Goal: Check status: Check status

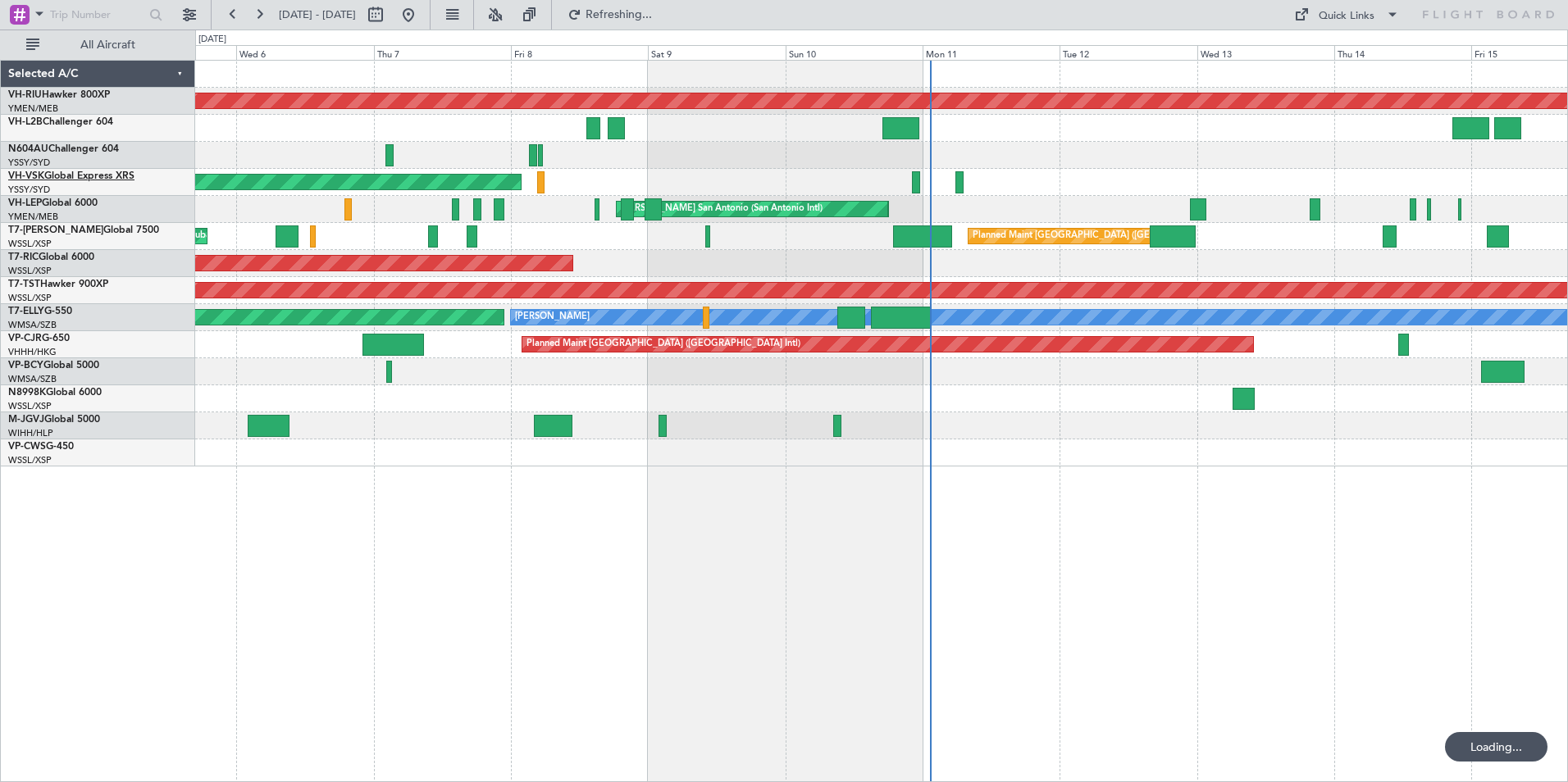
click at [62, 176] on link "VH-VSK Global Express XRS" at bounding box center [71, 176] width 127 height 10
click at [258, 19] on button at bounding box center [258, 15] width 27 height 27
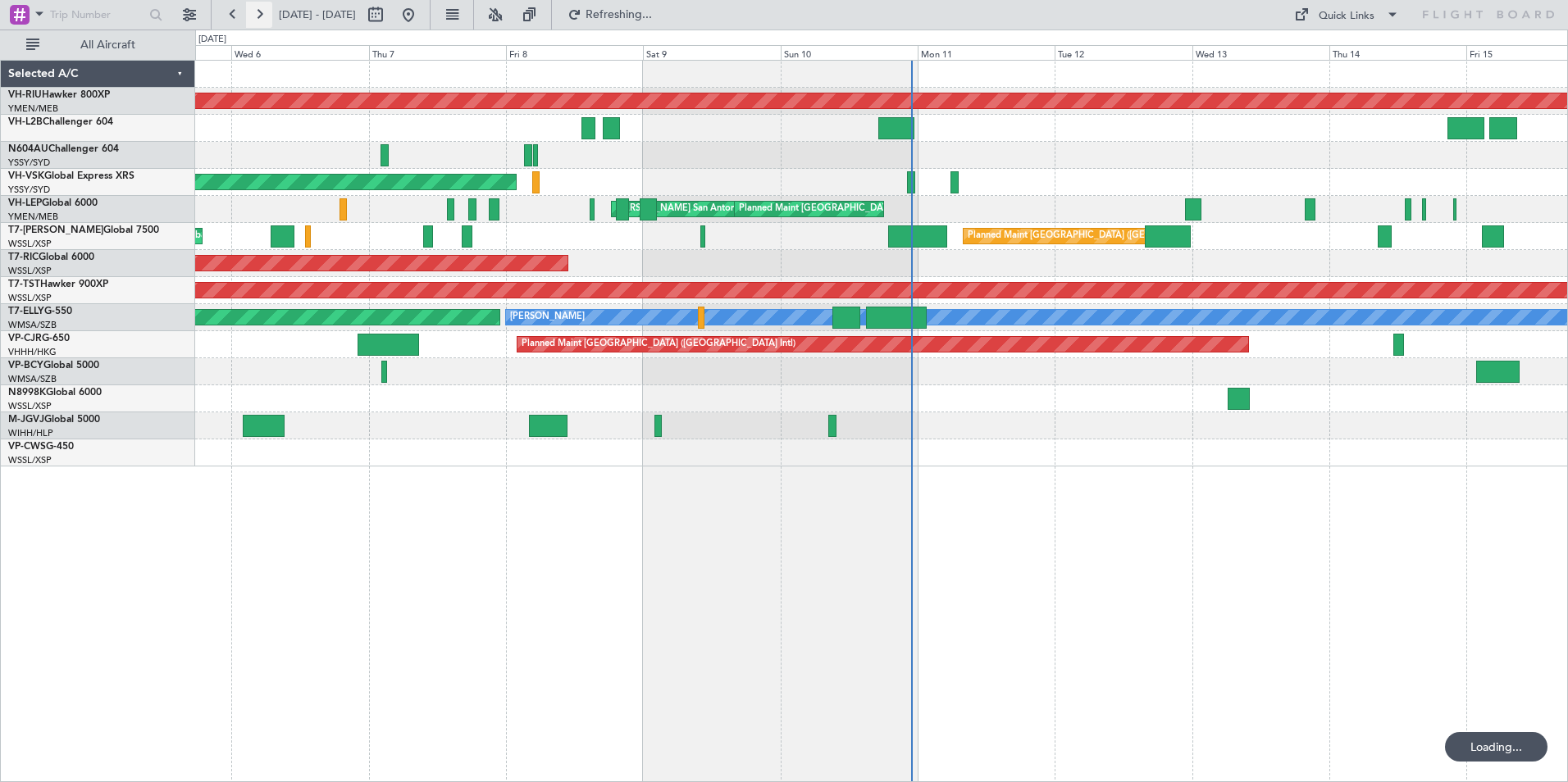
click at [258, 19] on button at bounding box center [258, 15] width 27 height 27
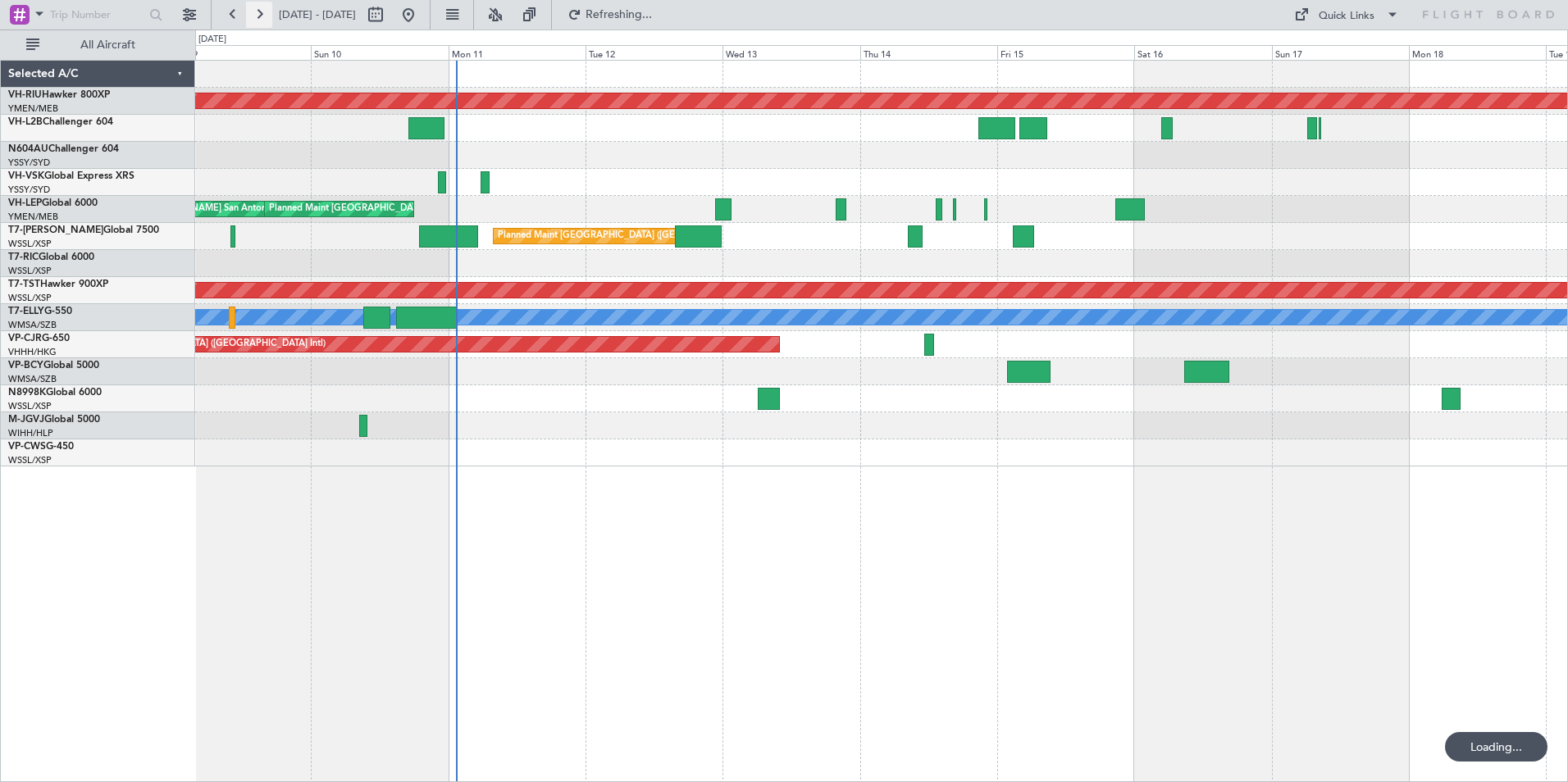
click at [258, 19] on button at bounding box center [258, 15] width 27 height 27
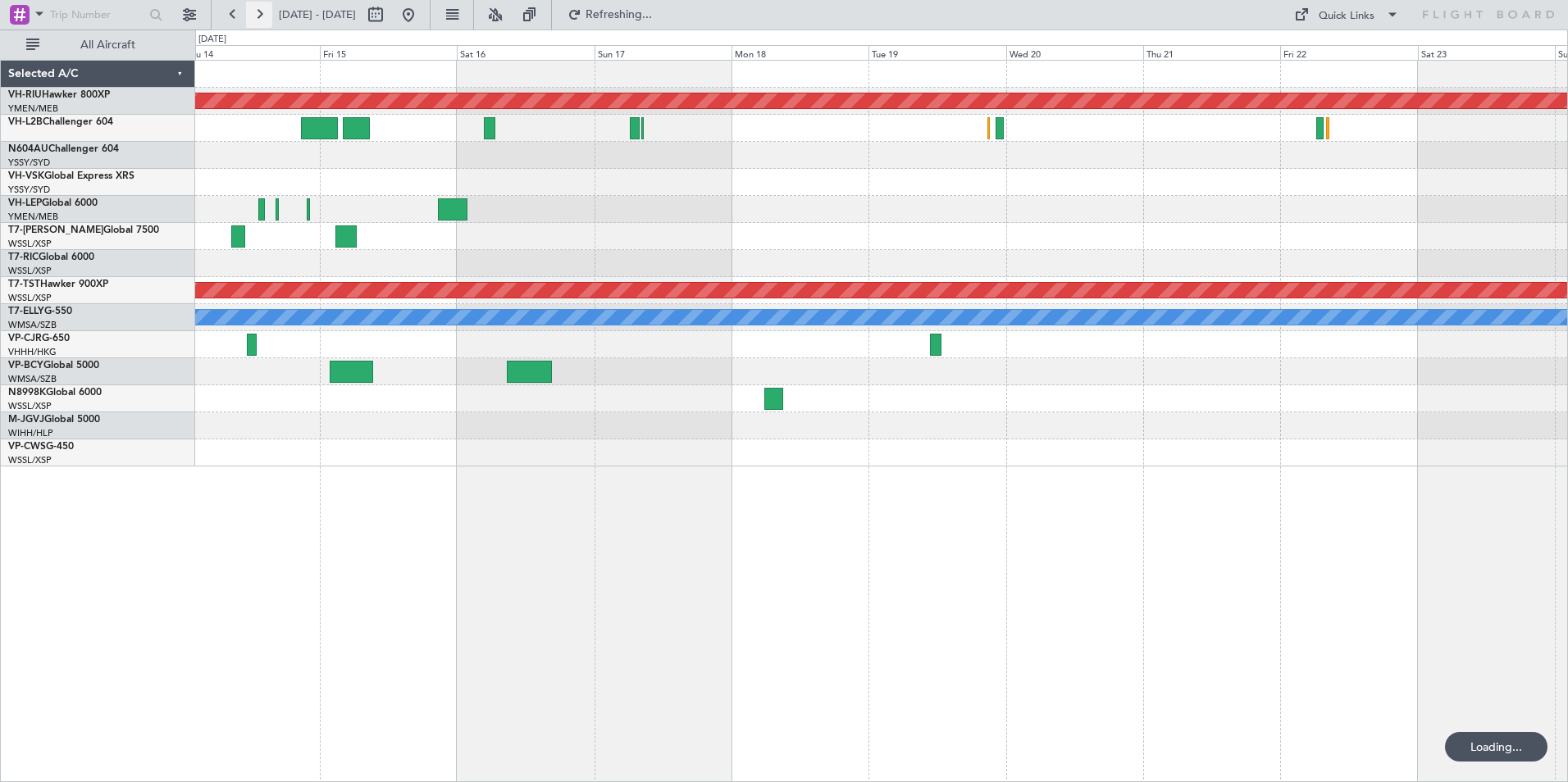
click at [258, 19] on button at bounding box center [258, 15] width 27 height 27
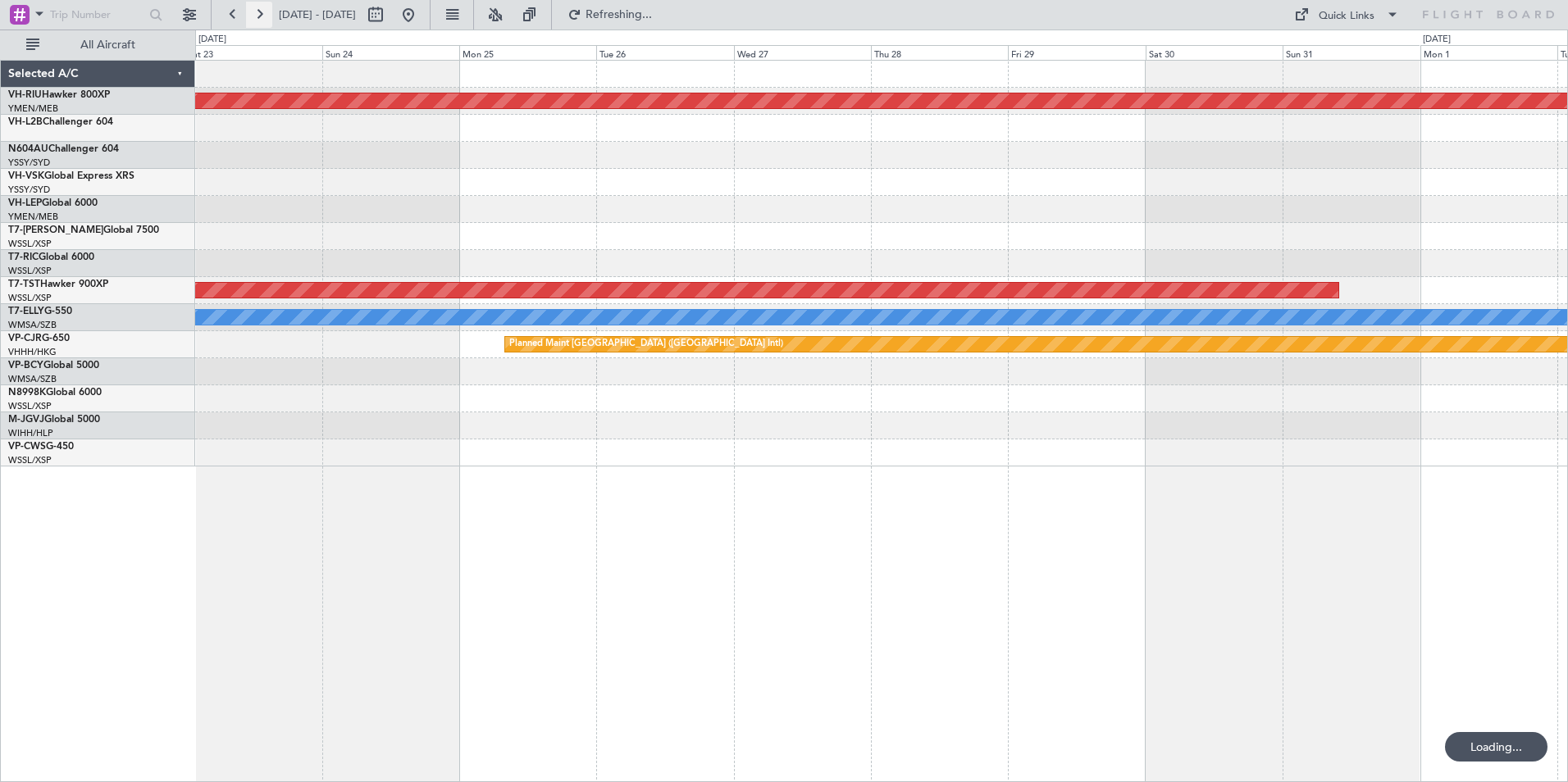
click at [258, 19] on button at bounding box center [258, 15] width 27 height 27
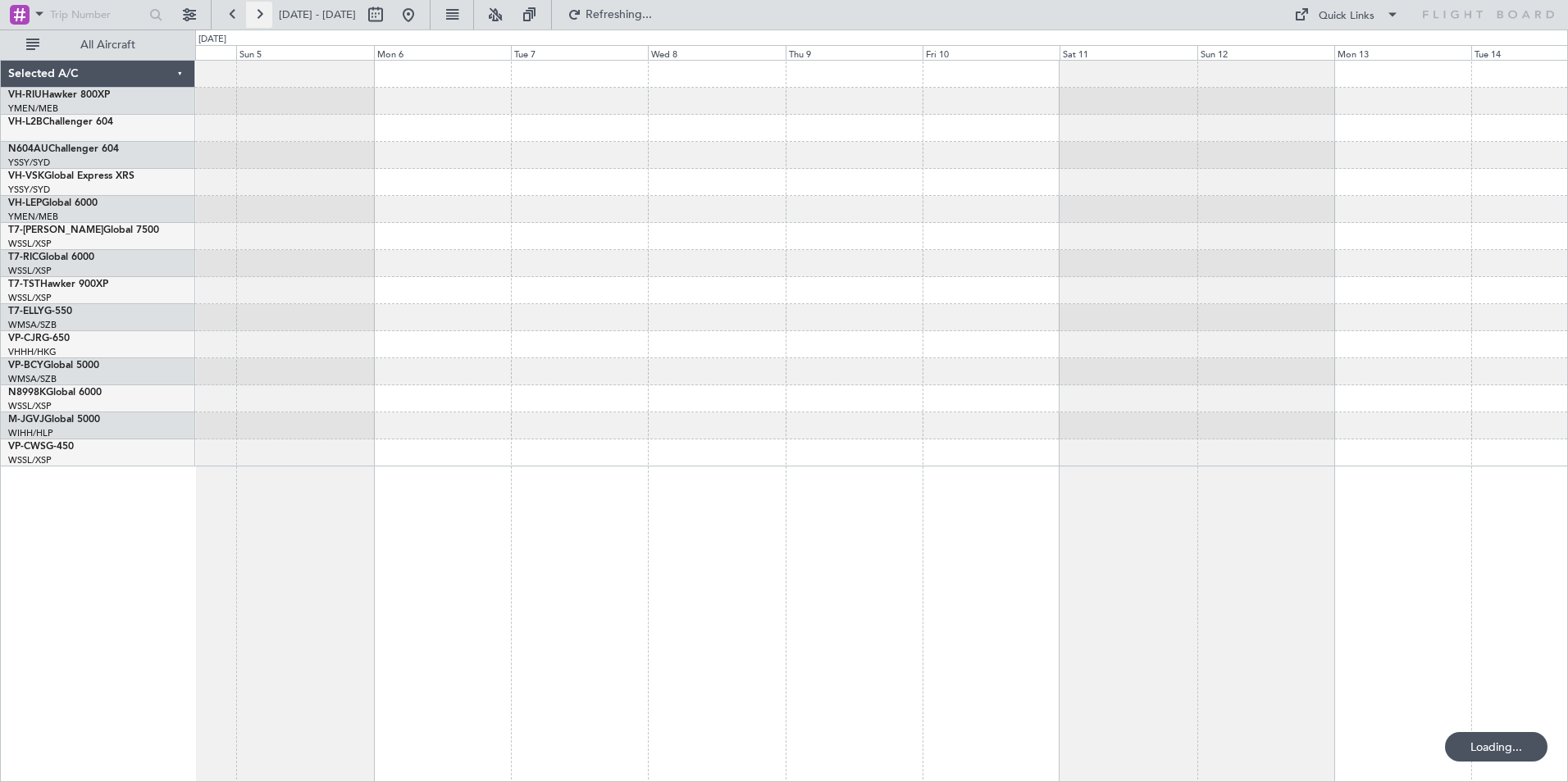
click at [258, 19] on button at bounding box center [258, 15] width 27 height 27
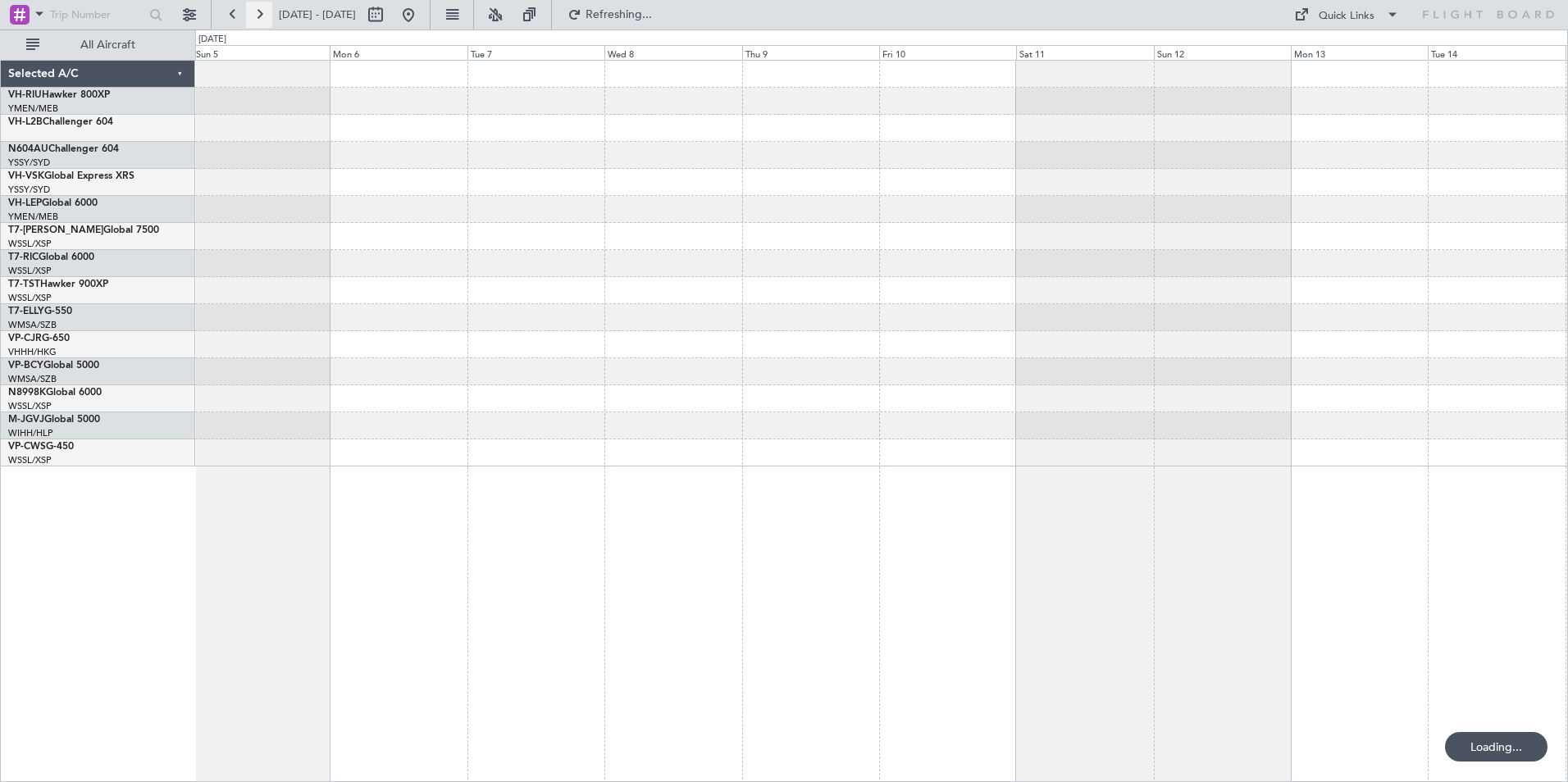
click at [258, 19] on button at bounding box center [258, 15] width 27 height 27
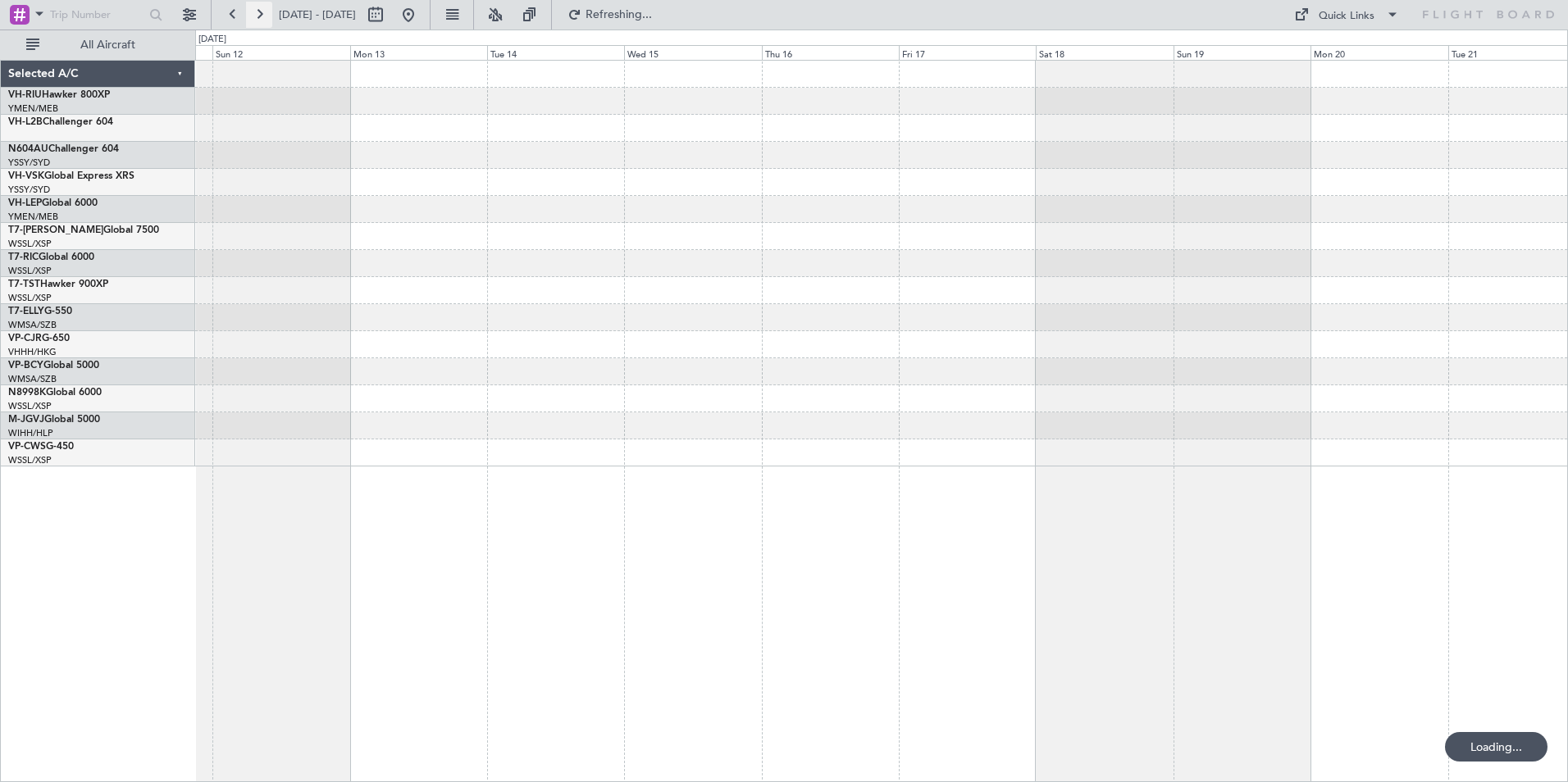
click at [258, 19] on button at bounding box center [258, 15] width 27 height 27
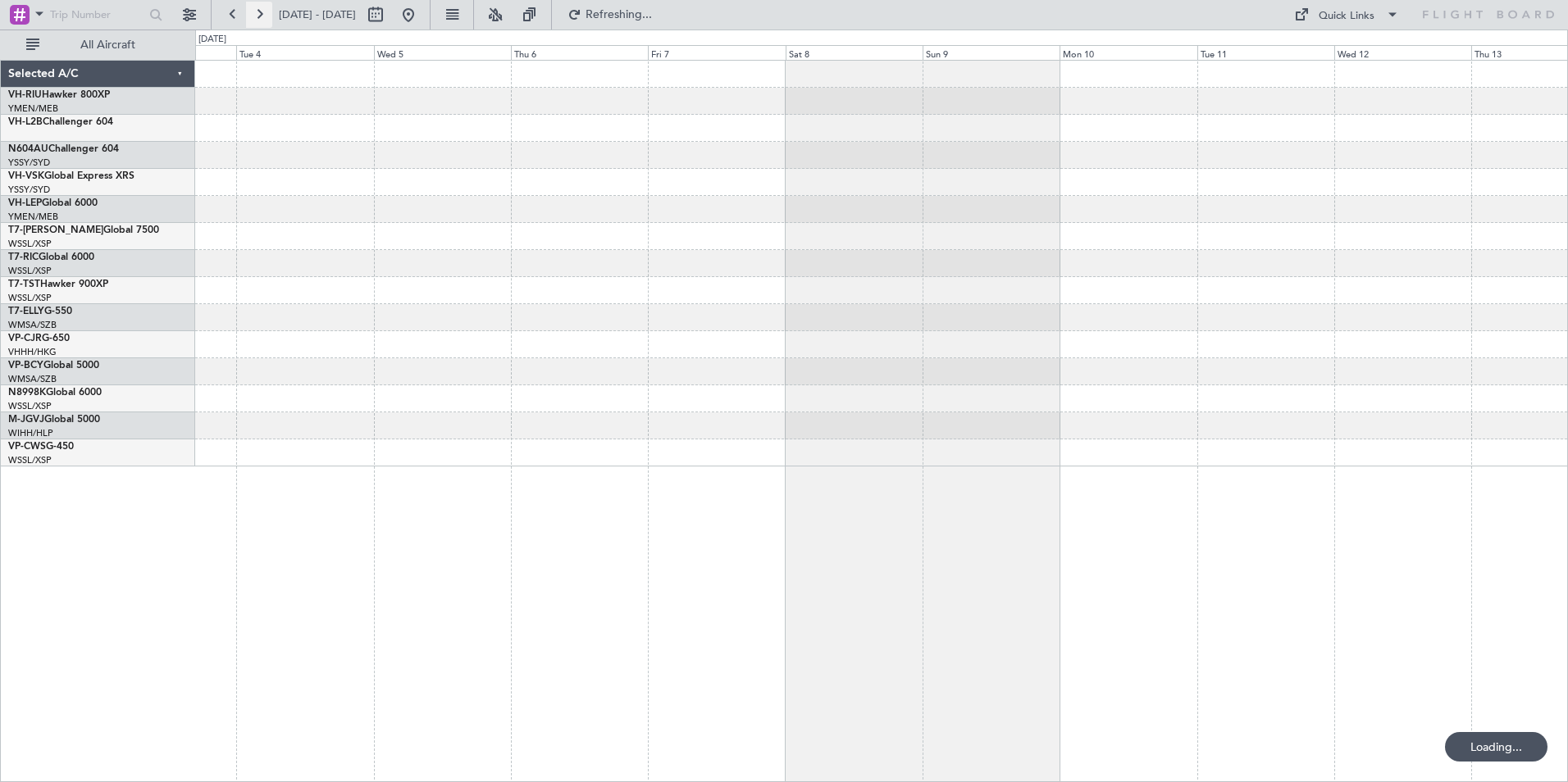
click at [258, 19] on button at bounding box center [258, 15] width 27 height 27
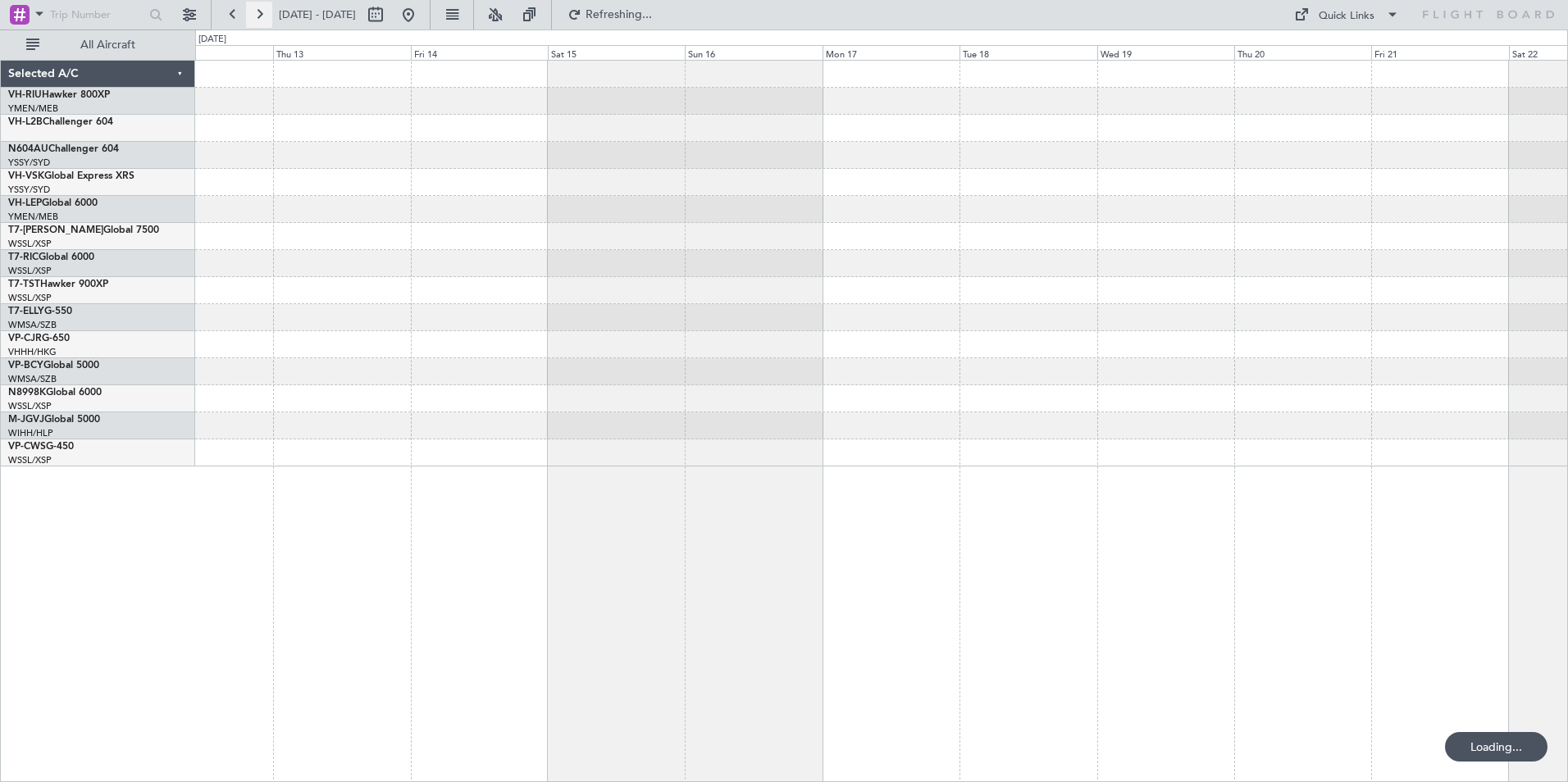
click at [258, 19] on button at bounding box center [258, 15] width 27 height 27
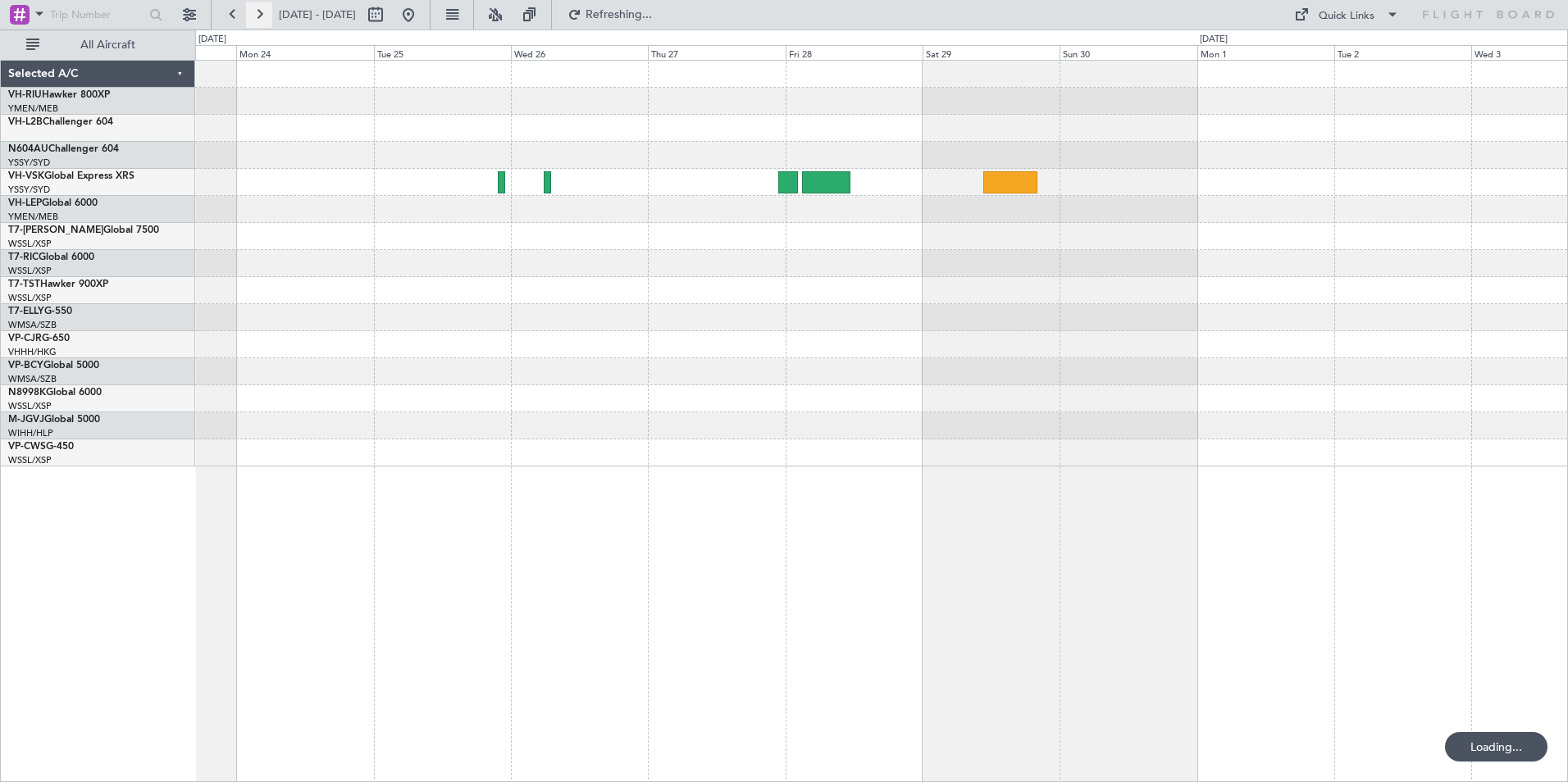
click at [258, 19] on button at bounding box center [258, 15] width 27 height 27
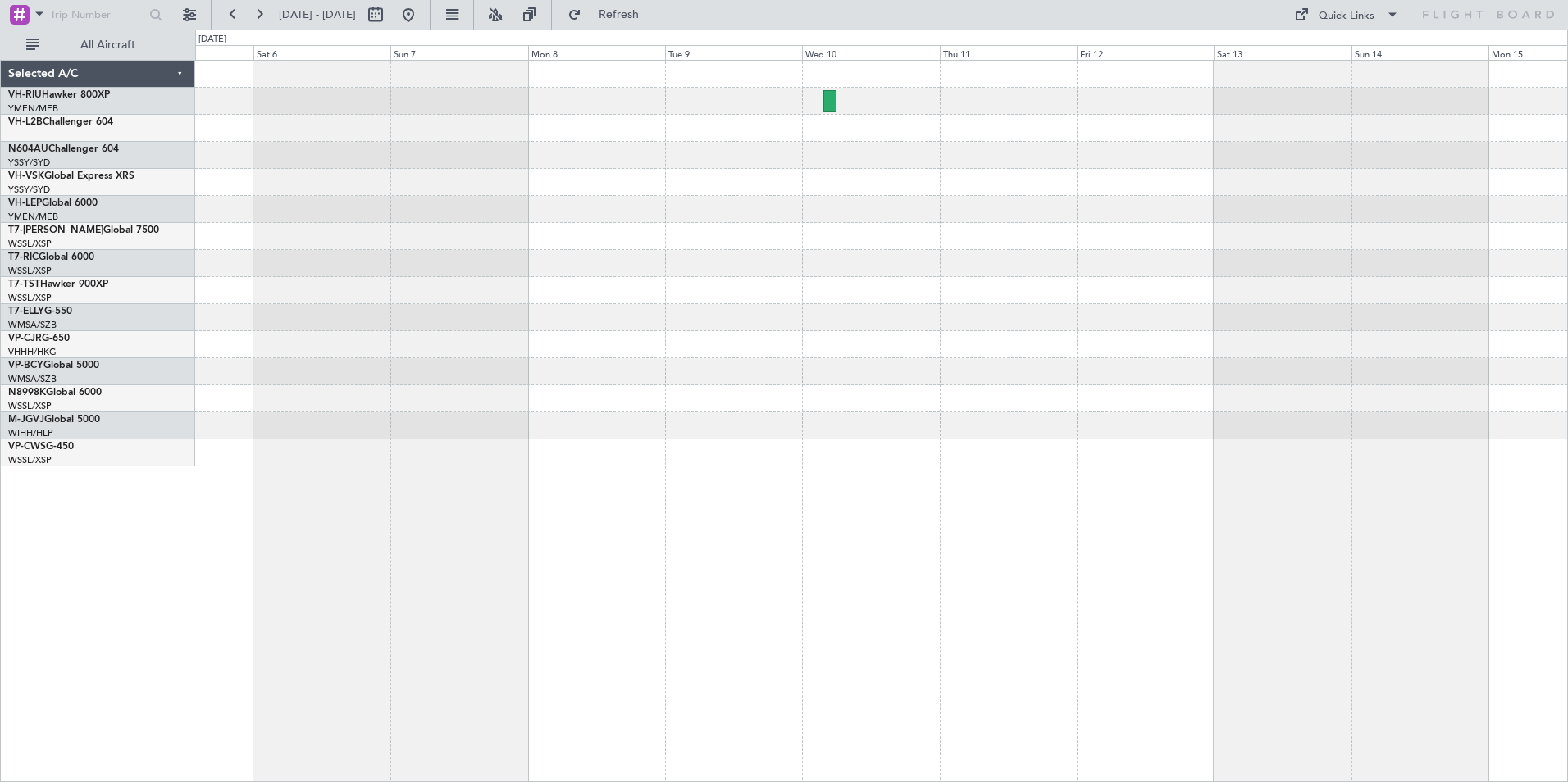
click at [8, 105] on div "Selected A/C VH-RIU Hawker 800XP YMEN/MEB [GEOGRAPHIC_DATA] ([GEOGRAPHIC_DATA])…" at bounding box center [784, 406] width 1568 height 753
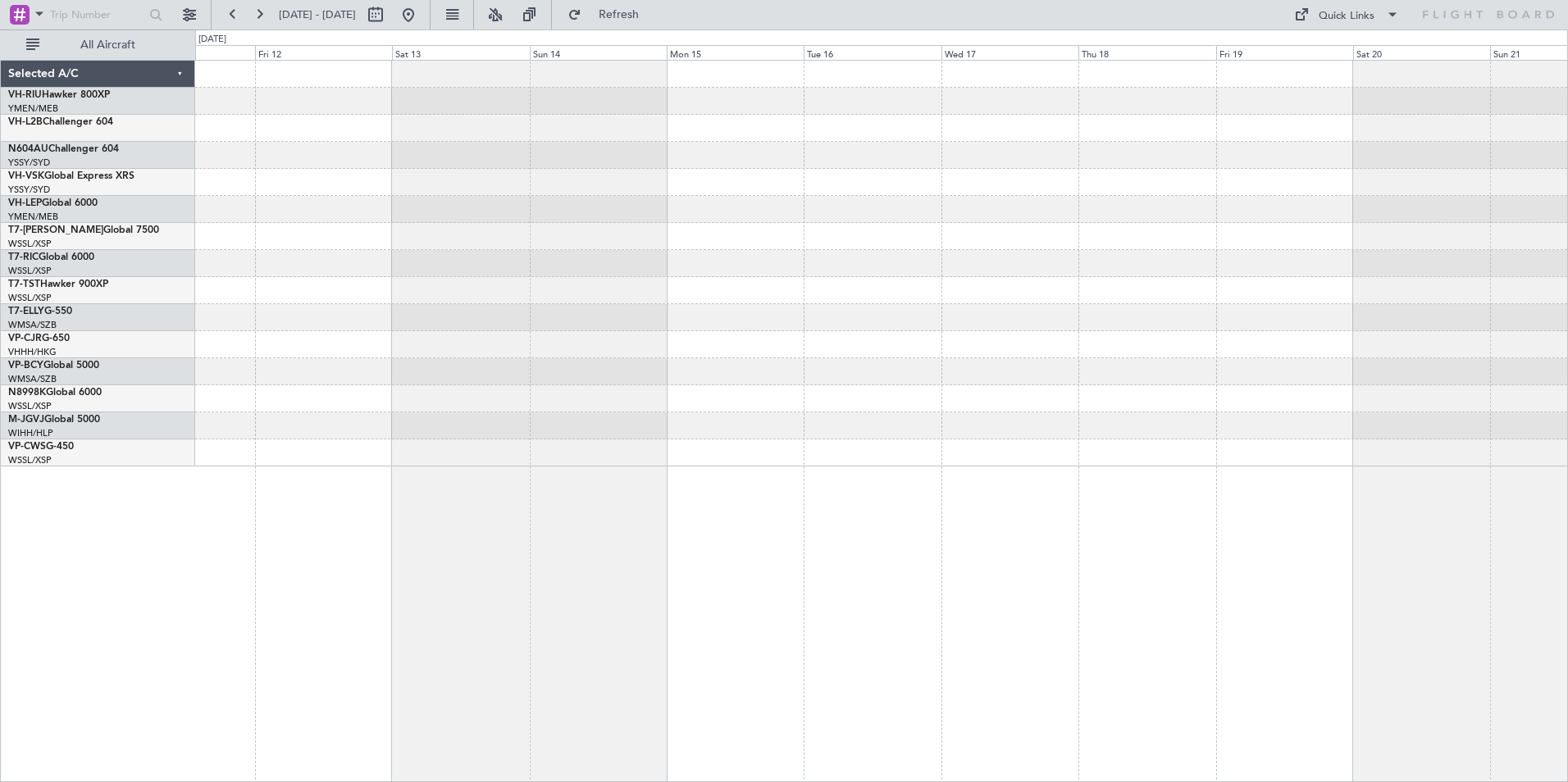
click at [19, 93] on div "Selected A/C VH-RIU Hawker 800XP YMEN/MEB [GEOGRAPHIC_DATA] ([GEOGRAPHIC_DATA])…" at bounding box center [784, 406] width 1568 height 753
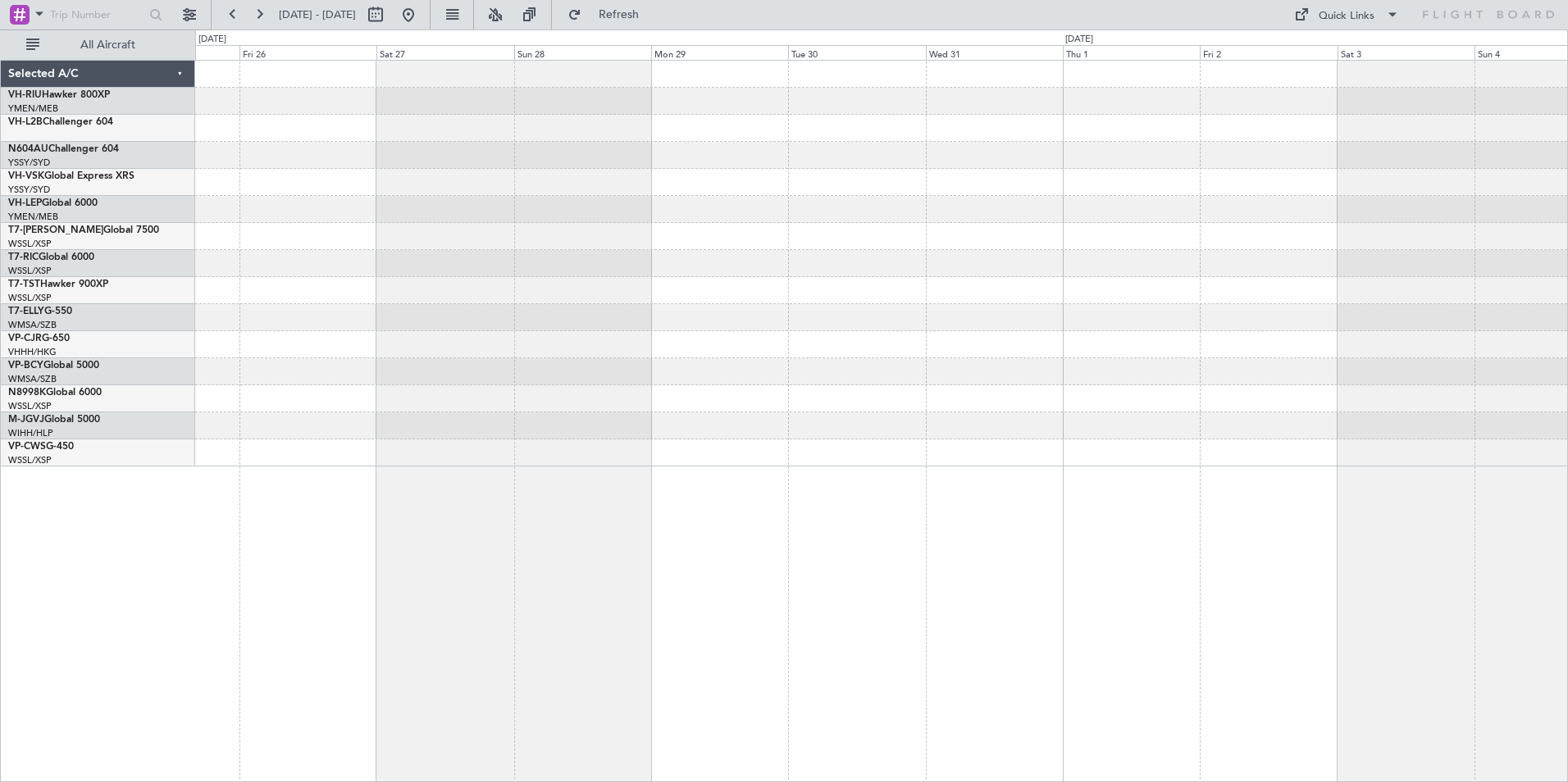
click at [0, 5] on html "[DATE] - [DATE] Refresh Quick Links All Aircraft Selected A/C VH-RIU Hawker 800…" at bounding box center [784, 391] width 1568 height 782
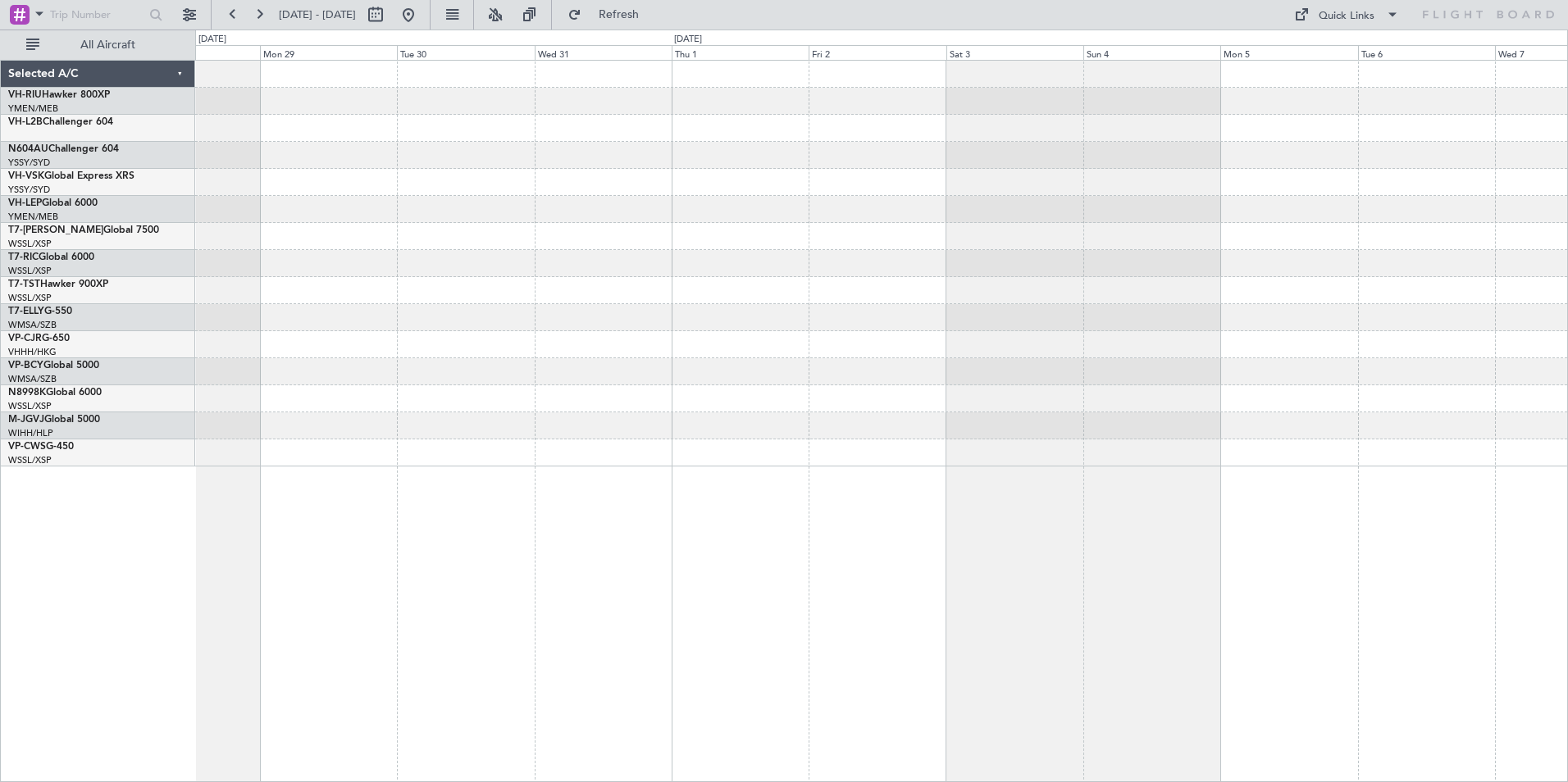
click at [0, 24] on html "[DATE] - [DATE] Refresh Quick Links All Aircraft Selected A/C VH-RIU Hawker 800…" at bounding box center [784, 391] width 1568 height 782
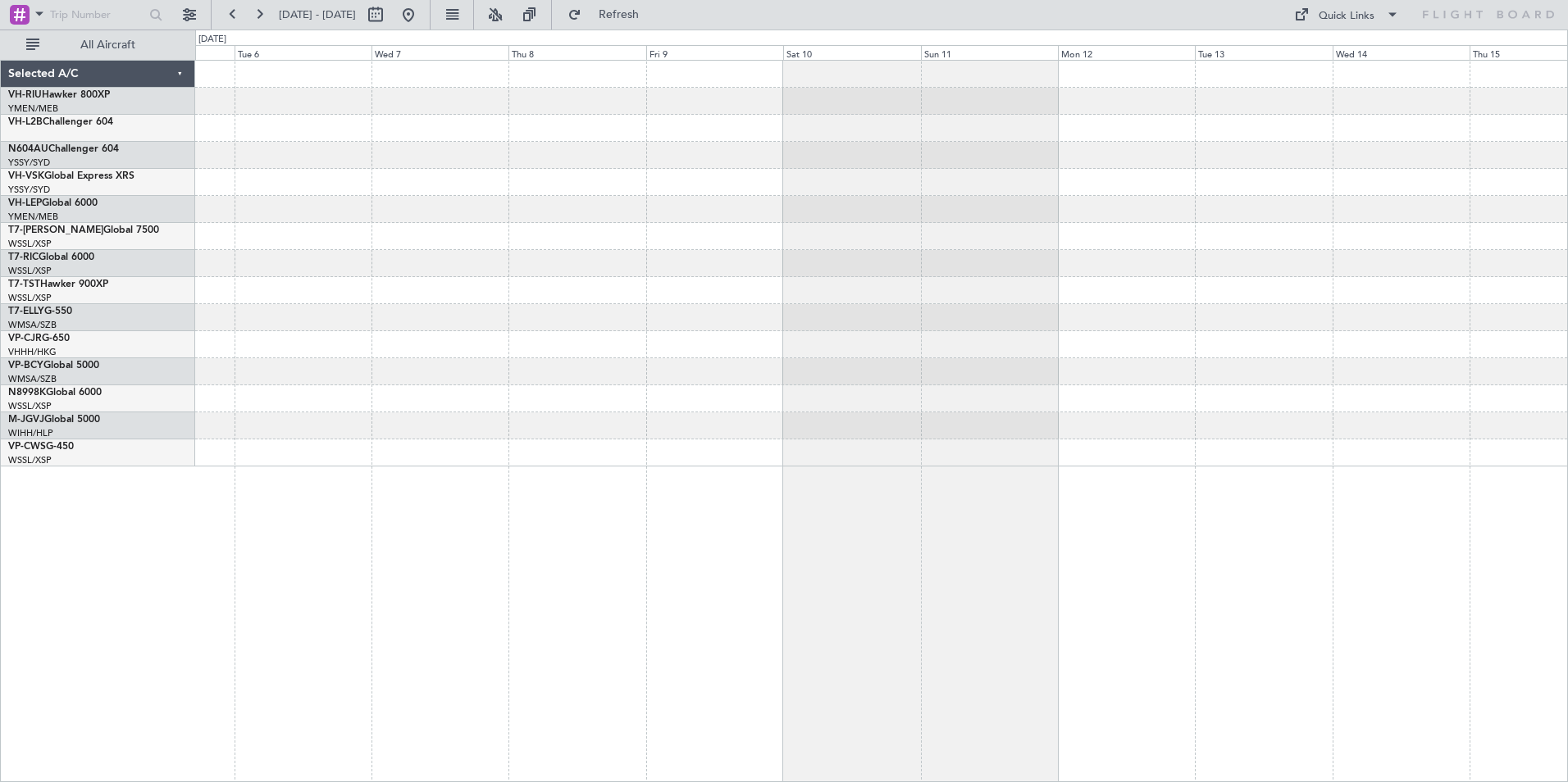
click at [0, 70] on html "[DATE] - [DATE] Refresh Quick Links All Aircraft Selected A/C VH-RIU Hawker 800…" at bounding box center [784, 391] width 1568 height 782
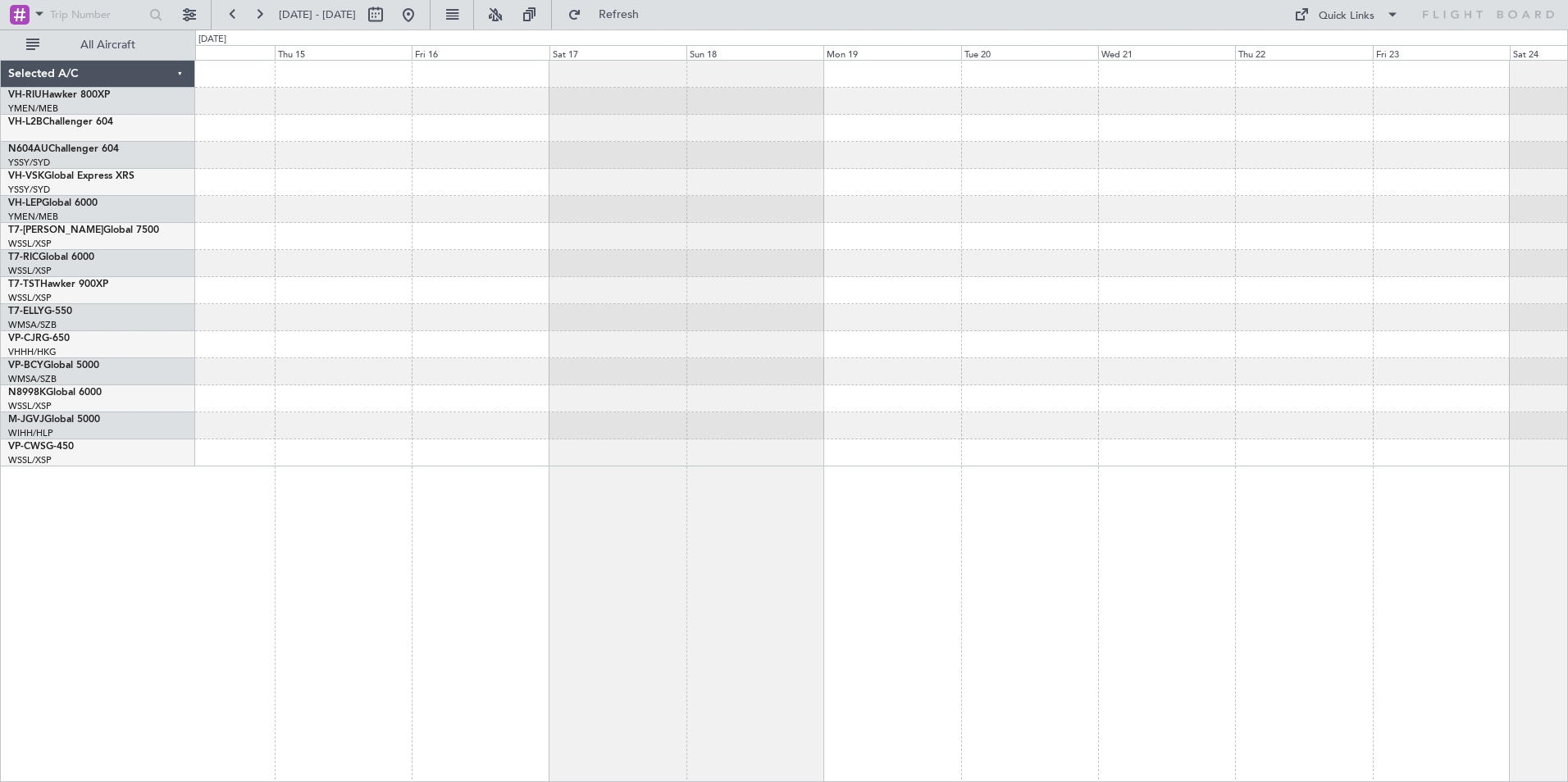
click at [0, 34] on html "[DATE] - [DATE] Refresh Quick Links All Aircraft Selected A/C VH-RIU Hawker 800…" at bounding box center [784, 391] width 1568 height 782
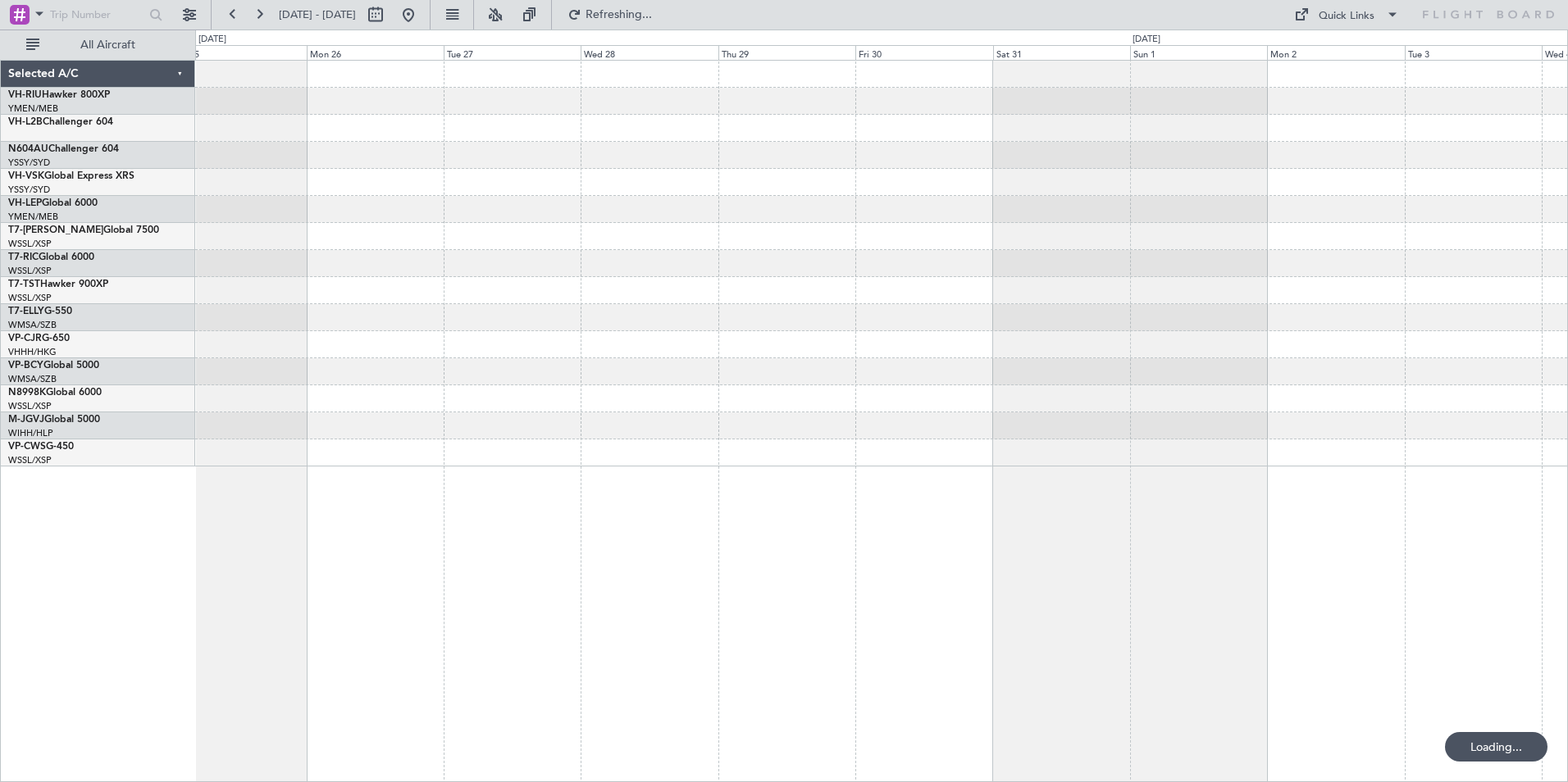
click at [1291, 256] on div at bounding box center [881, 263] width 1372 height 406
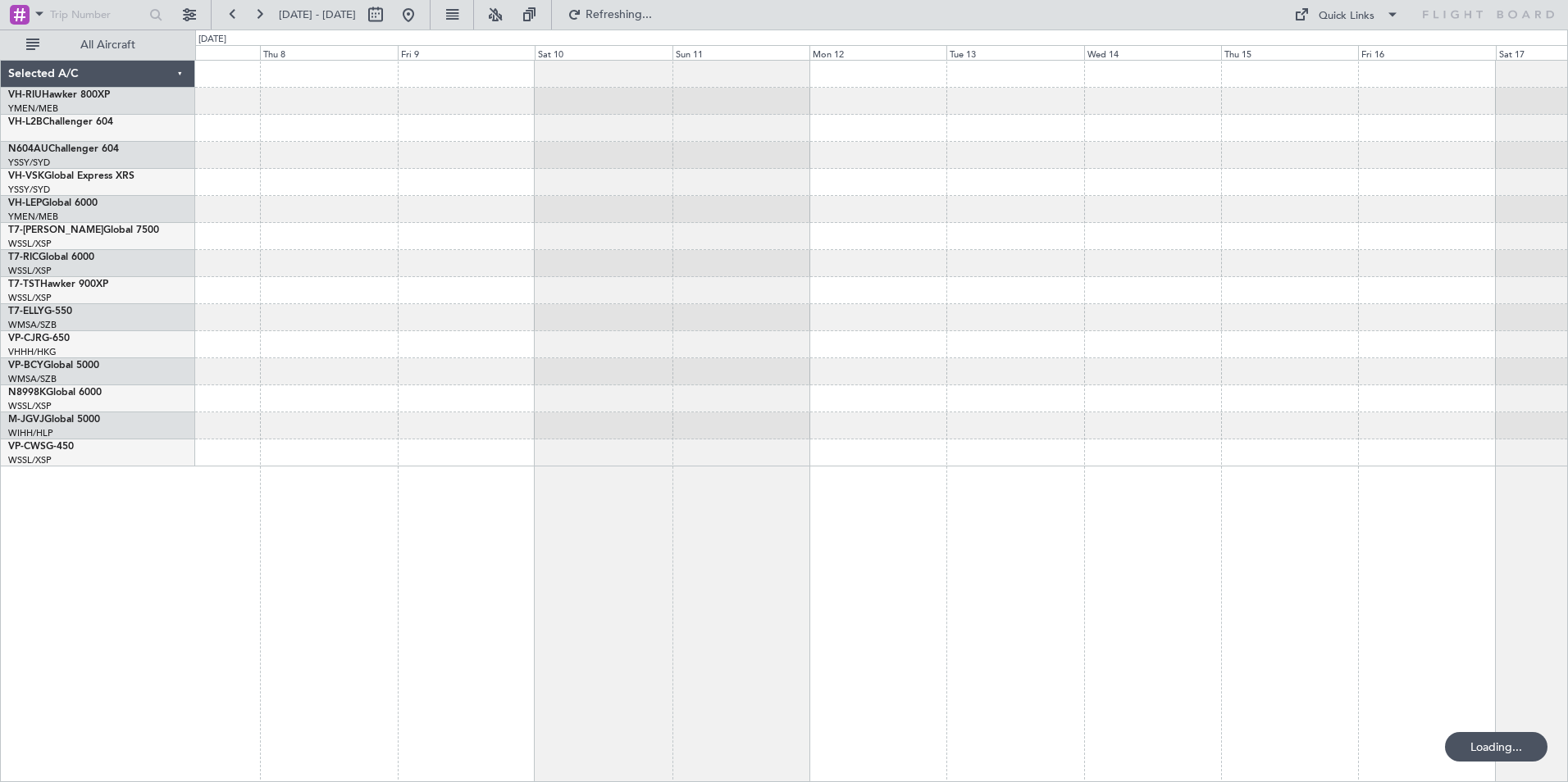
click at [1464, 287] on div at bounding box center [881, 263] width 1372 height 406
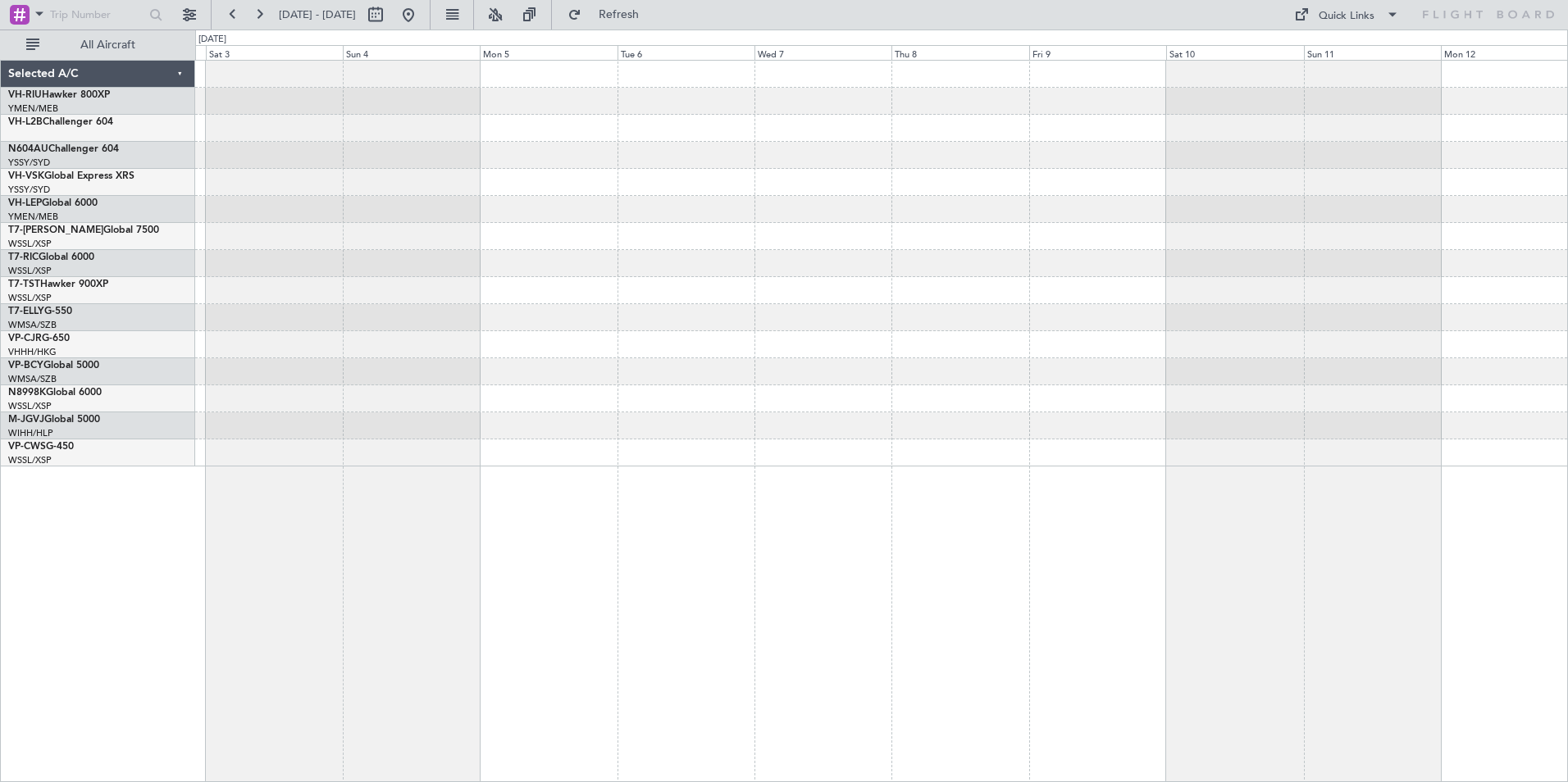
click at [1556, 281] on div at bounding box center [881, 263] width 1372 height 406
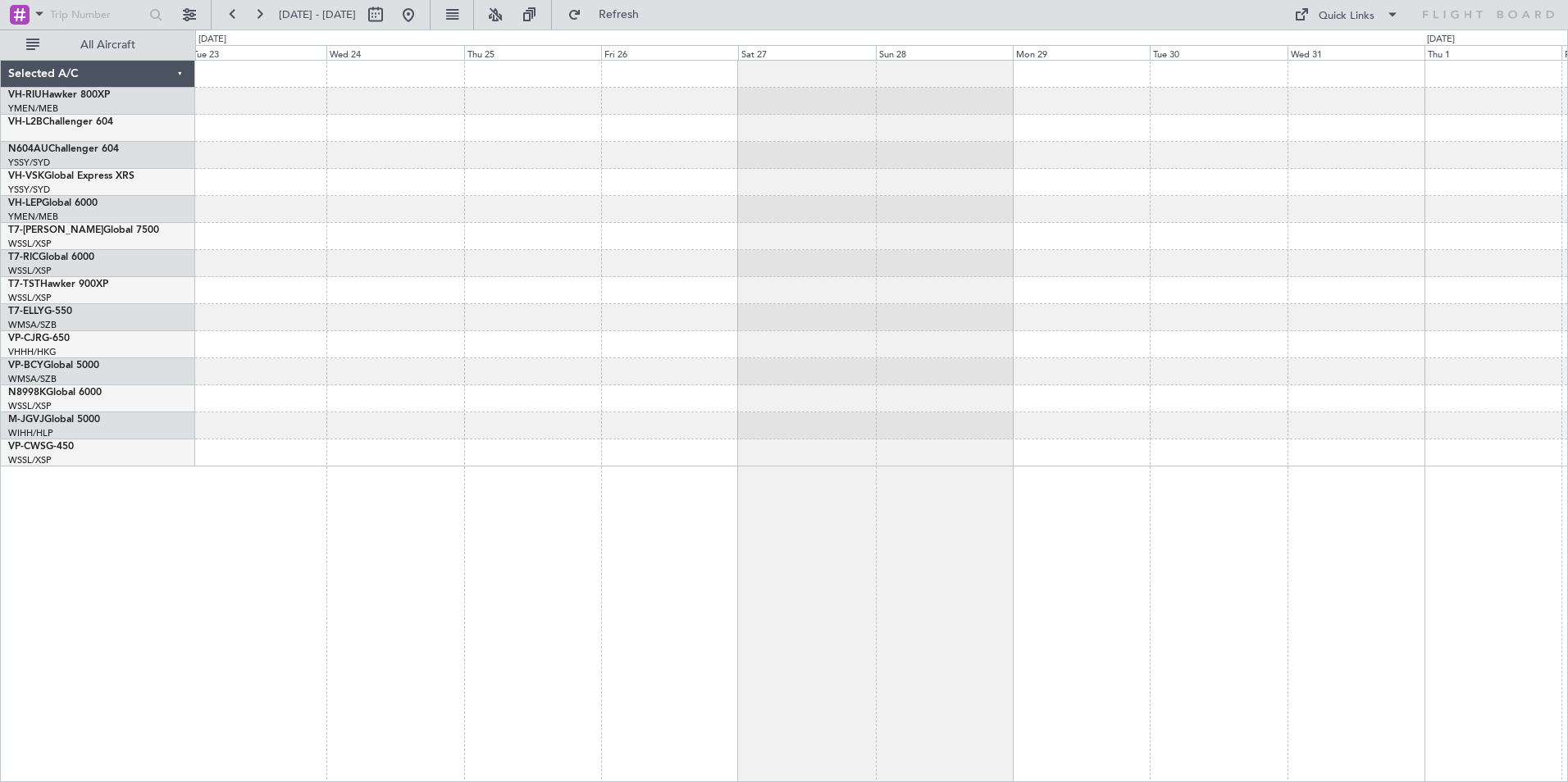
click at [1482, 326] on div at bounding box center [881, 263] width 1372 height 406
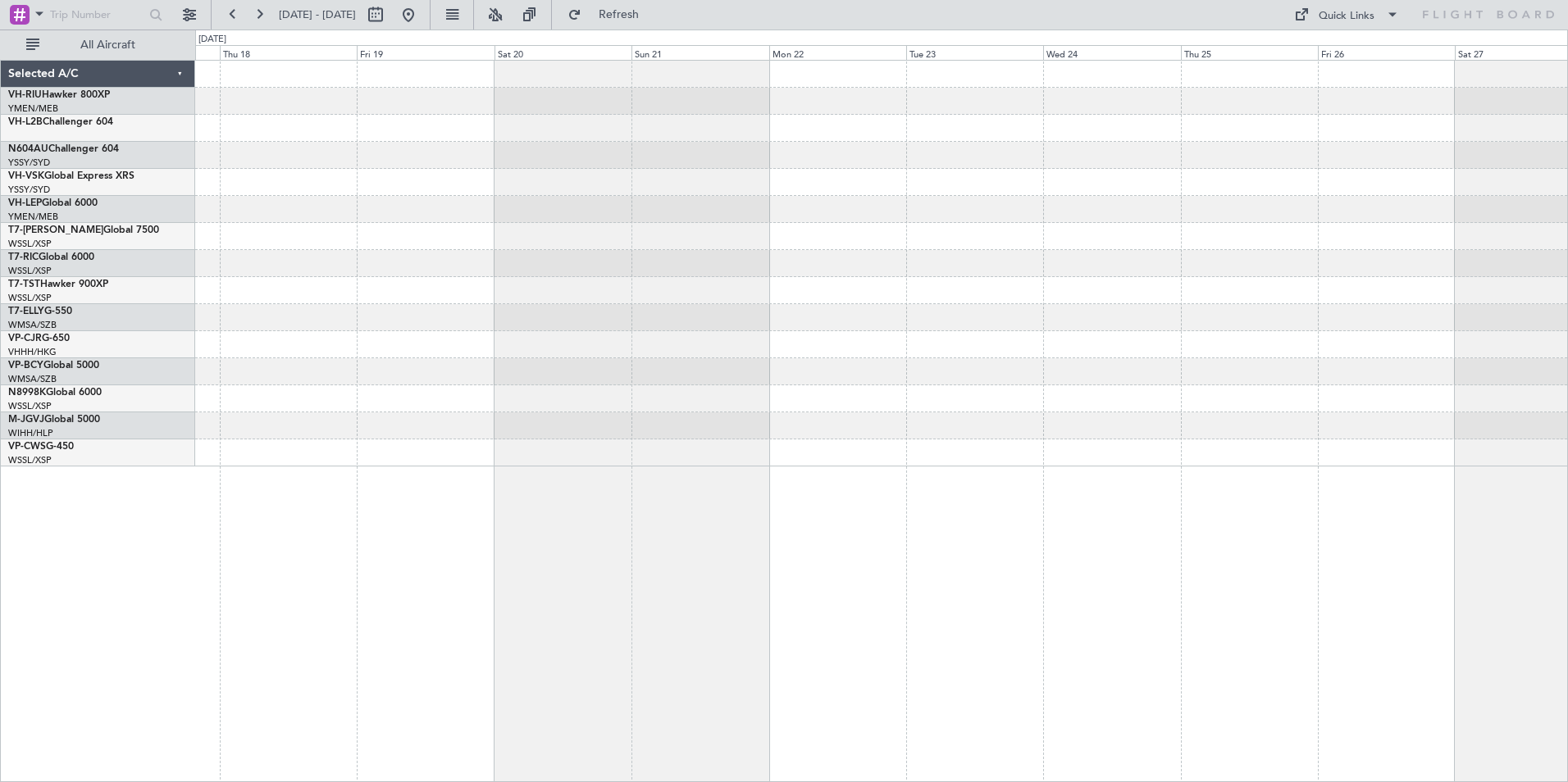
click at [1567, 359] on html "[DATE] - [DATE] Refresh Quick Links All Aircraft Selected A/C VH-RIU Hawker 800…" at bounding box center [784, 391] width 1568 height 782
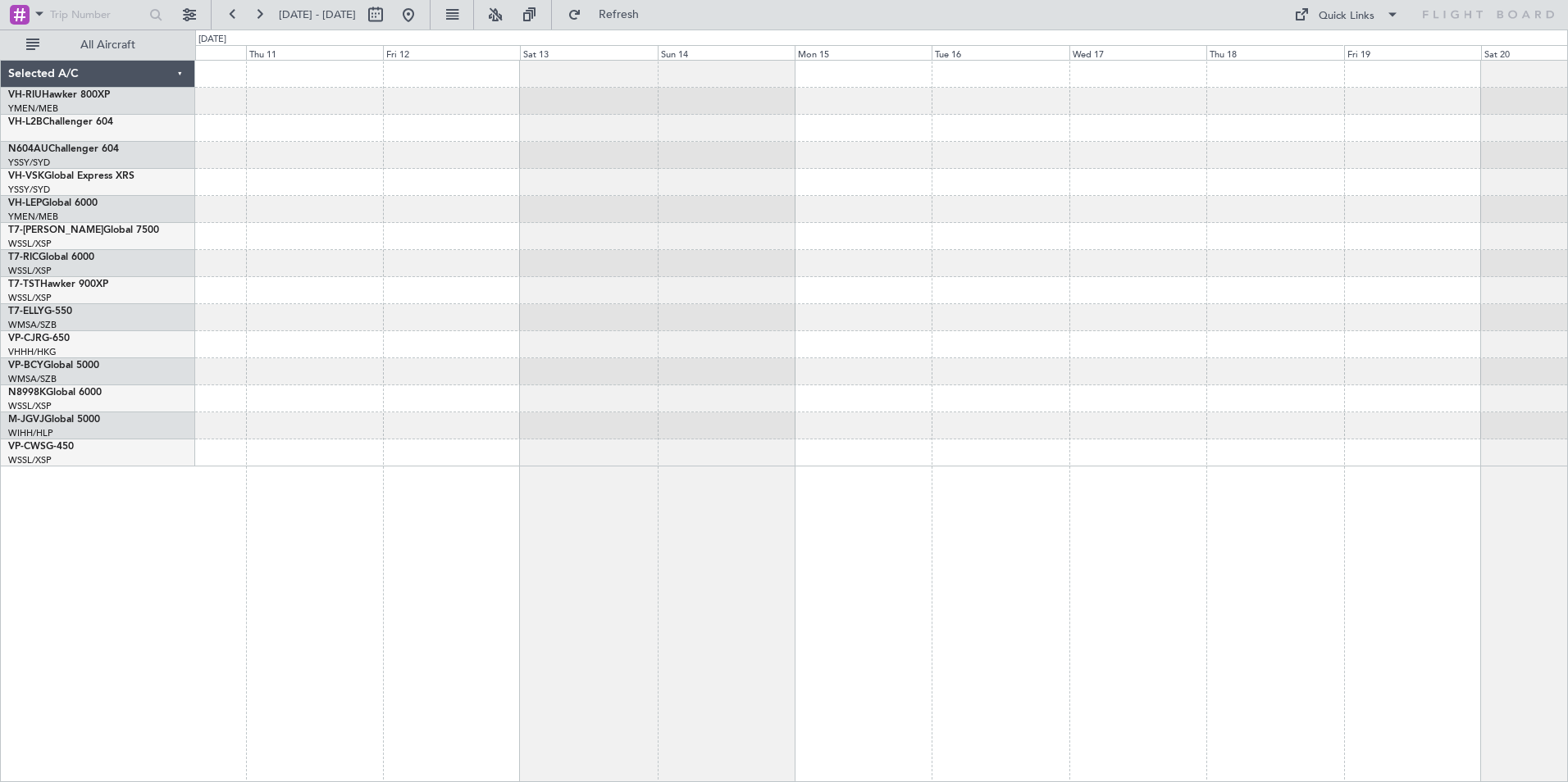
click at [1497, 323] on div at bounding box center [881, 263] width 1372 height 406
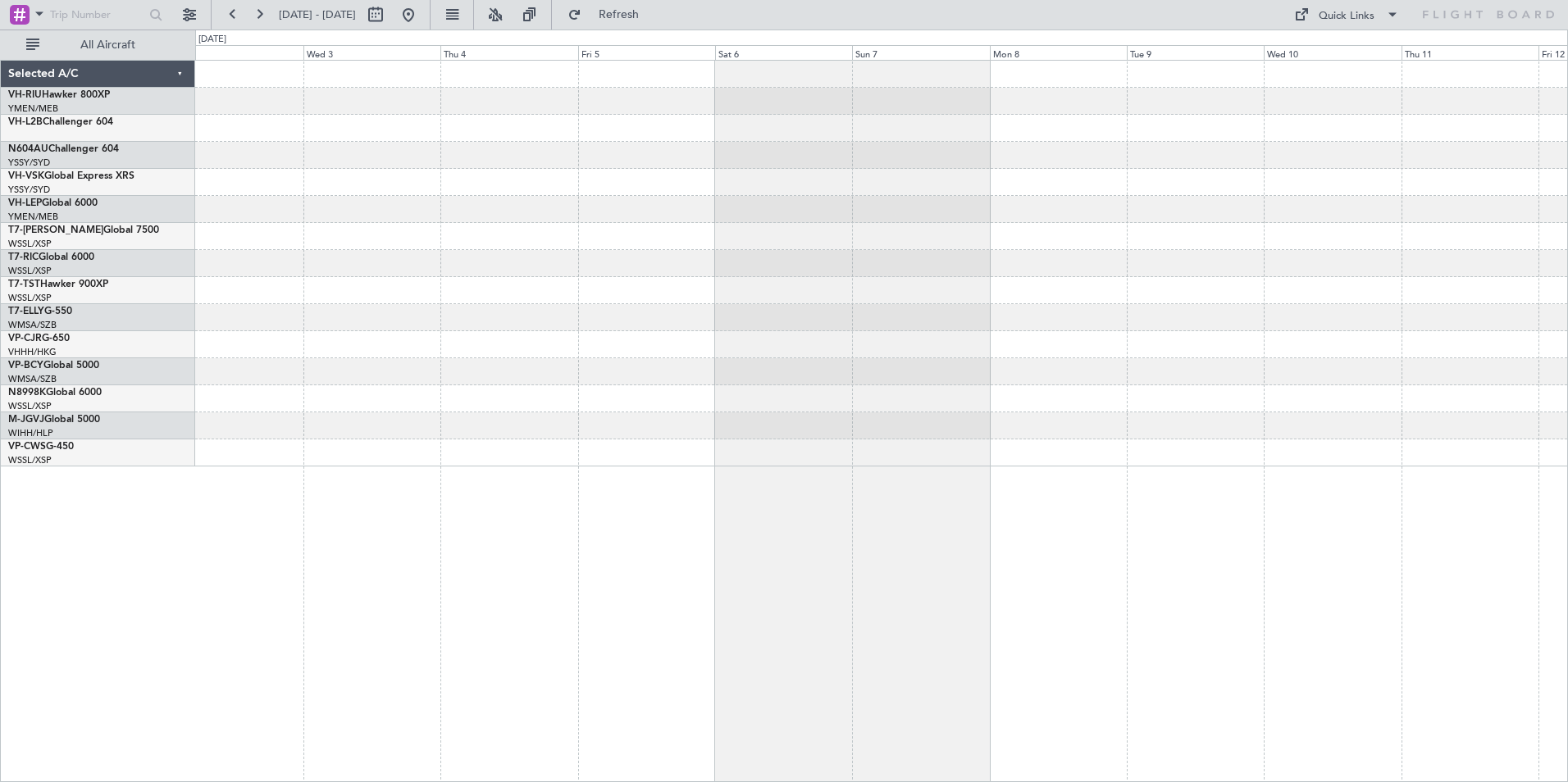
click at [1567, 340] on html "[DATE] - [DATE] Refresh Quick Links All Aircraft Selected A/C VH-RIU Hawker 800…" at bounding box center [784, 391] width 1568 height 782
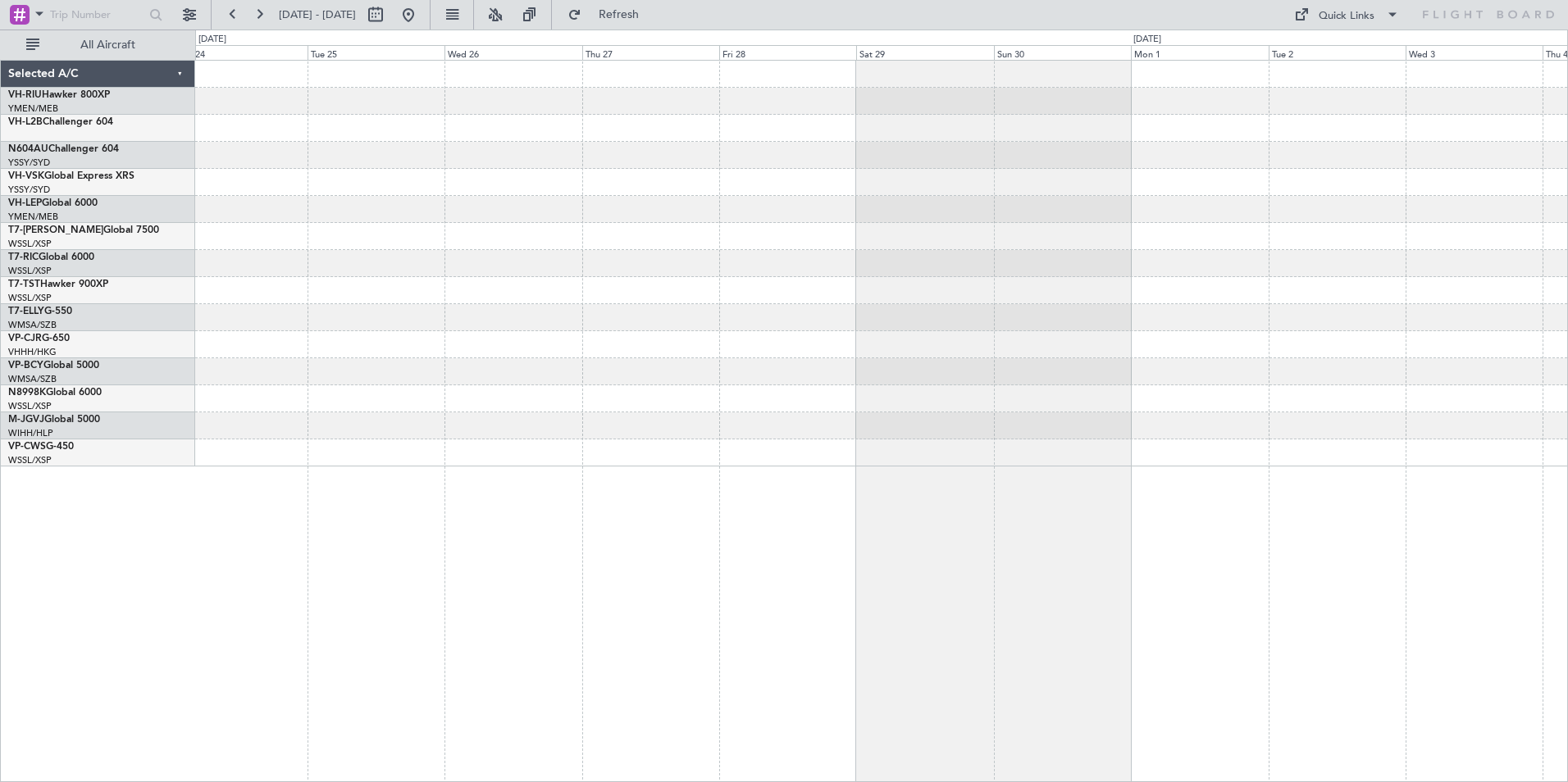
click at [1567, 275] on html "[DATE] - [DATE] Refresh Quick Links All Aircraft Selected A/C VH-RIU Hawker 800…" at bounding box center [784, 391] width 1568 height 782
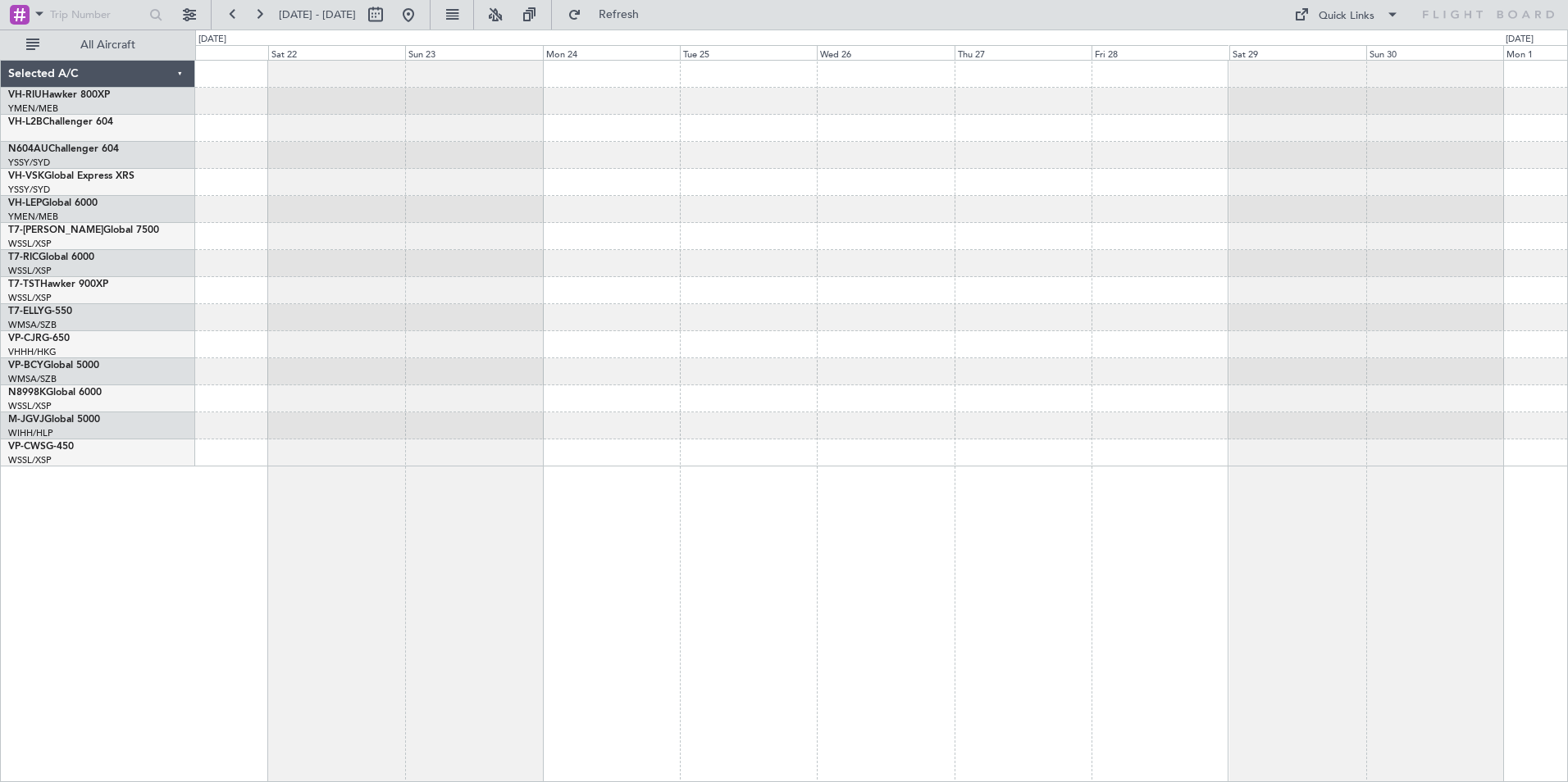
click at [0, 118] on html "[DATE] - [DATE] Refresh Quick Links All Aircraft Selected A/C VH-RIU Hawker 800…" at bounding box center [784, 391] width 1568 height 782
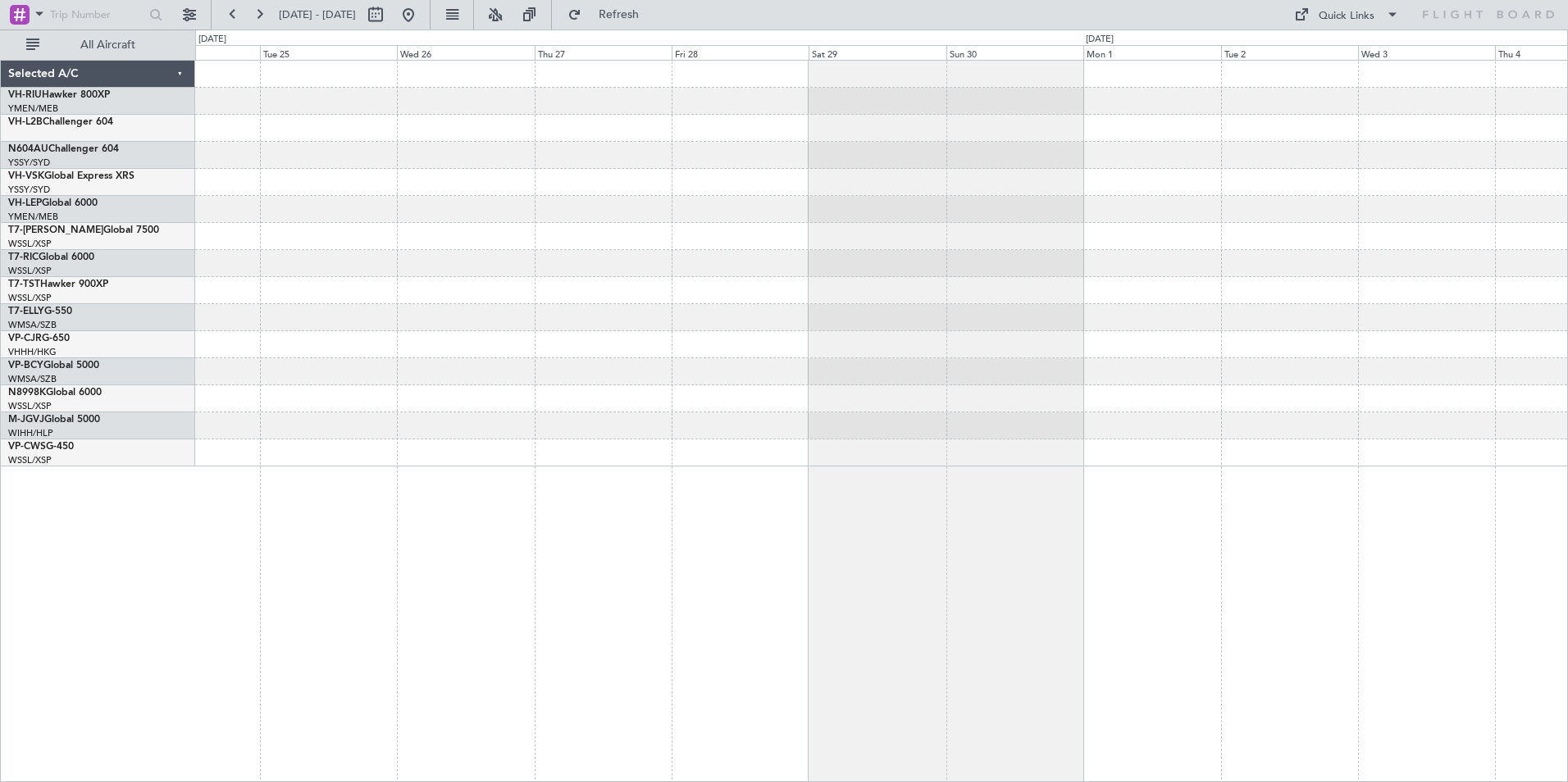
click at [0, 97] on html "[DATE] - [DATE] Refresh Quick Links All Aircraft Selected A/C VH-RIU Hawker 800…" at bounding box center [784, 391] width 1568 height 782
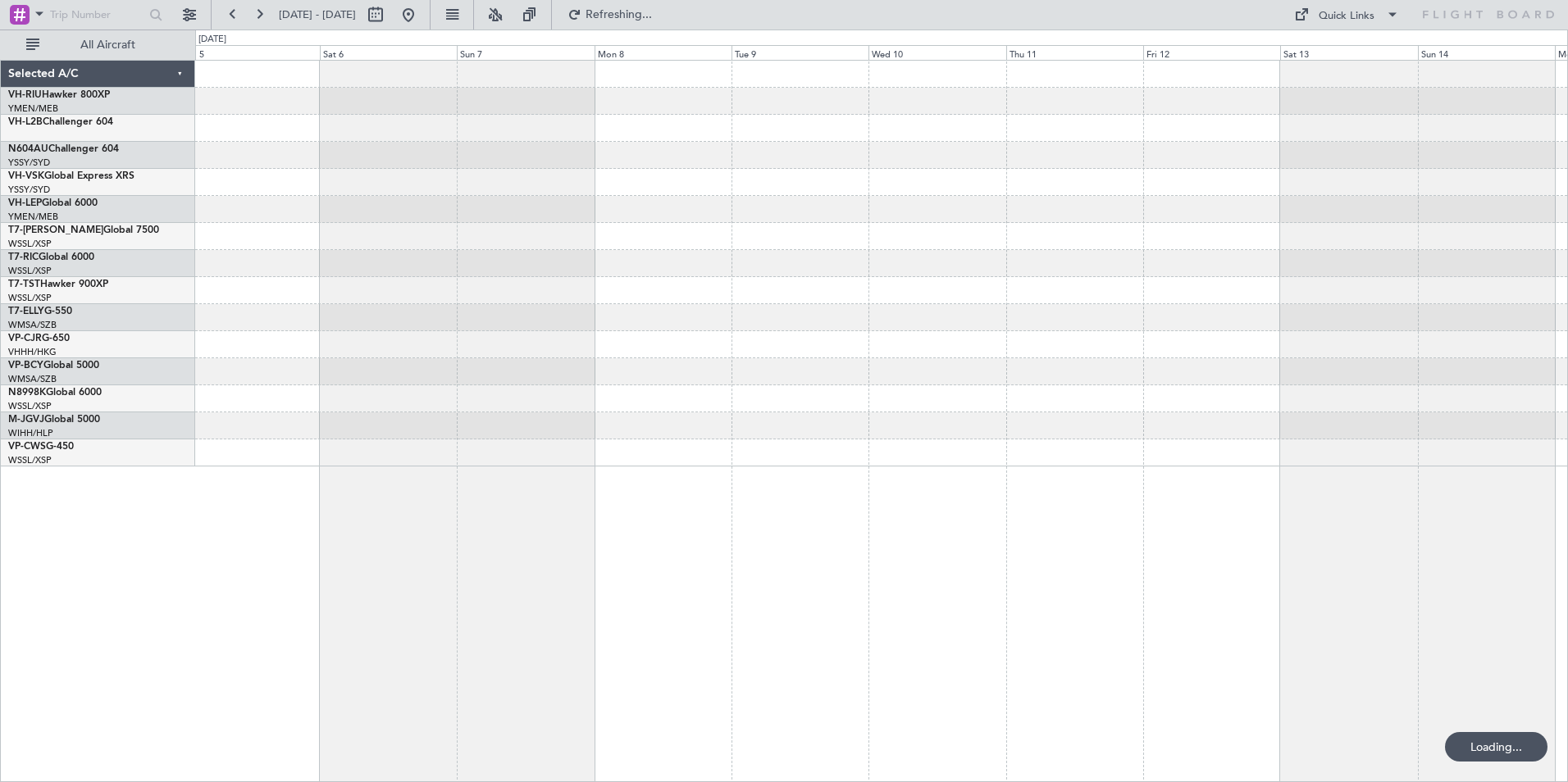
click at [231, 196] on div at bounding box center [881, 263] width 1372 height 406
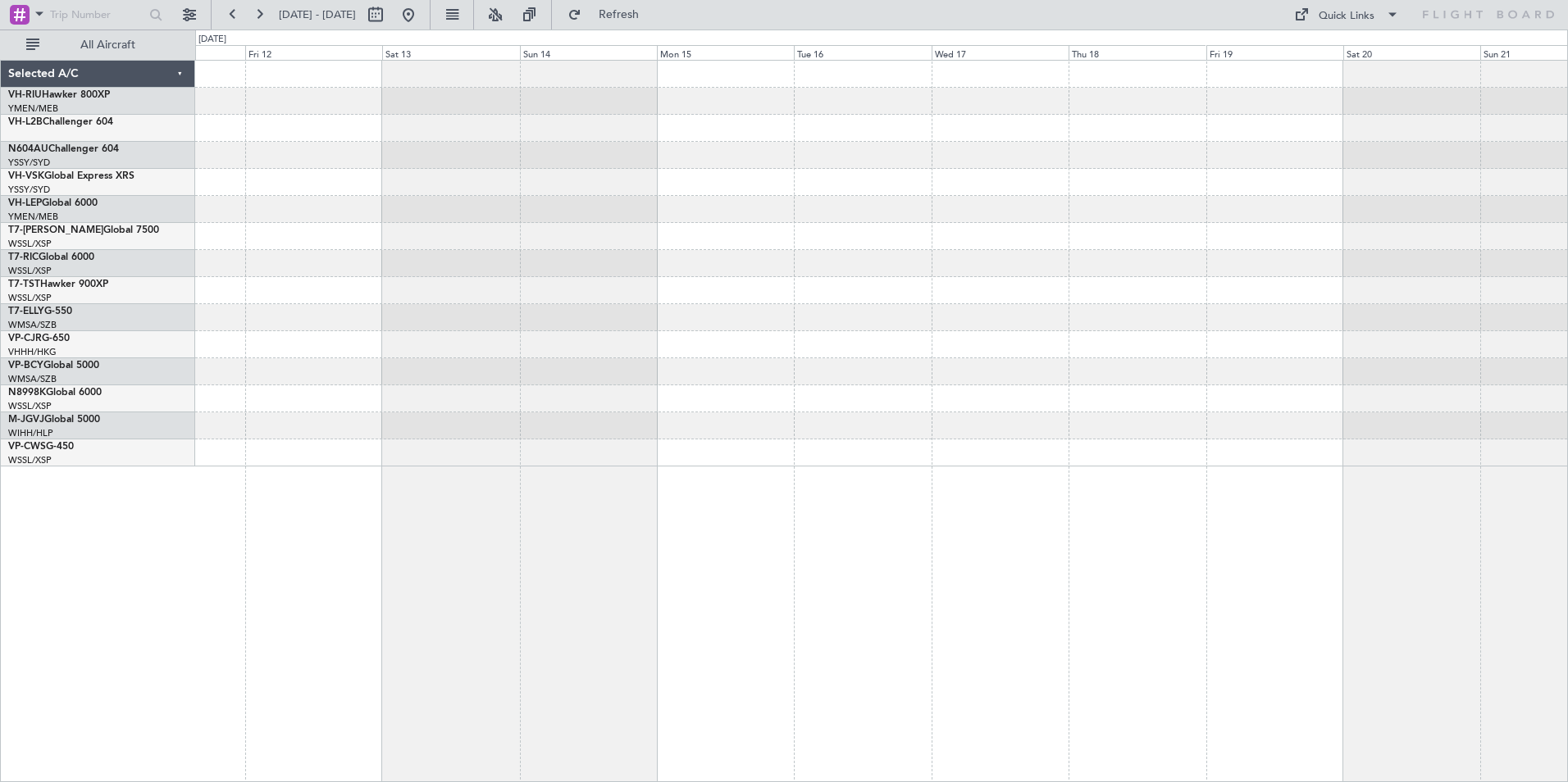
click at [13, 175] on div "Selected A/C VH-RIU Hawker 800XP YMEN/MEB [GEOGRAPHIC_DATA] ([GEOGRAPHIC_DATA])…" at bounding box center [784, 406] width 1568 height 753
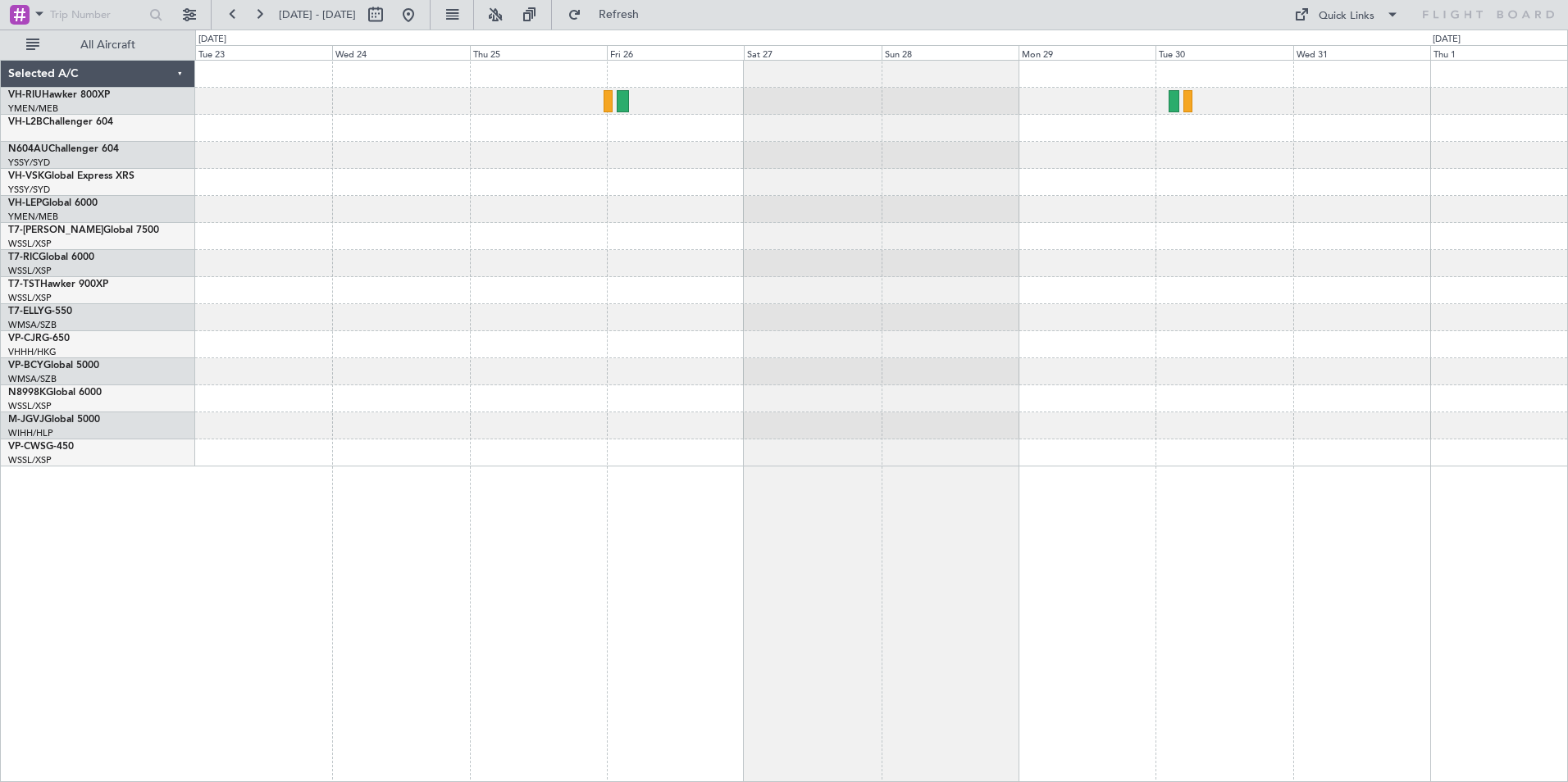
click at [622, 265] on div at bounding box center [881, 264] width 1372 height 28
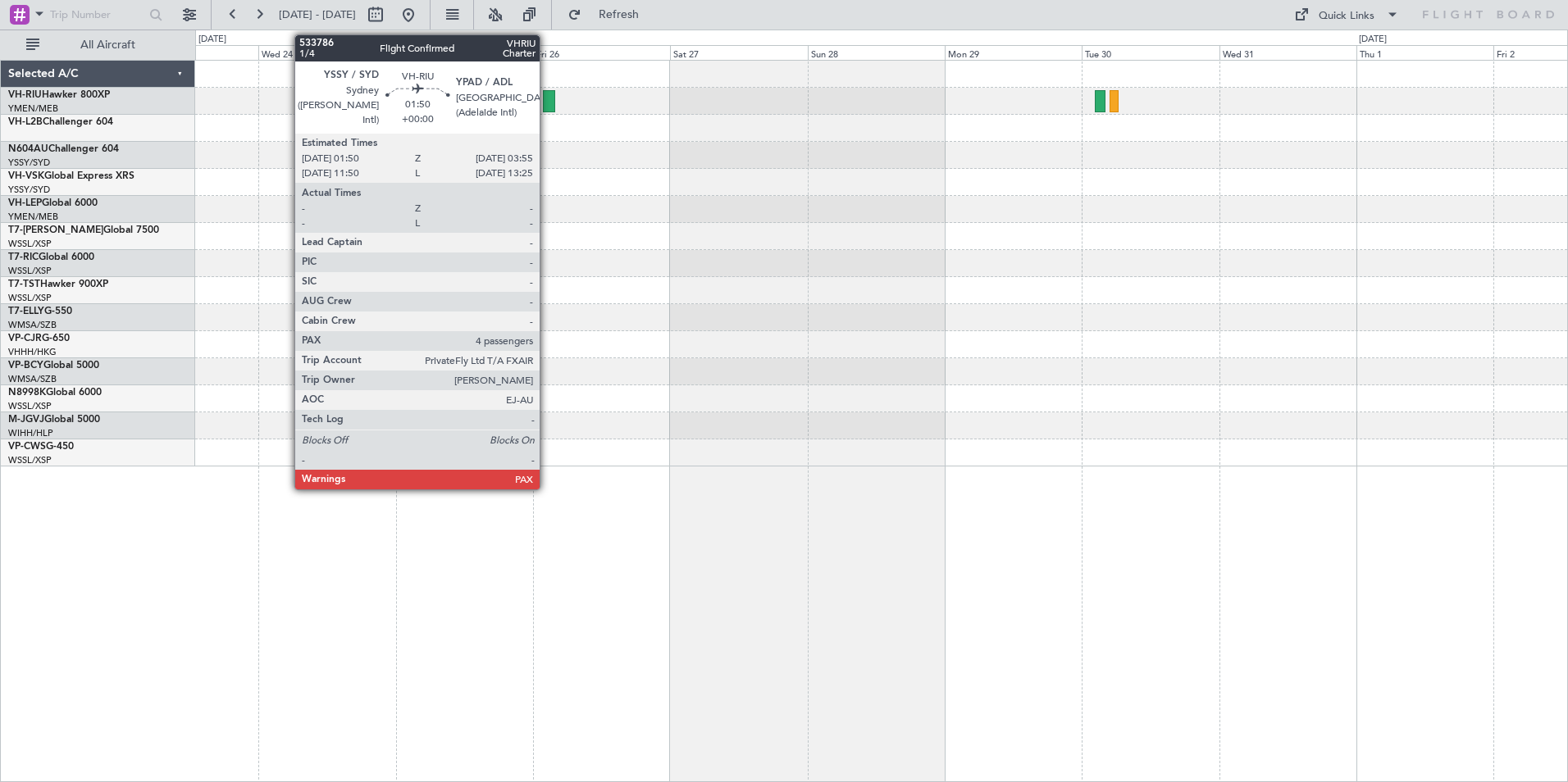
click at [547, 101] on div at bounding box center [548, 101] width 13 height 23
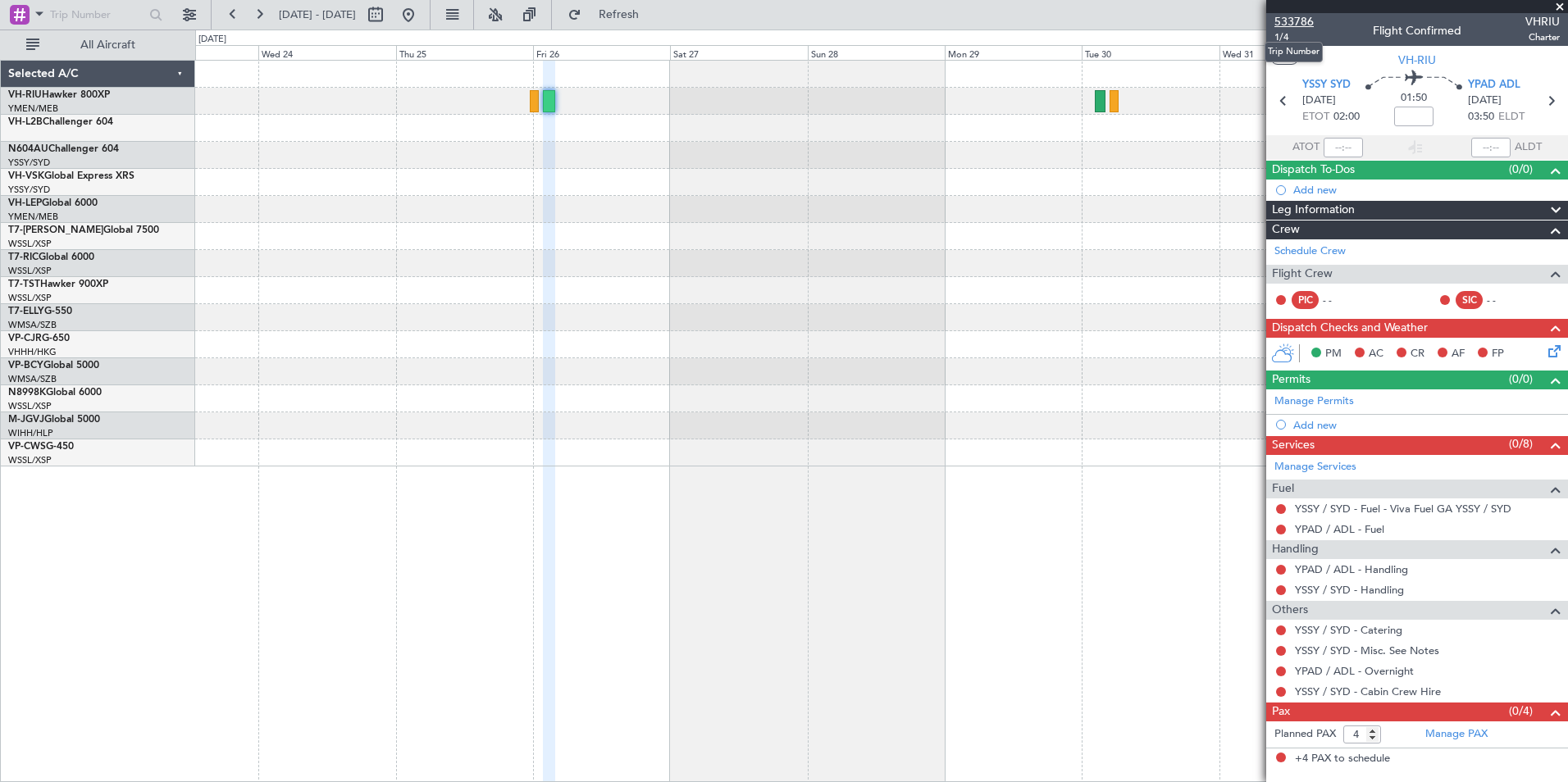
click at [1291, 19] on span "533786" at bounding box center [1294, 22] width 39 height 18
click at [55, 180] on link "VH-VSK Global Express XRS" at bounding box center [71, 176] width 127 height 10
click at [1557, 7] on span at bounding box center [1559, 7] width 17 height 15
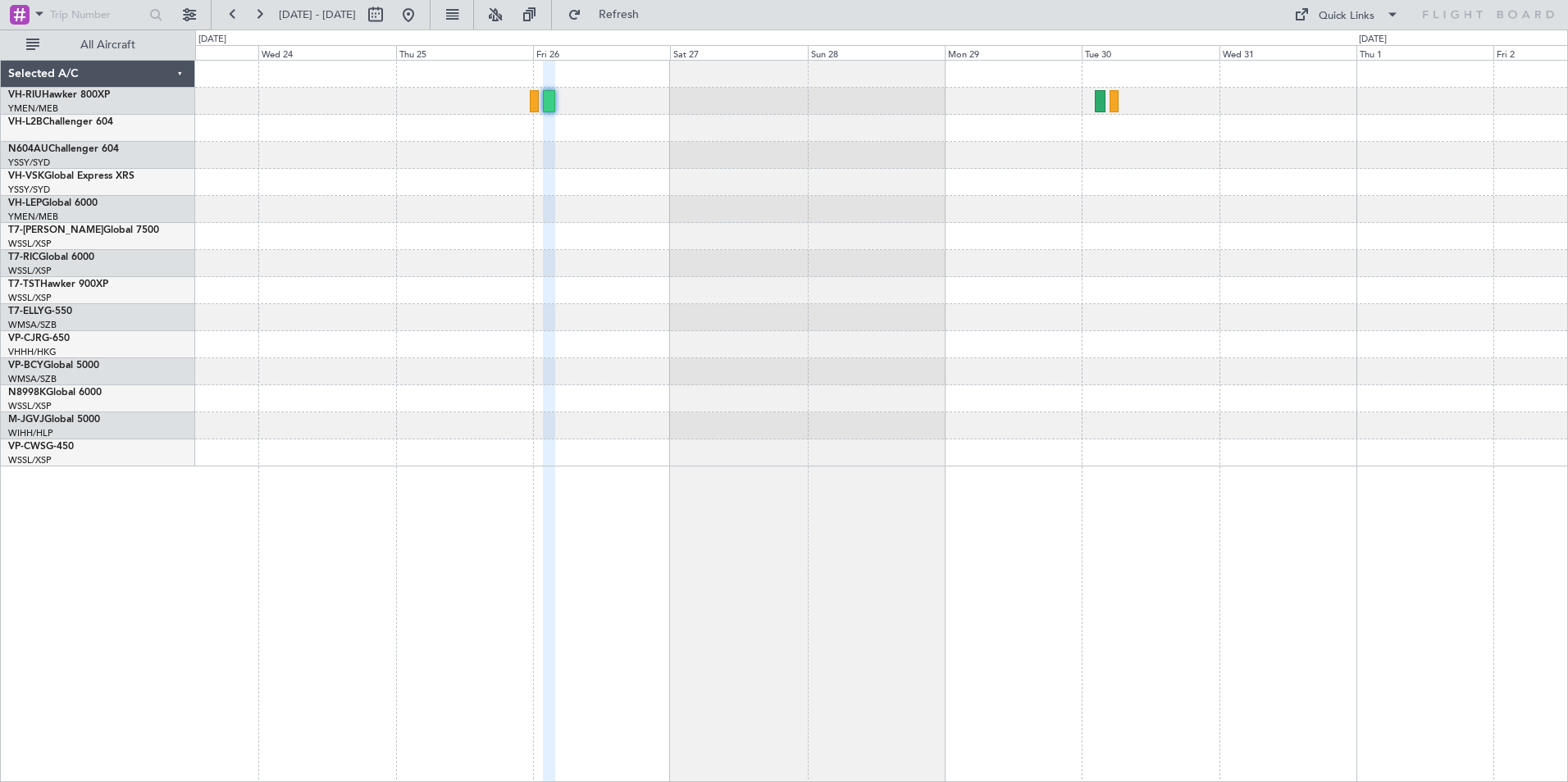
type input "0"
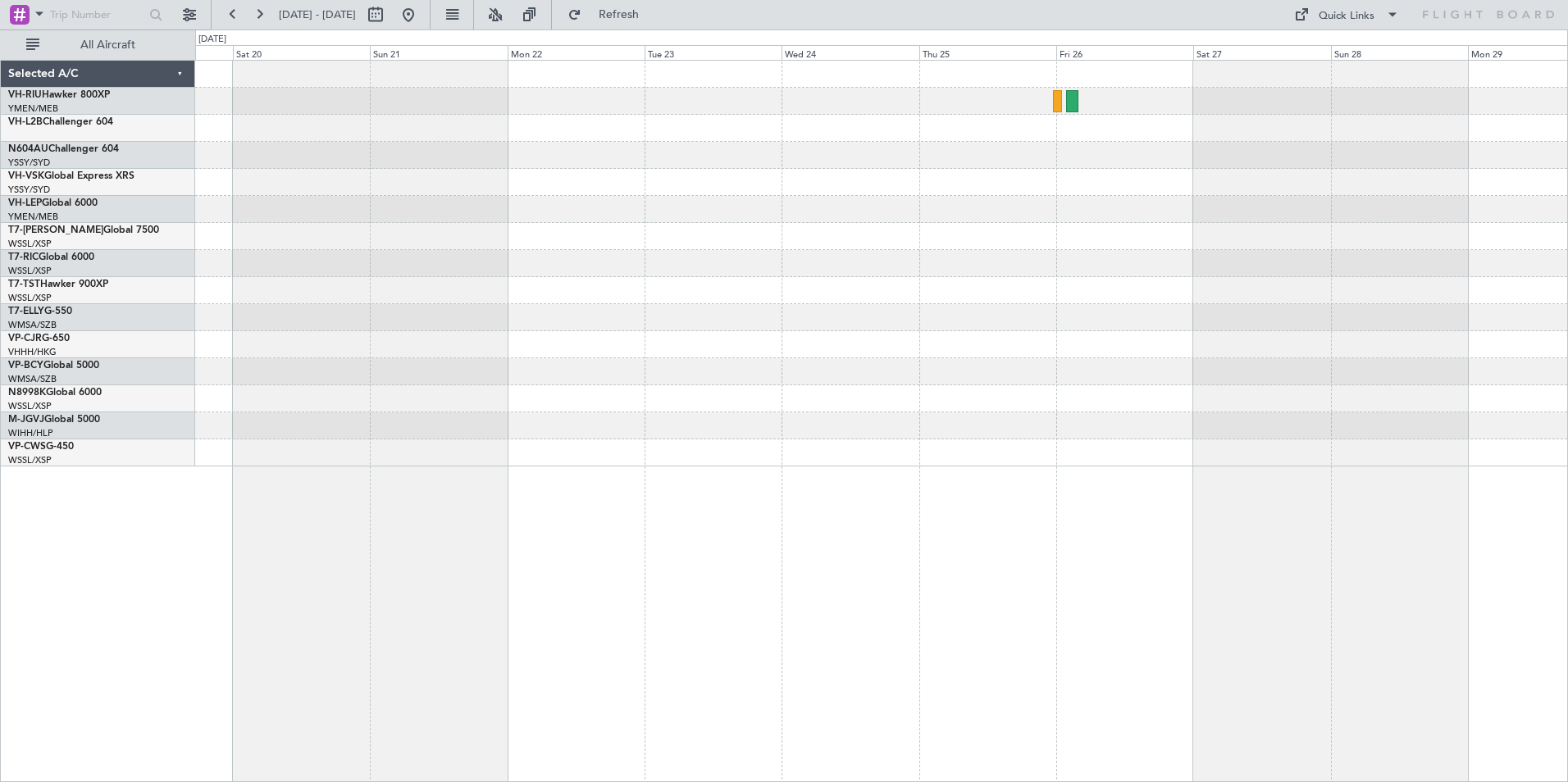
click at [898, 303] on div at bounding box center [881, 263] width 1372 height 406
click at [232, 16] on button at bounding box center [233, 15] width 27 height 27
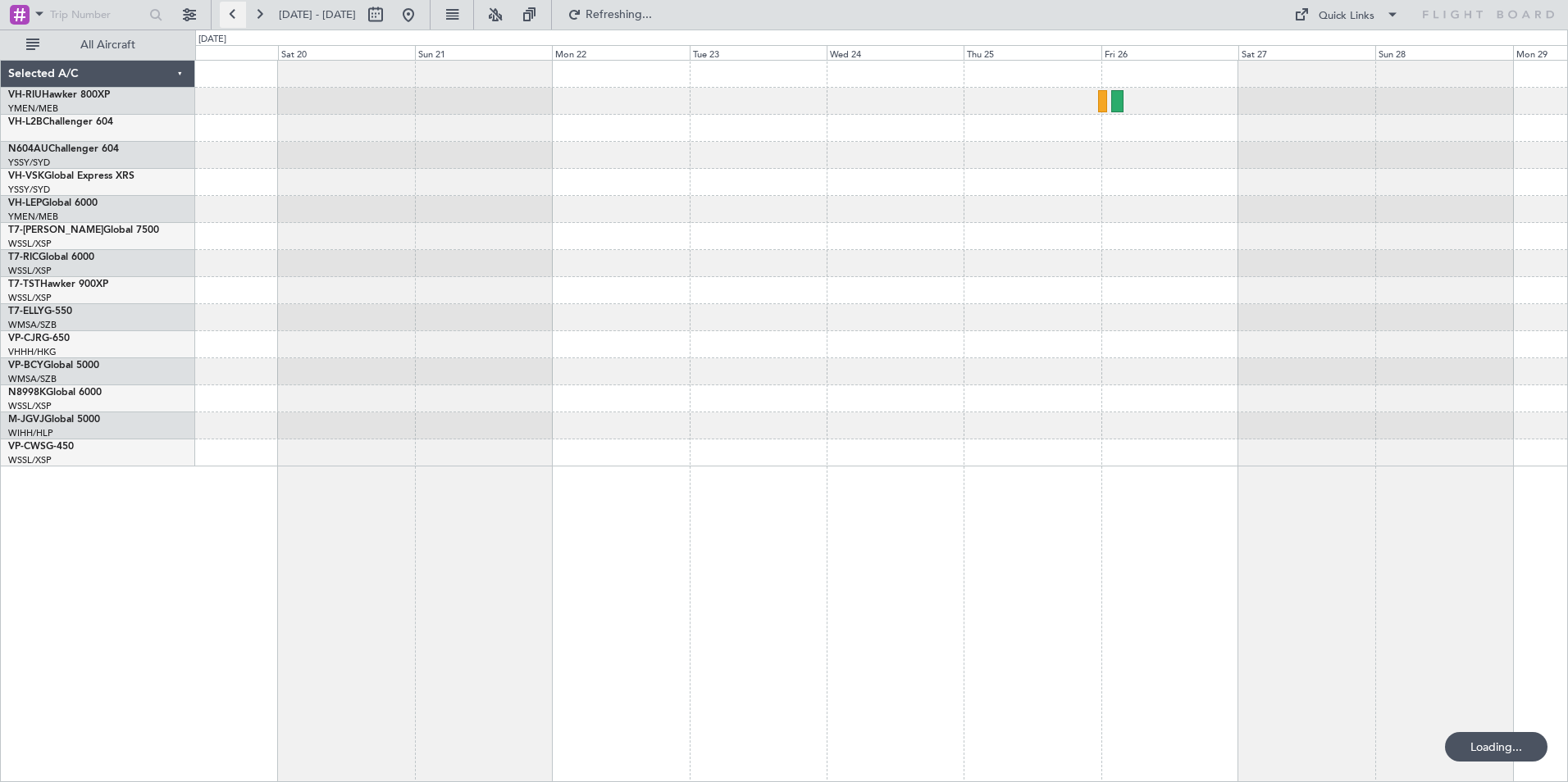
click at [232, 16] on button at bounding box center [233, 15] width 27 height 27
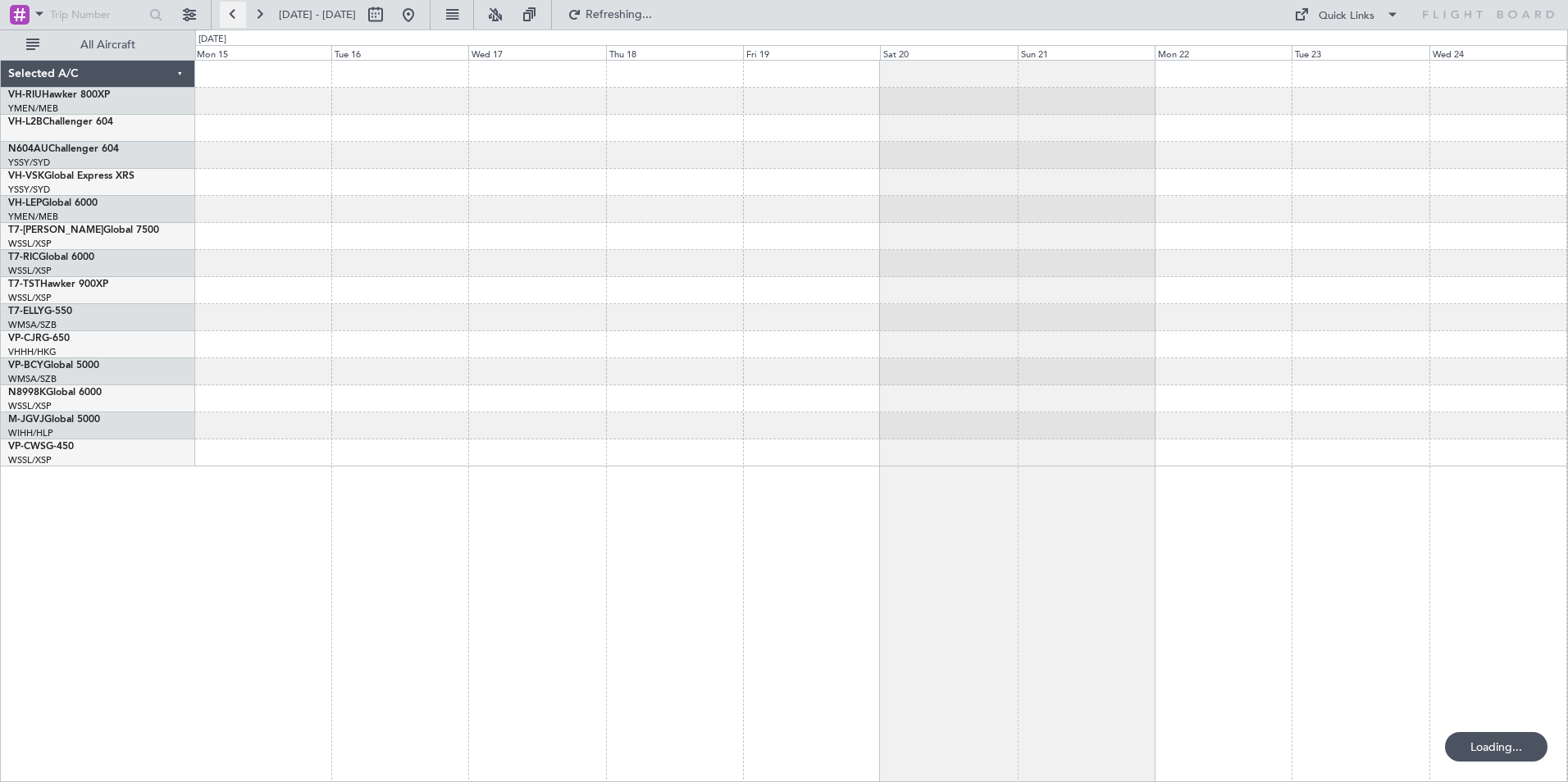
click at [232, 16] on button at bounding box center [233, 15] width 27 height 27
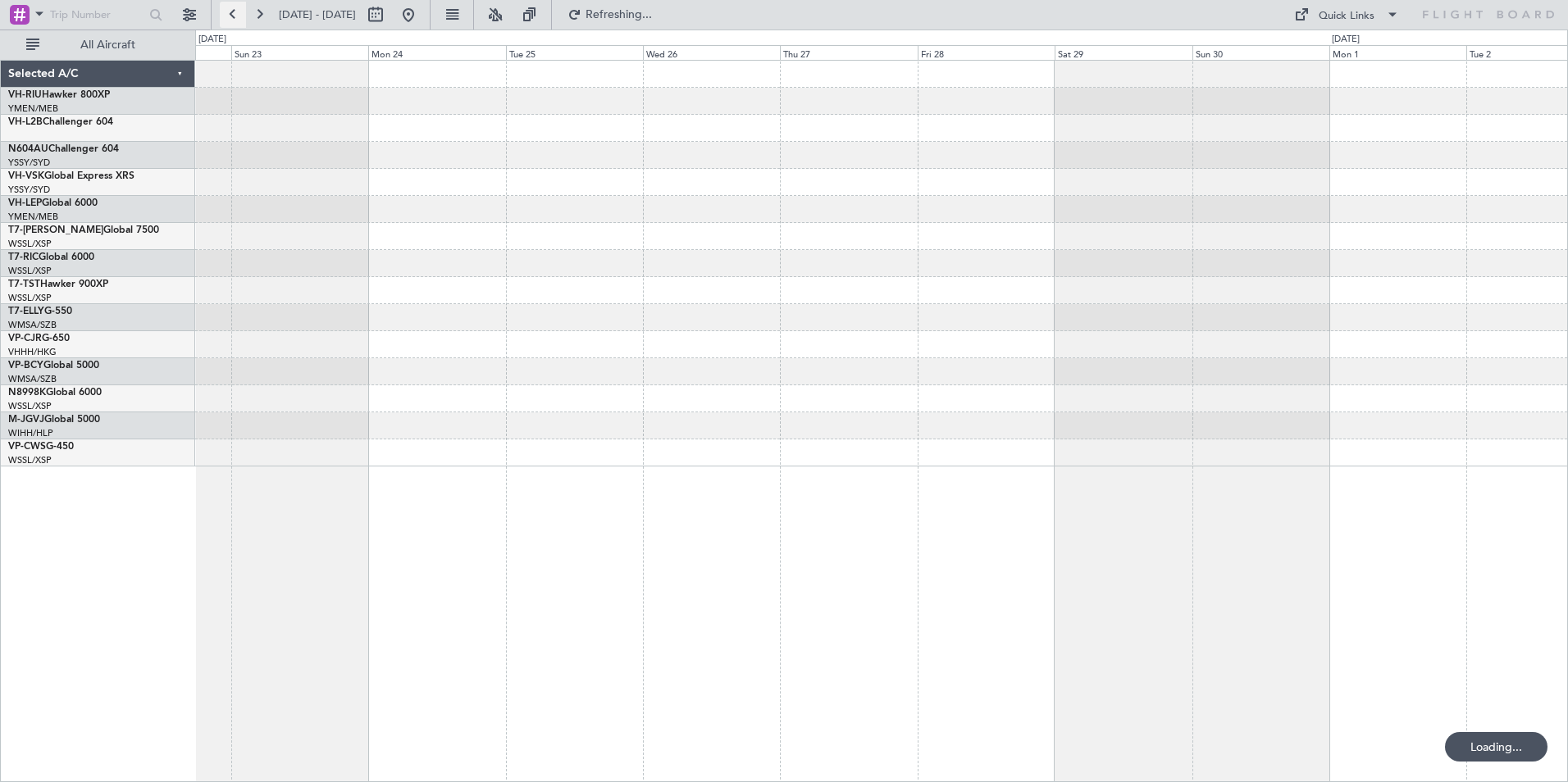
click at [232, 16] on button at bounding box center [233, 15] width 27 height 27
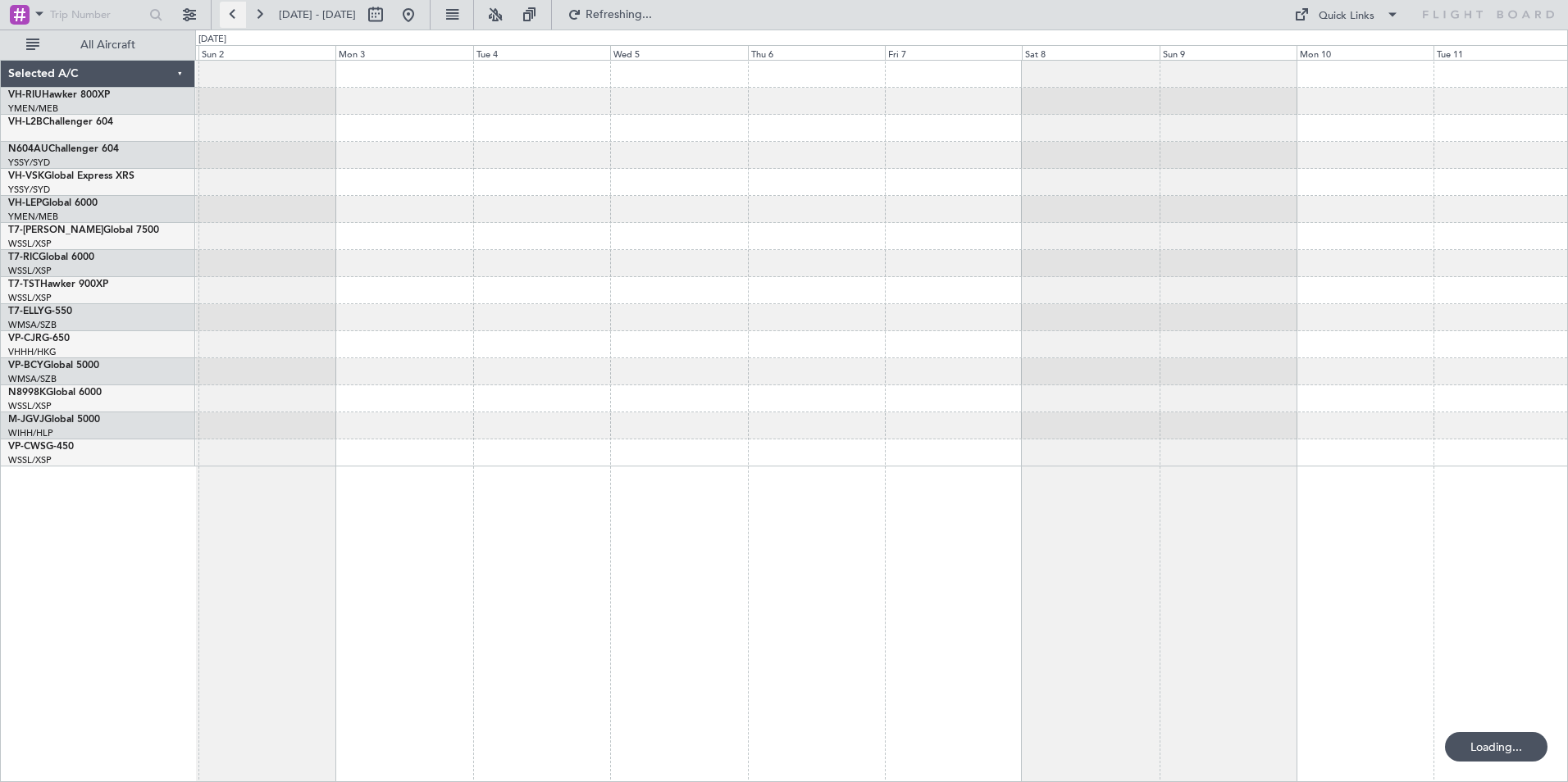
click at [232, 16] on button at bounding box center [233, 15] width 27 height 27
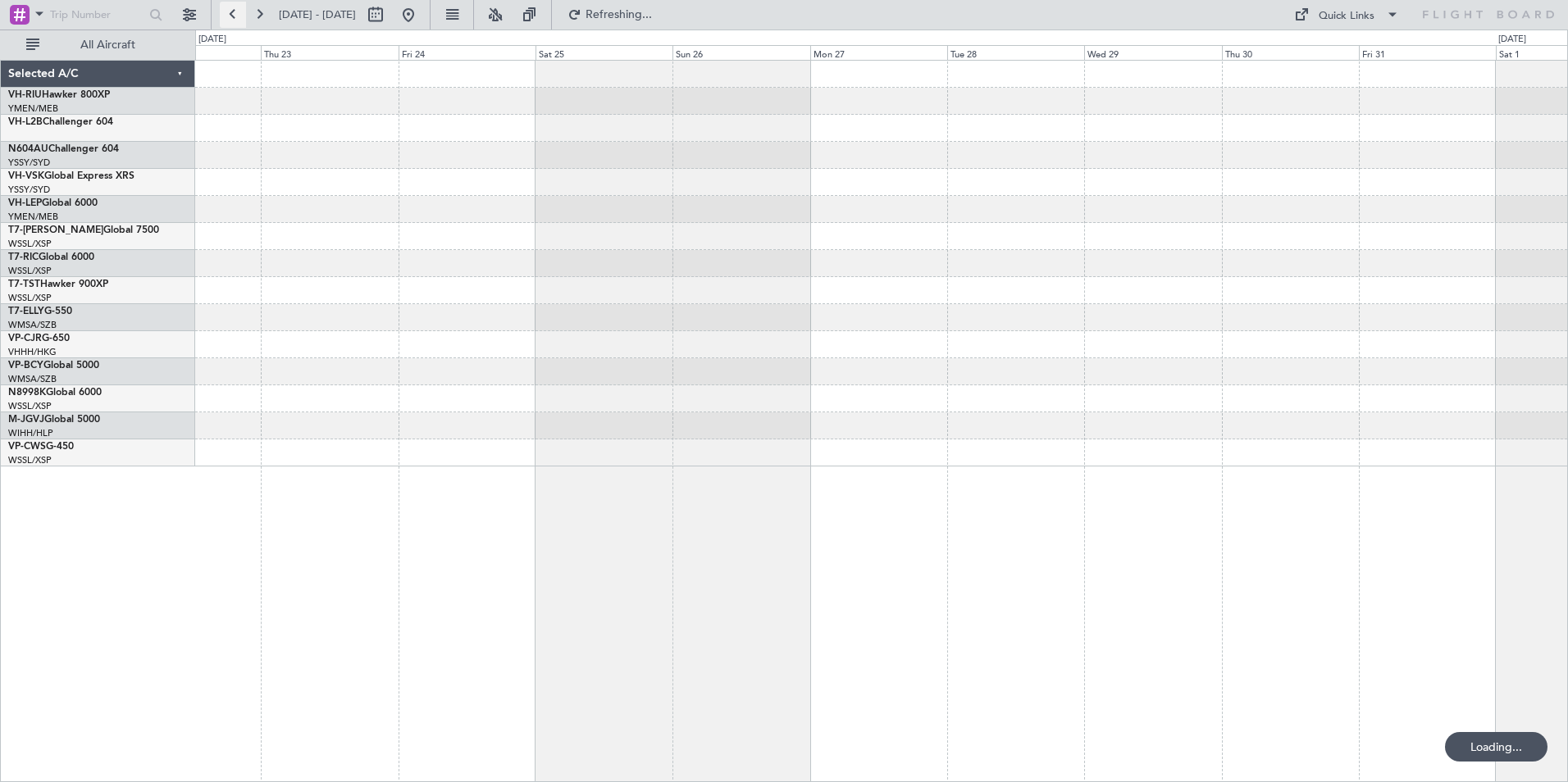
click at [232, 16] on button at bounding box center [233, 15] width 27 height 27
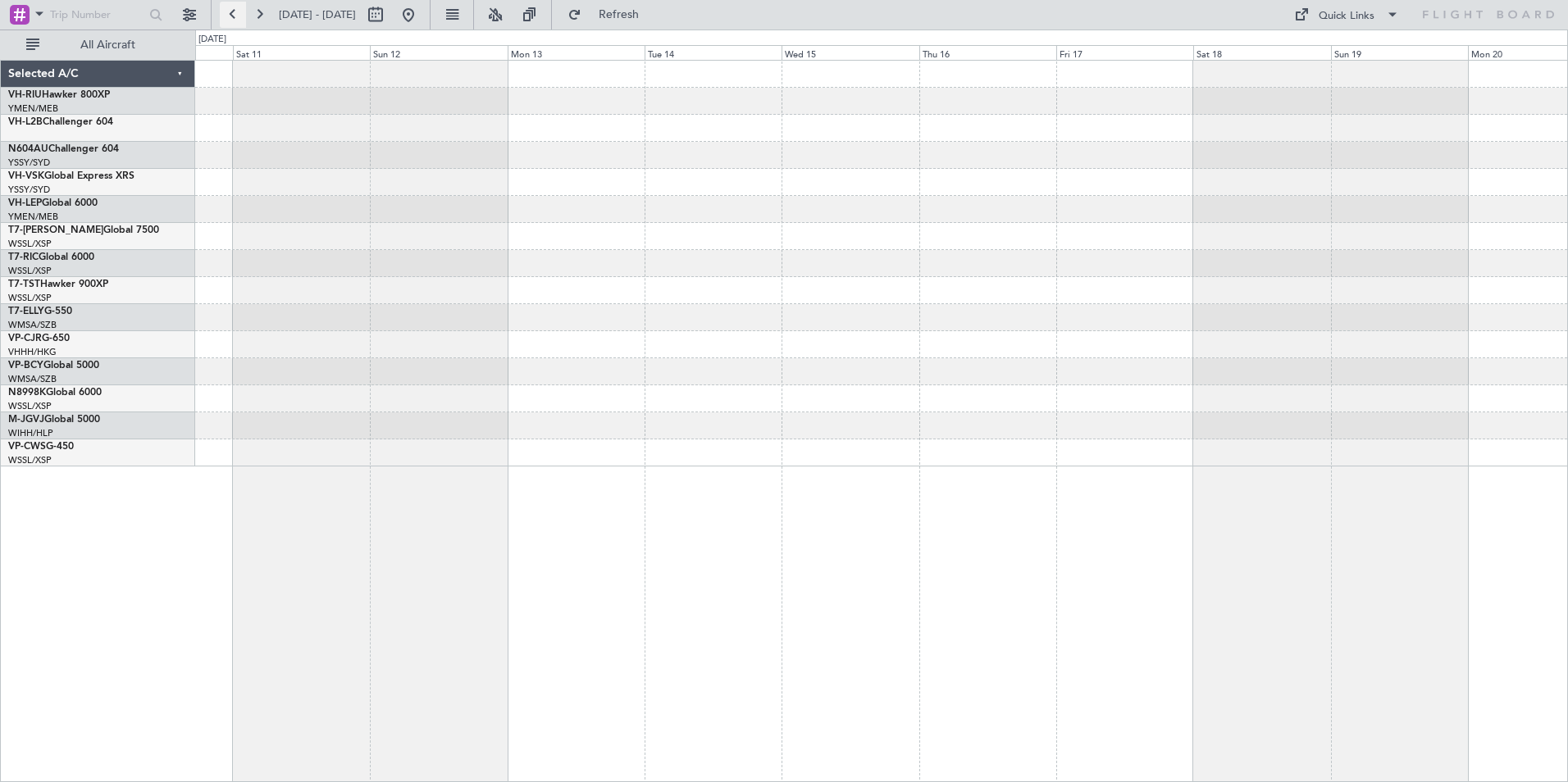
click at [232, 16] on button at bounding box center [233, 15] width 27 height 27
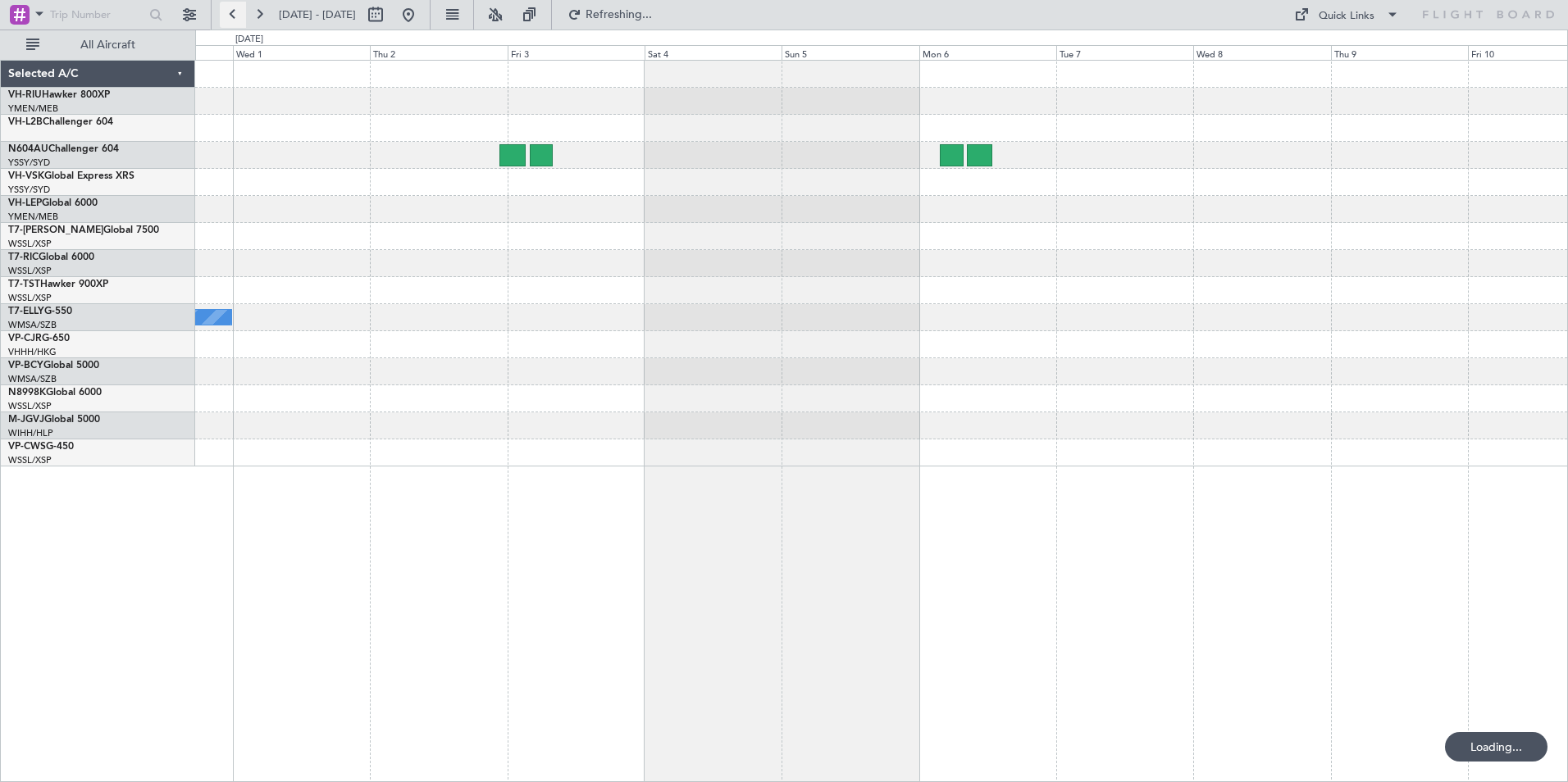
click at [231, 23] on button at bounding box center [233, 15] width 27 height 27
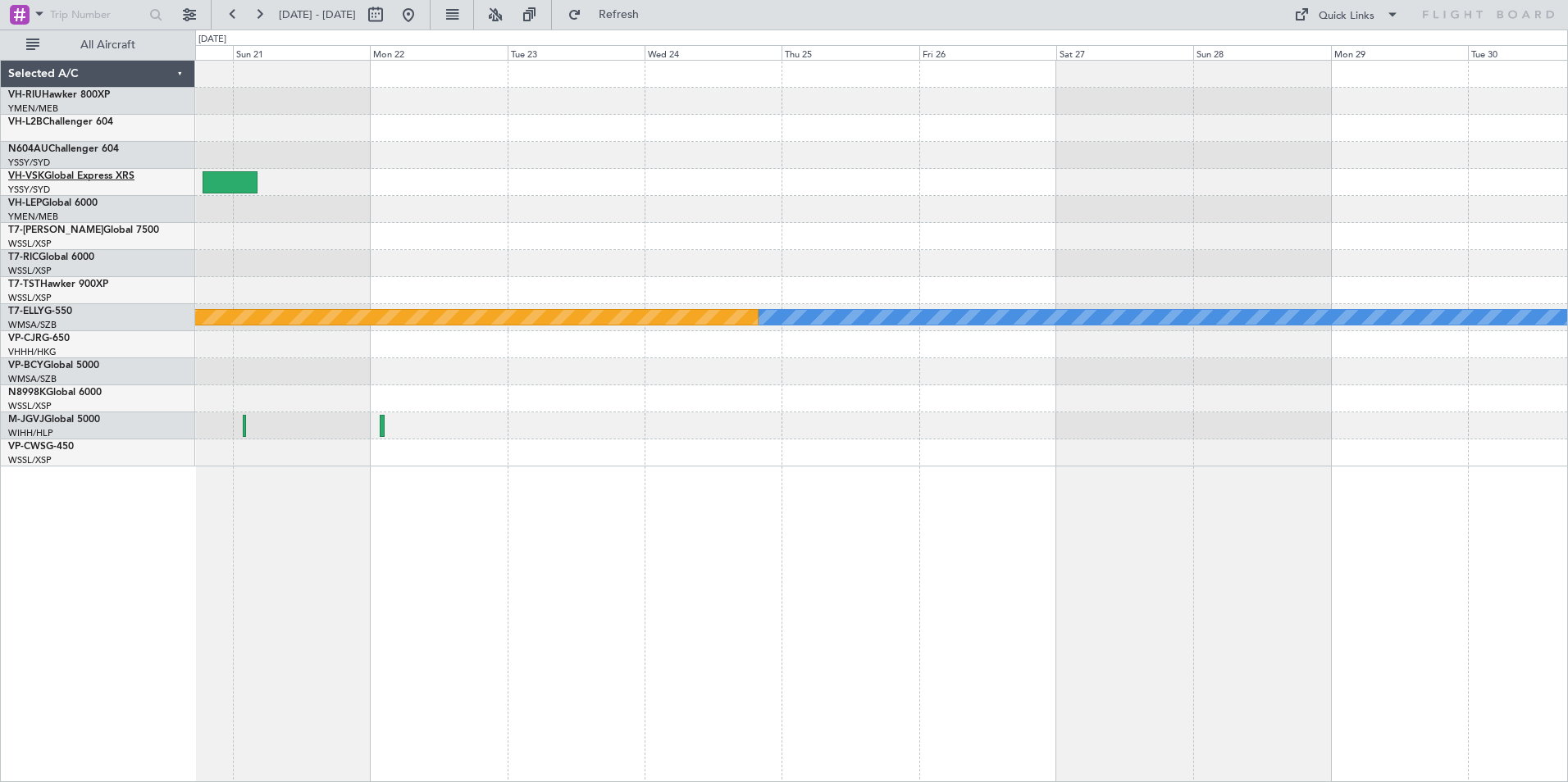
click at [52, 176] on link "VH-VSK Global Express XRS" at bounding box center [71, 176] width 127 height 10
click at [230, 15] on button at bounding box center [233, 15] width 27 height 27
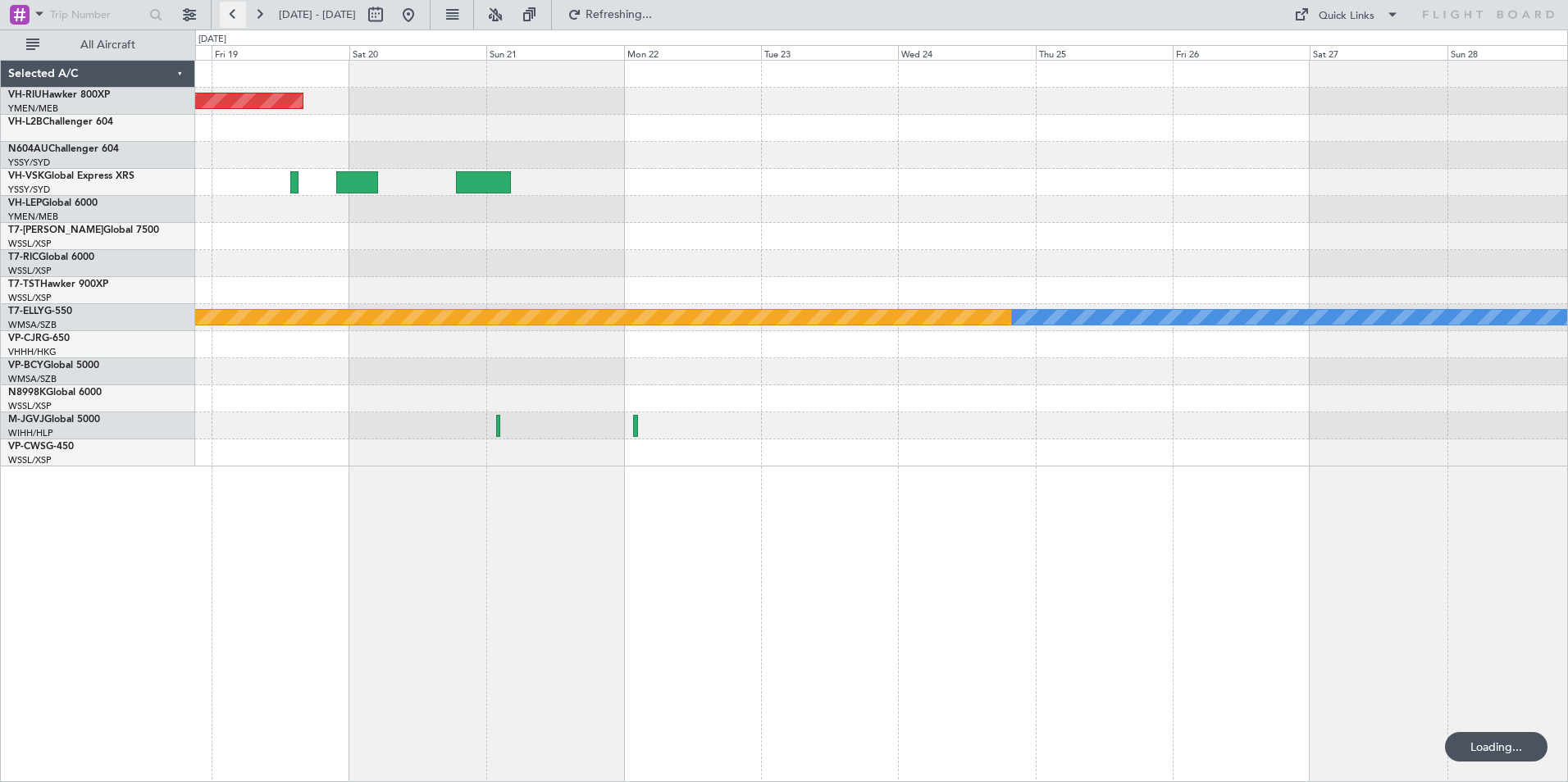
click at [230, 15] on button at bounding box center [233, 15] width 27 height 27
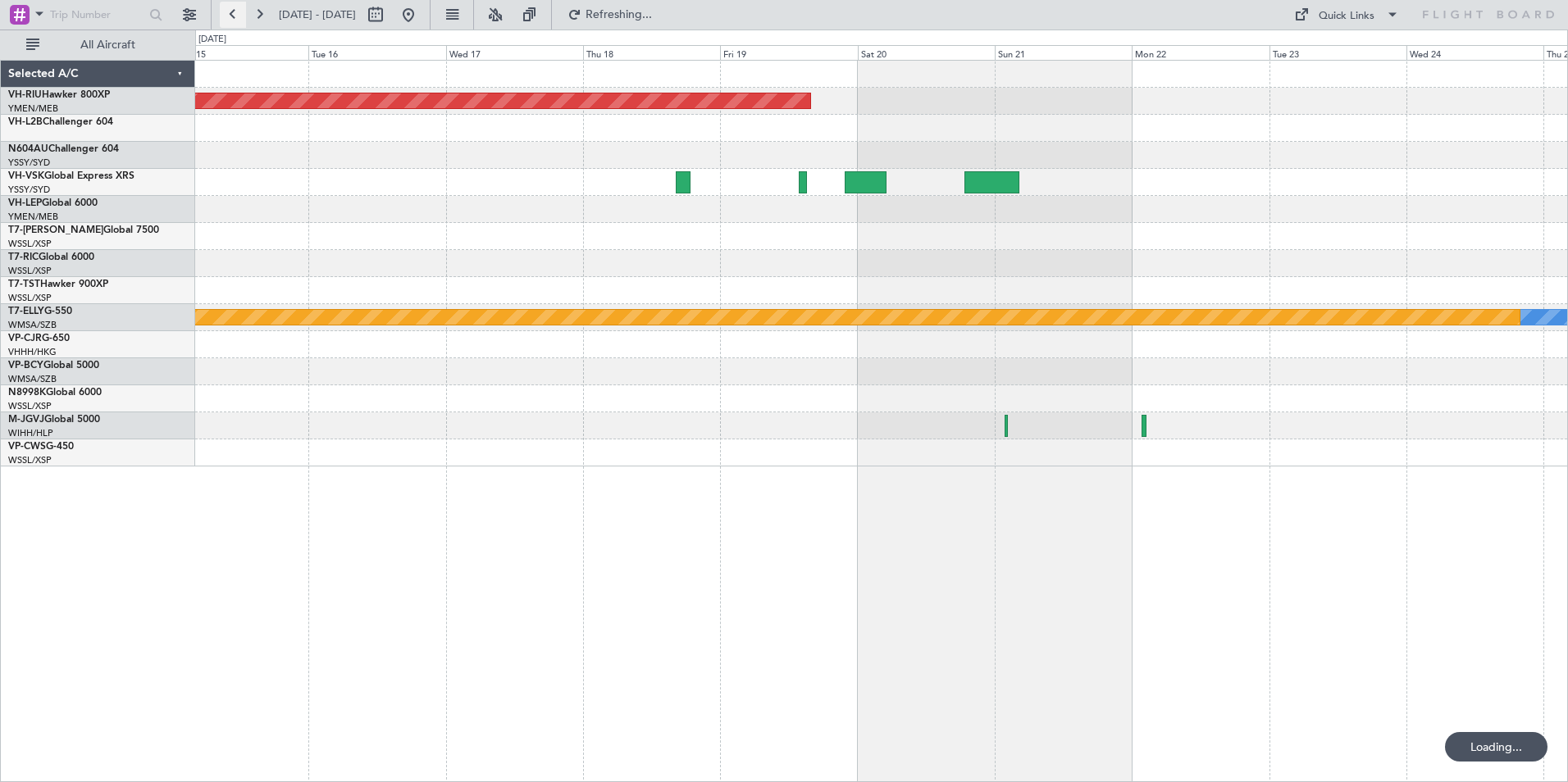
click at [230, 15] on button at bounding box center [233, 15] width 27 height 27
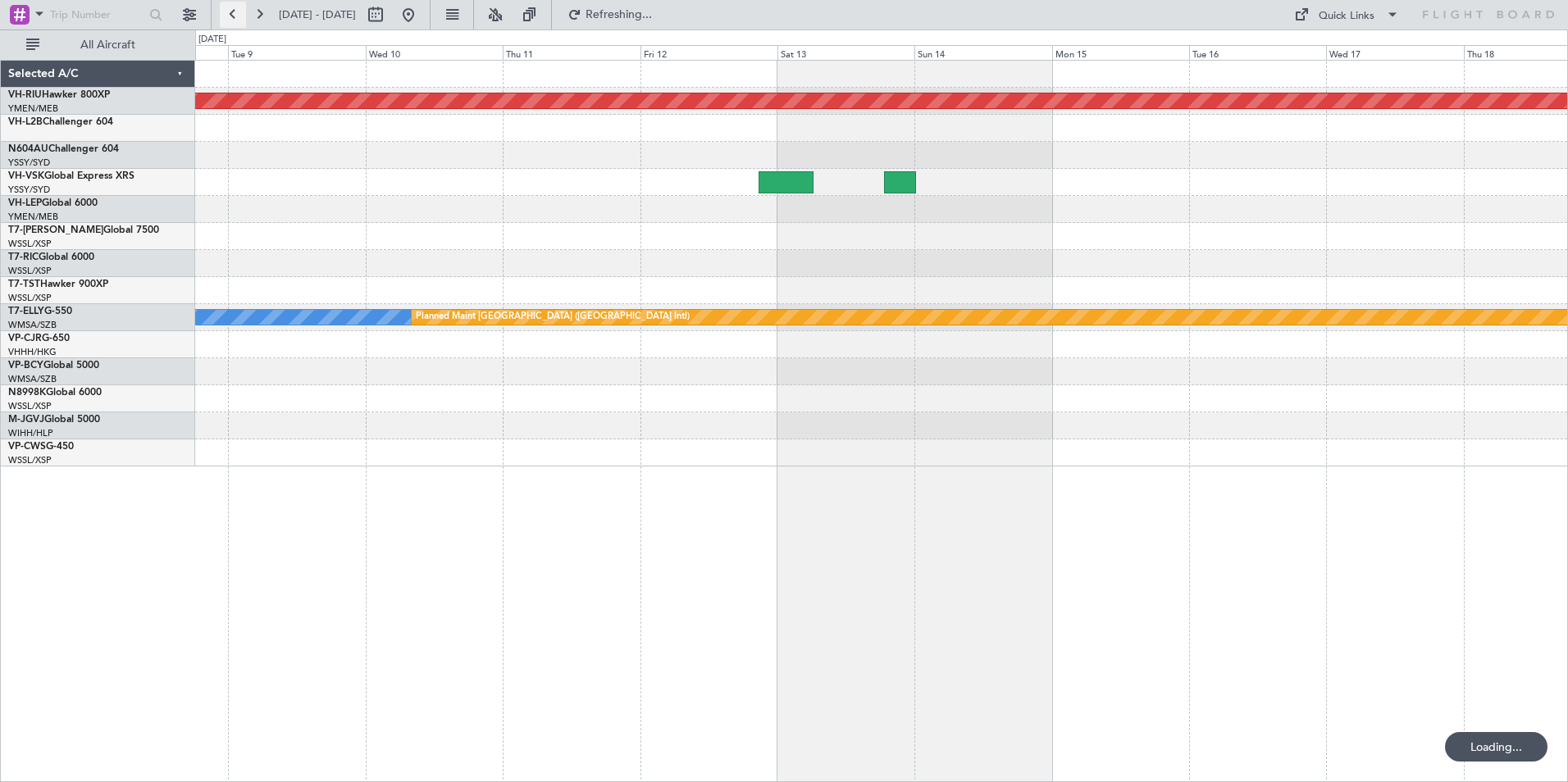
click at [230, 15] on button at bounding box center [233, 15] width 27 height 27
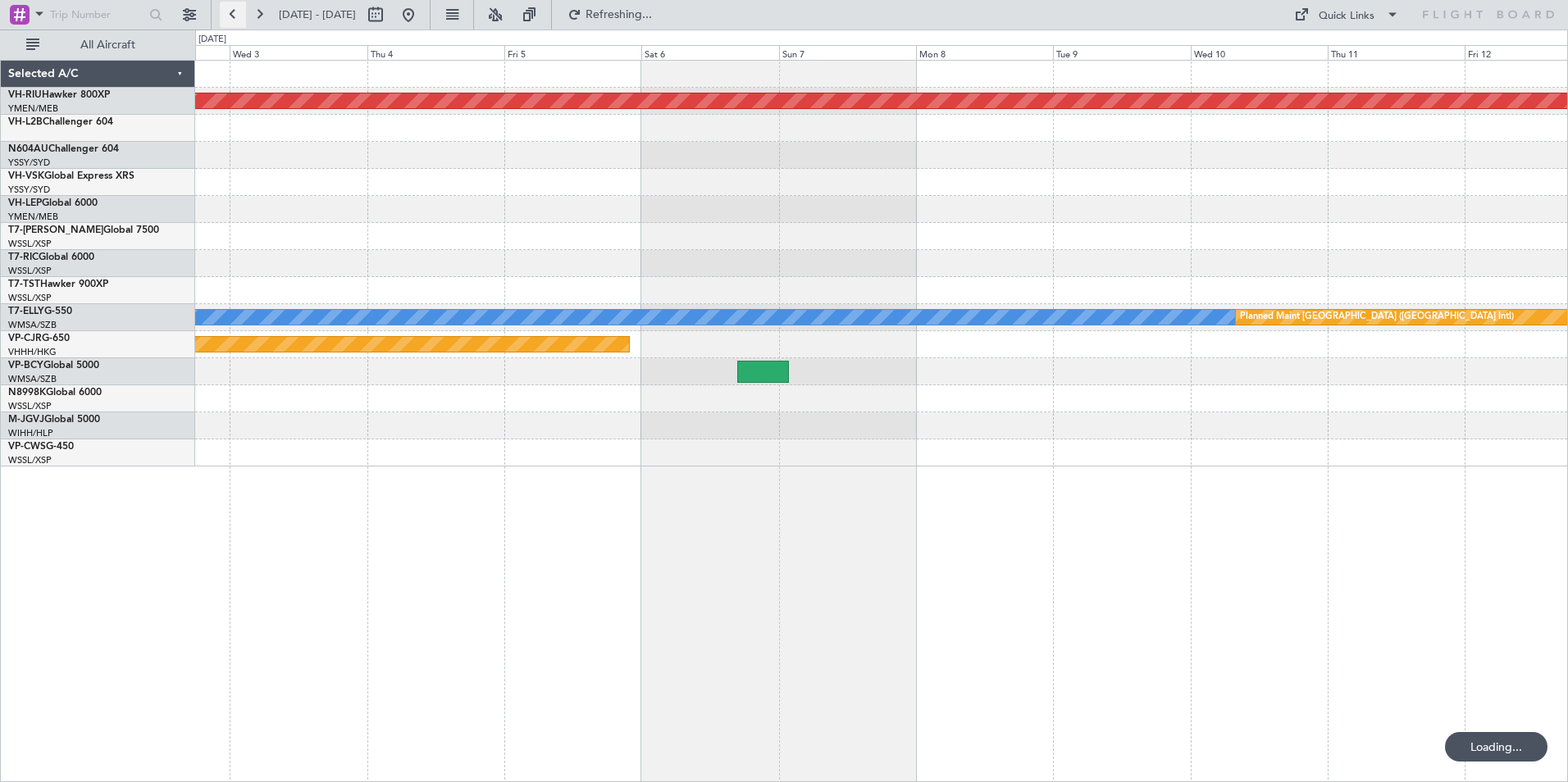
click at [230, 15] on button at bounding box center [233, 15] width 27 height 27
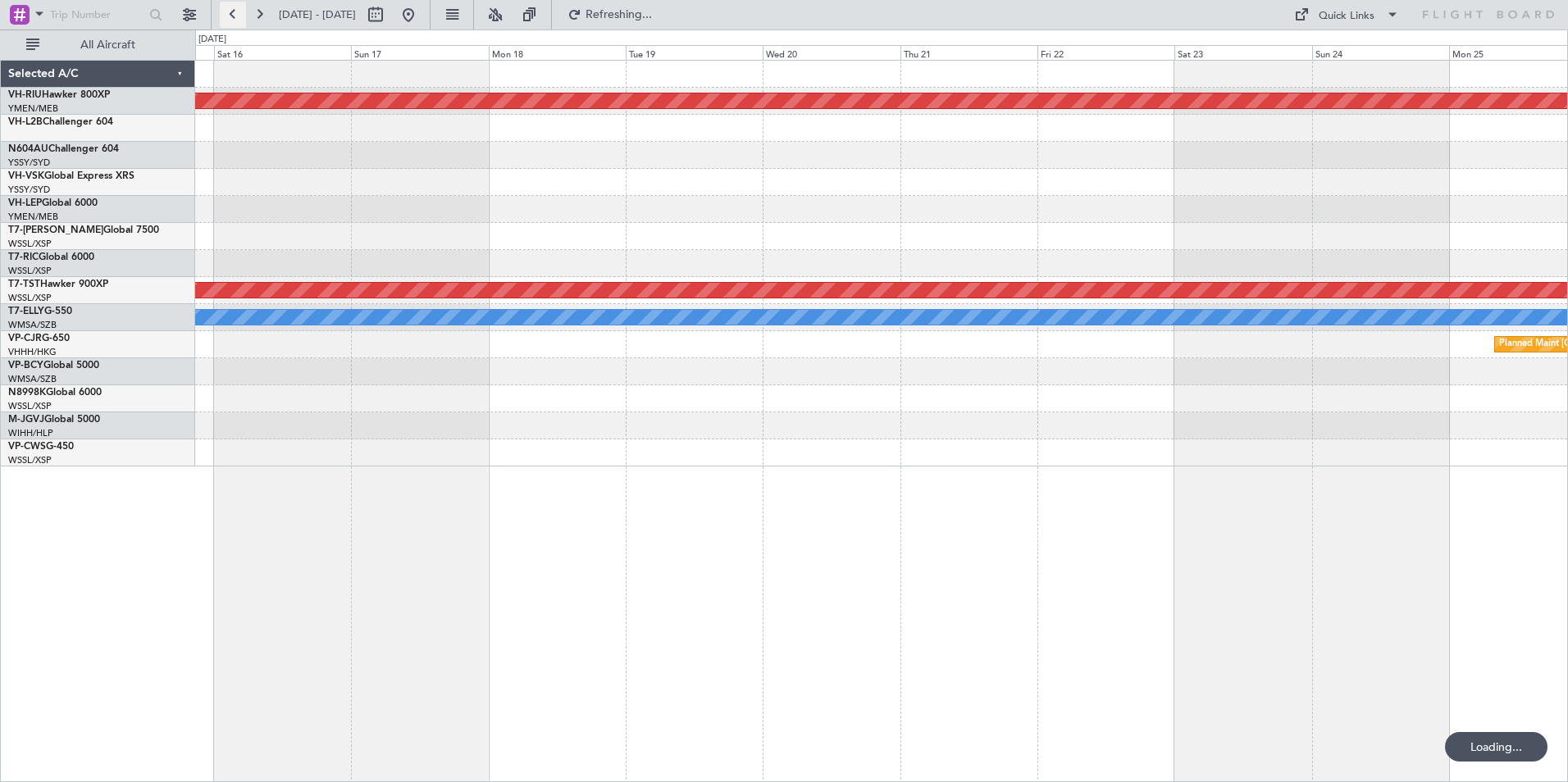
click at [230, 15] on button at bounding box center [233, 15] width 27 height 27
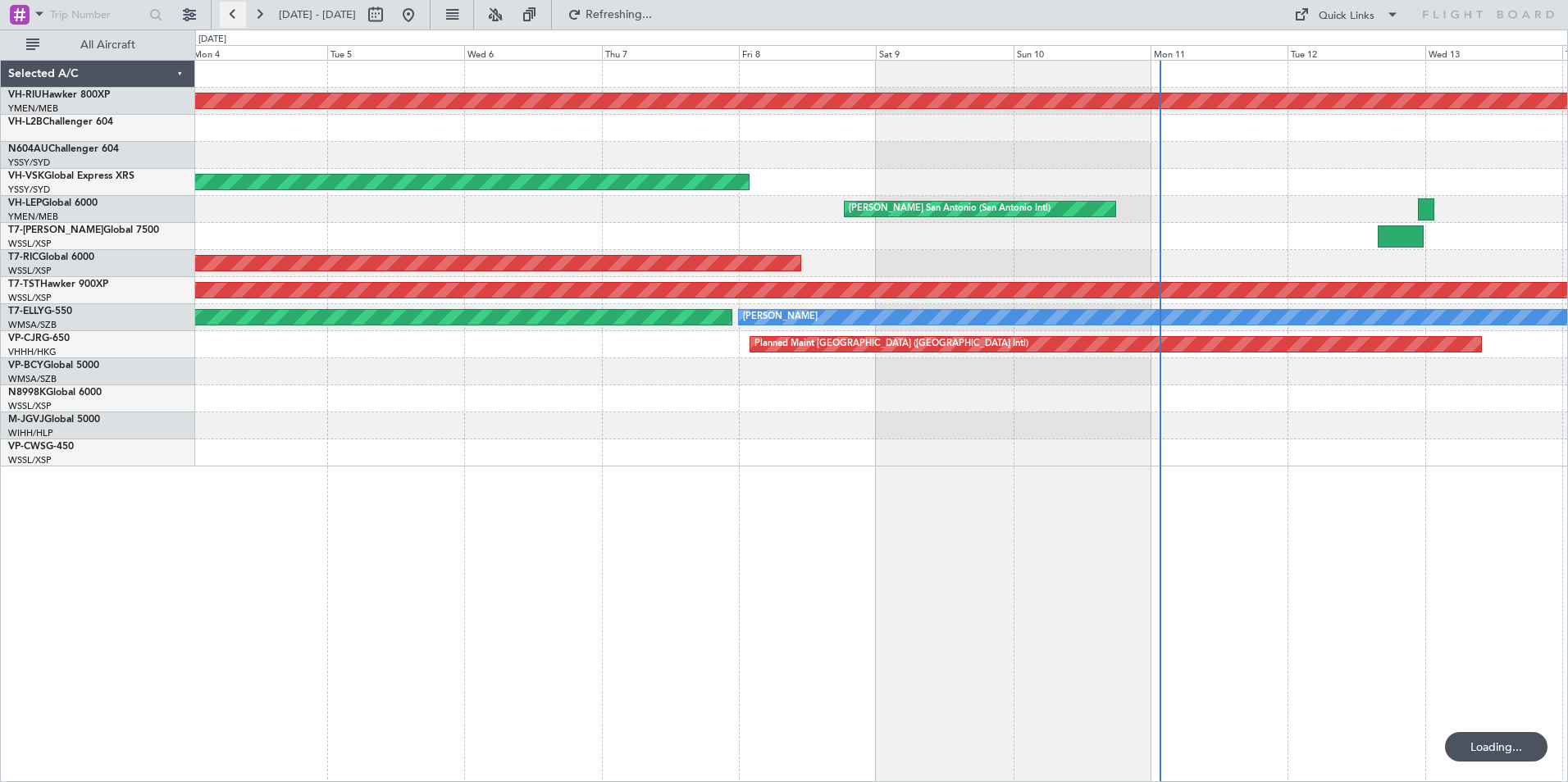
click at [230, 15] on button at bounding box center [233, 15] width 27 height 27
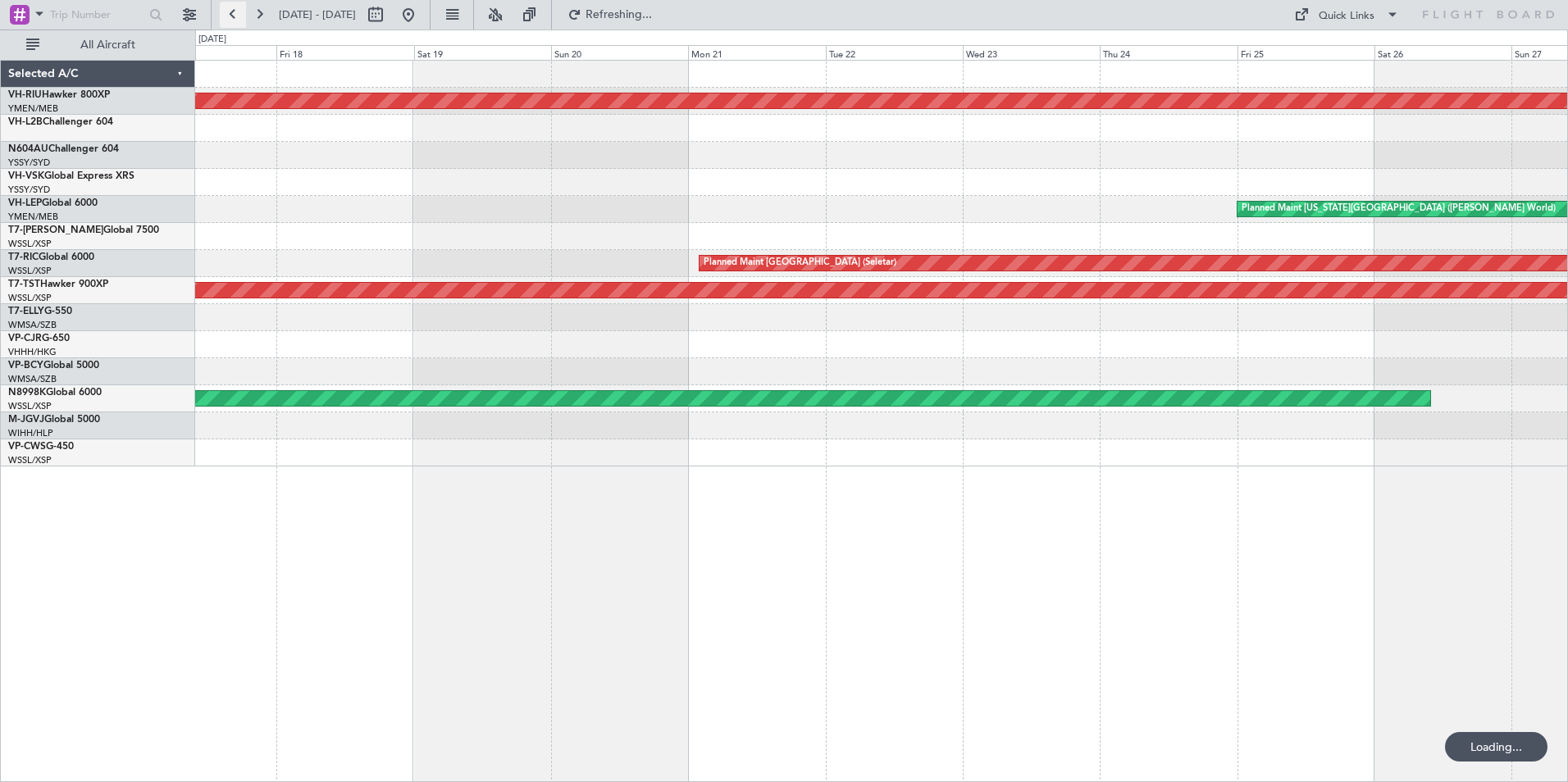
click at [230, 15] on button at bounding box center [233, 15] width 27 height 27
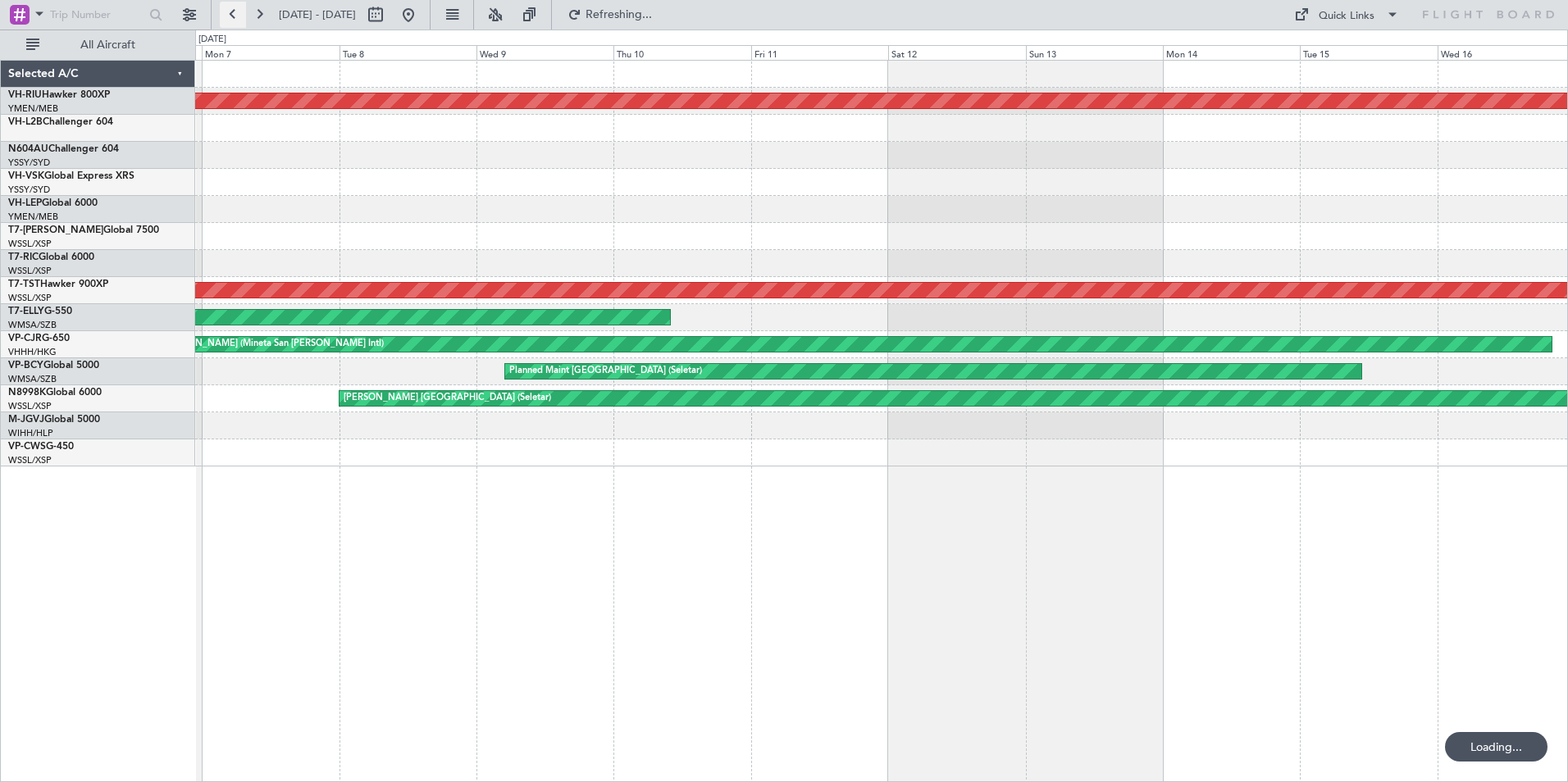
click at [230, 15] on button at bounding box center [233, 15] width 27 height 27
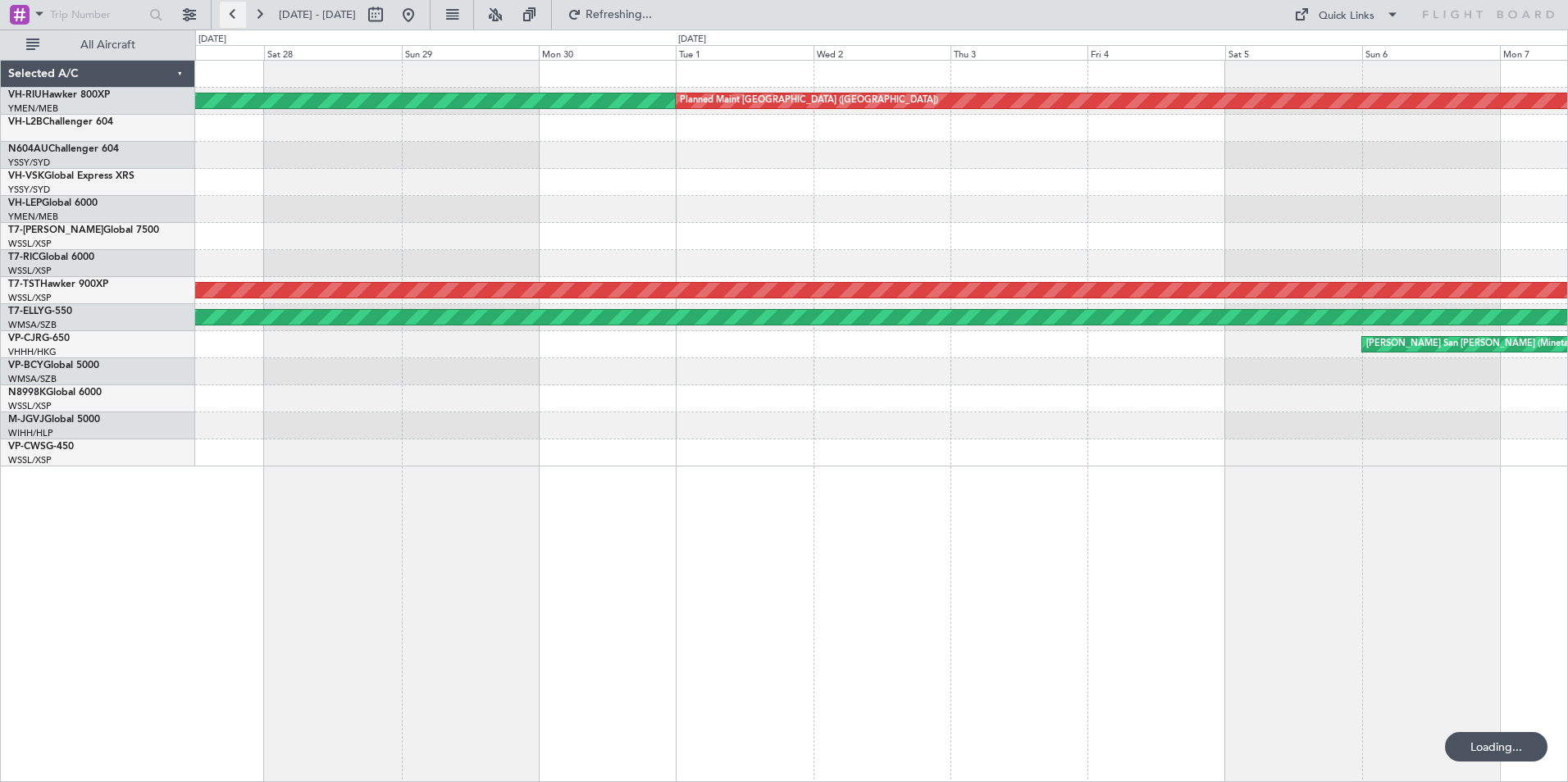
click at [230, 15] on button at bounding box center [233, 15] width 27 height 27
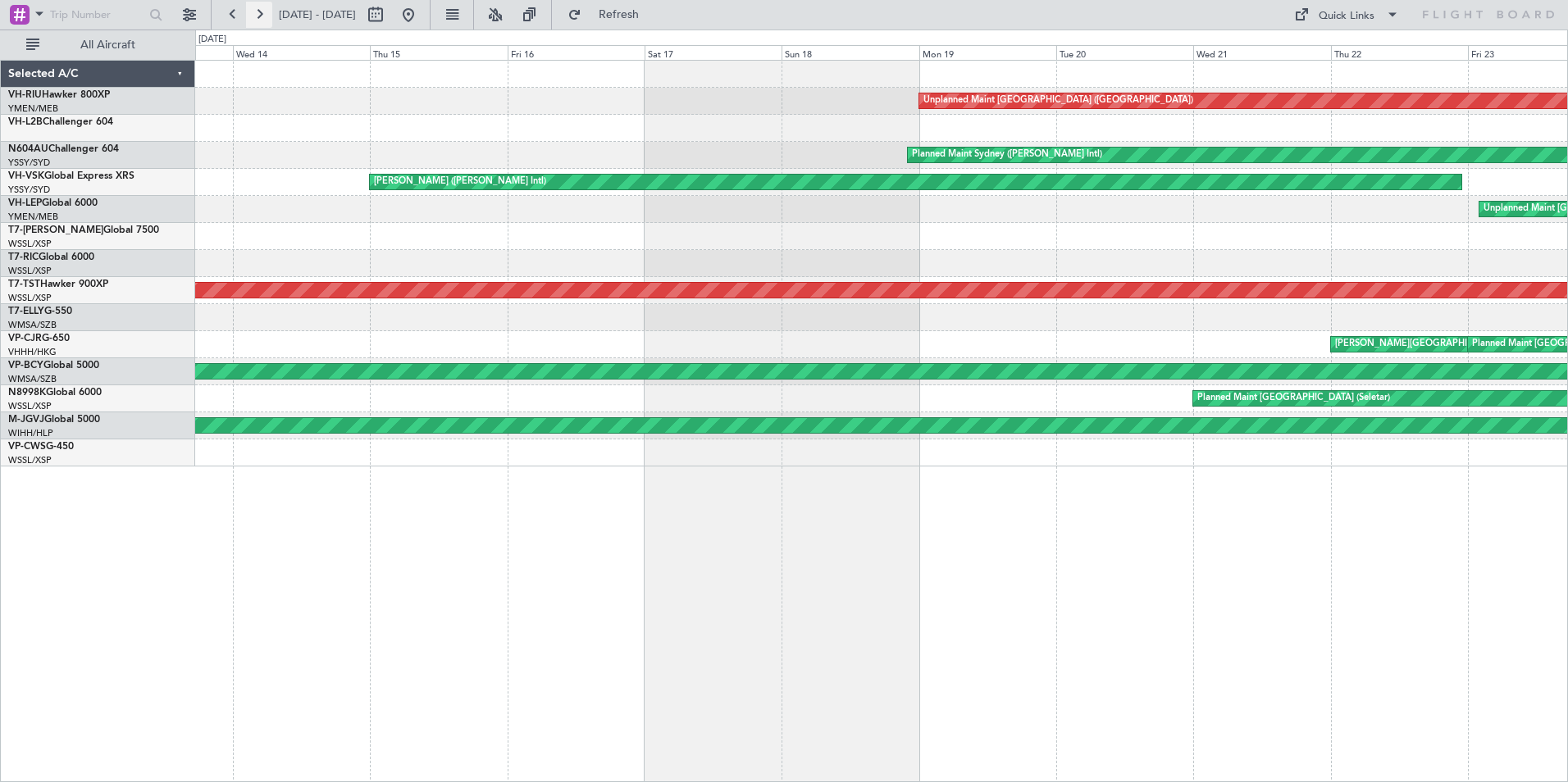
click at [255, 10] on button at bounding box center [258, 15] width 27 height 27
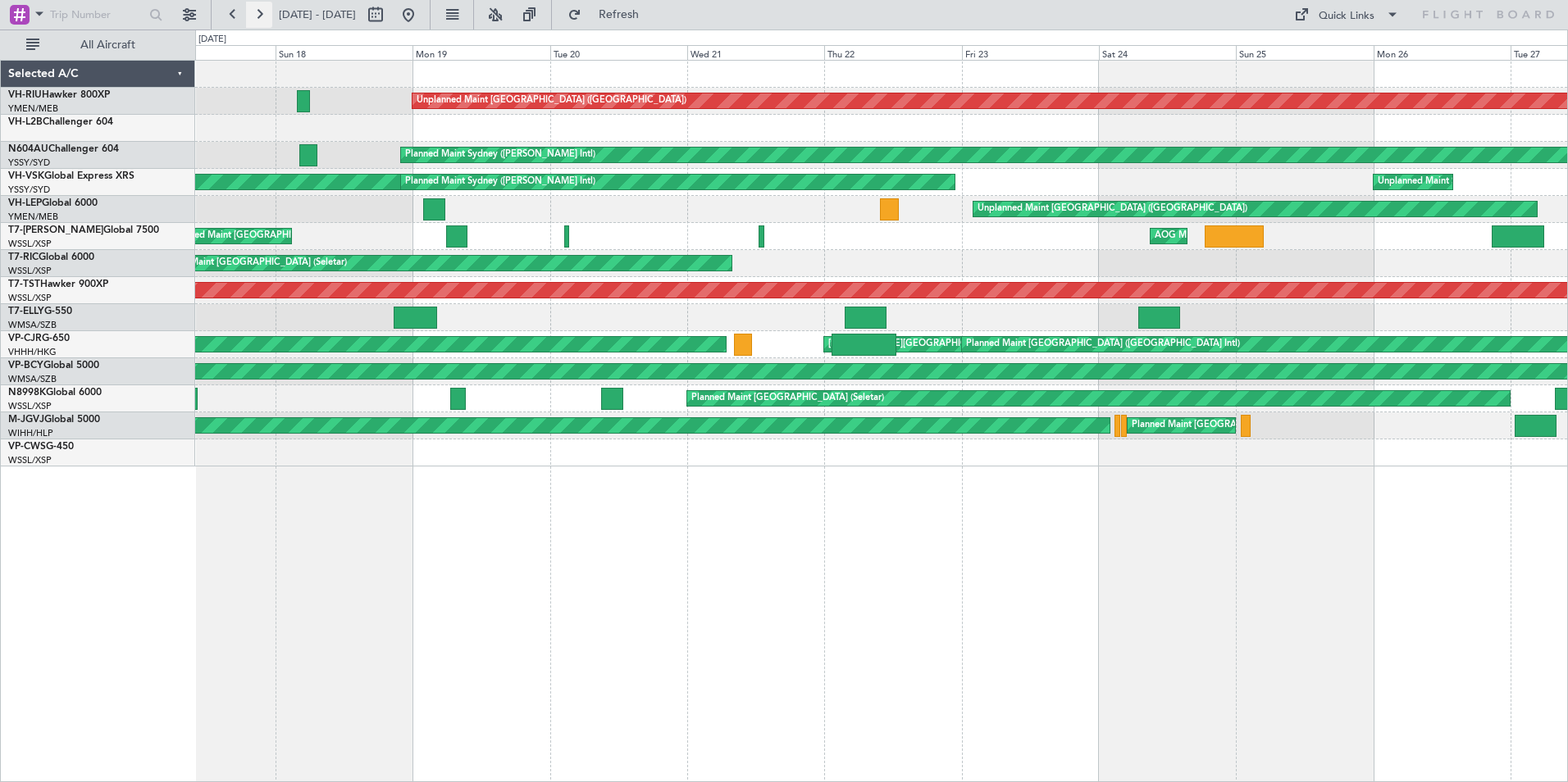
click at [255, 10] on button at bounding box center [258, 15] width 27 height 27
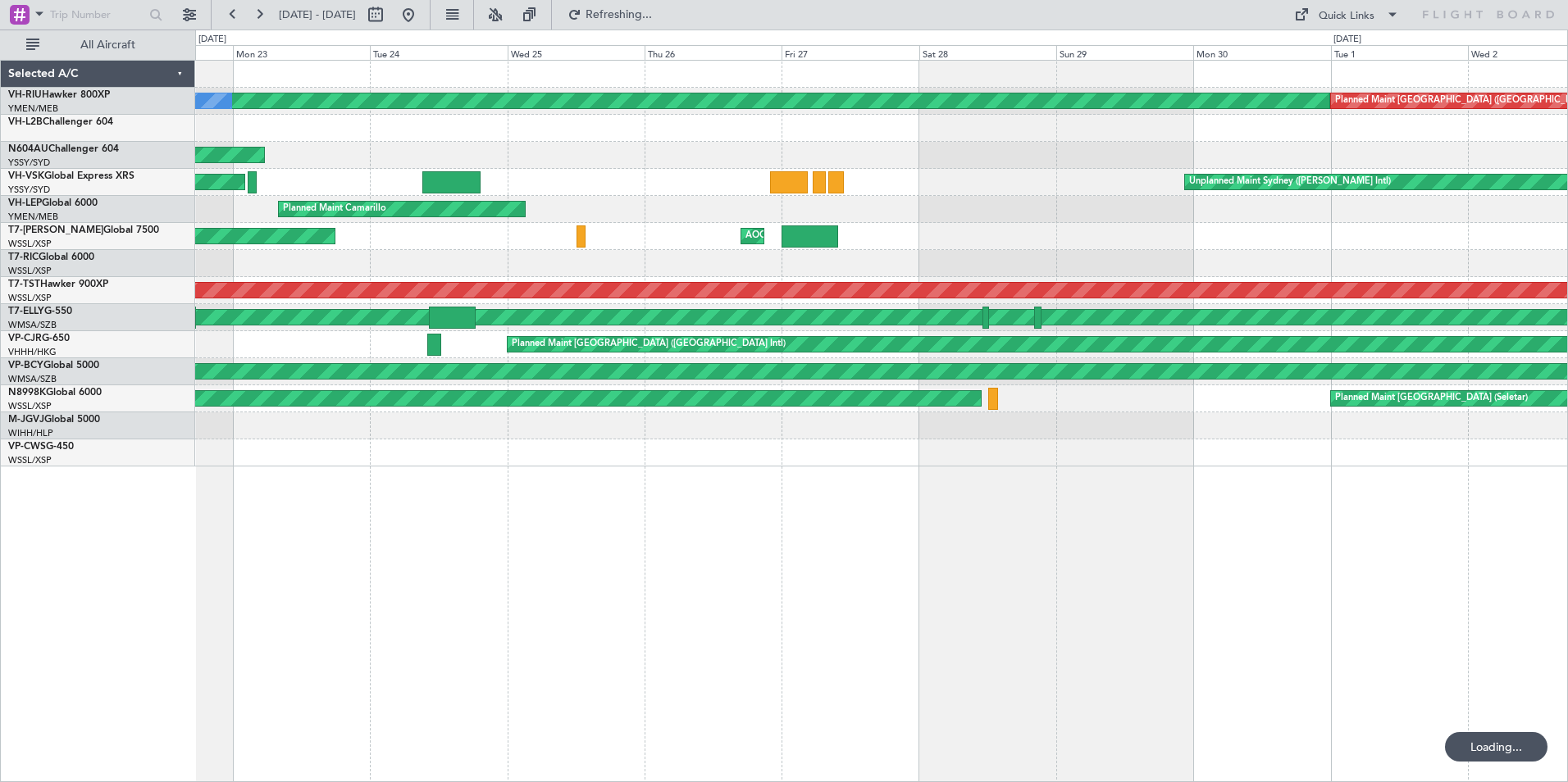
click at [883, 156] on div "Planned Maint [GEOGRAPHIC_DATA] ([GEOGRAPHIC_DATA]) No Crew Planned Maint [GEOG…" at bounding box center [881, 263] width 1372 height 406
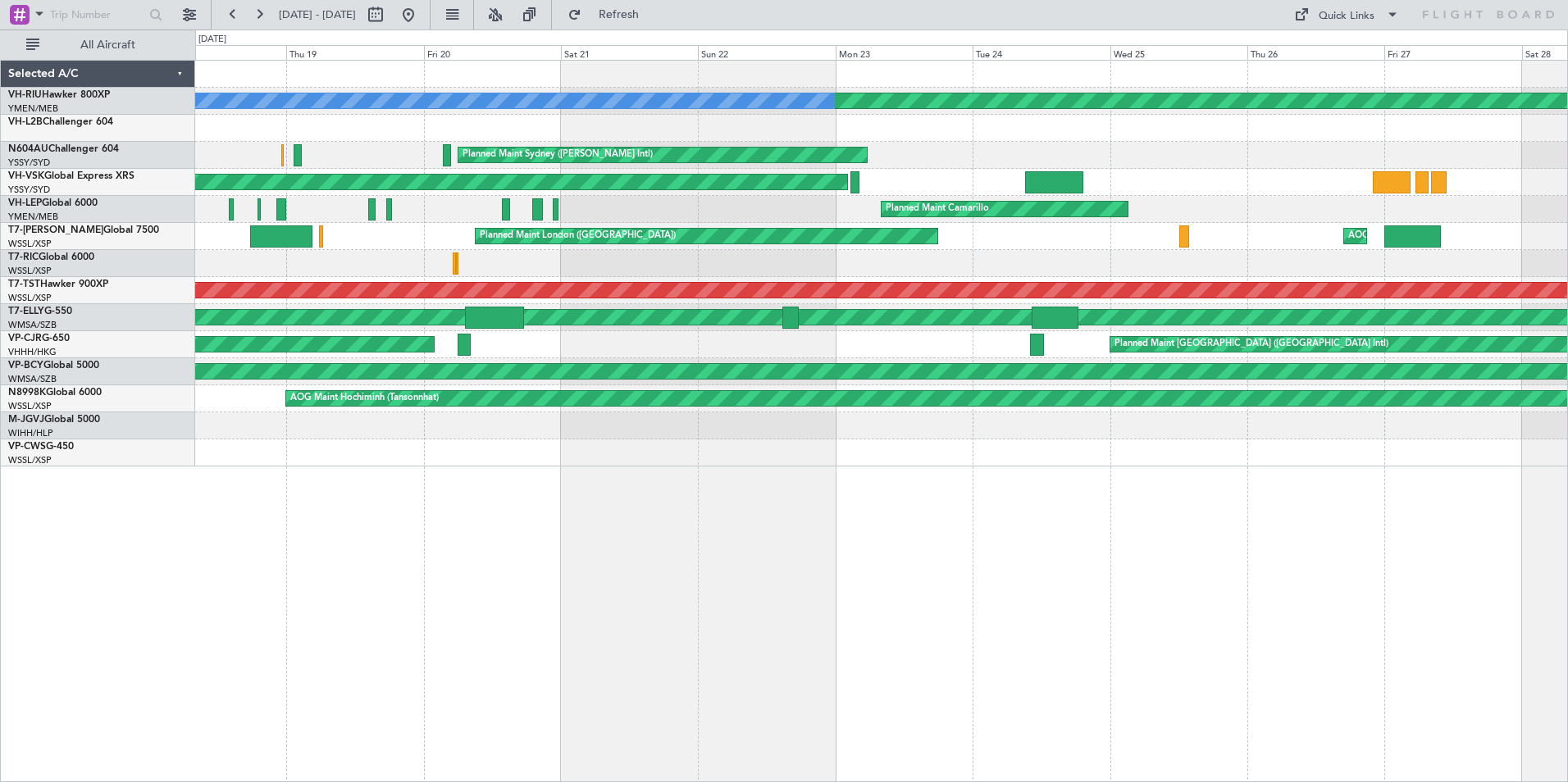
click at [990, 146] on div "Planned Maint [GEOGRAPHIC_DATA] ([GEOGRAPHIC_DATA]) No Crew Planned Maint Sydne…" at bounding box center [881, 263] width 1372 height 406
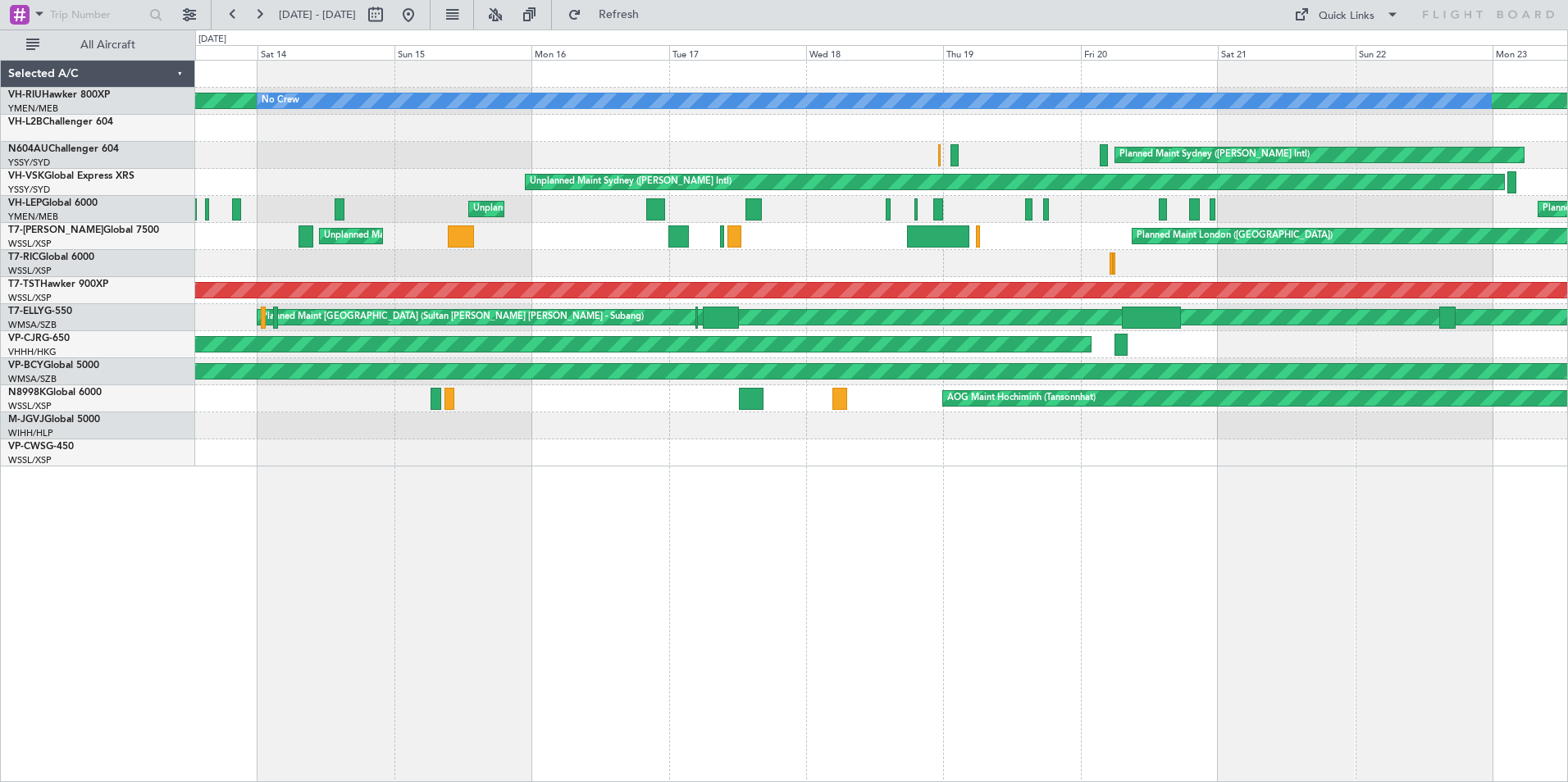
click at [875, 191] on div "Unplanned Maint Sydney ([PERSON_NAME] Intl) Unplanned Maint Sydney ([PERSON_NAM…" at bounding box center [881, 183] width 1372 height 28
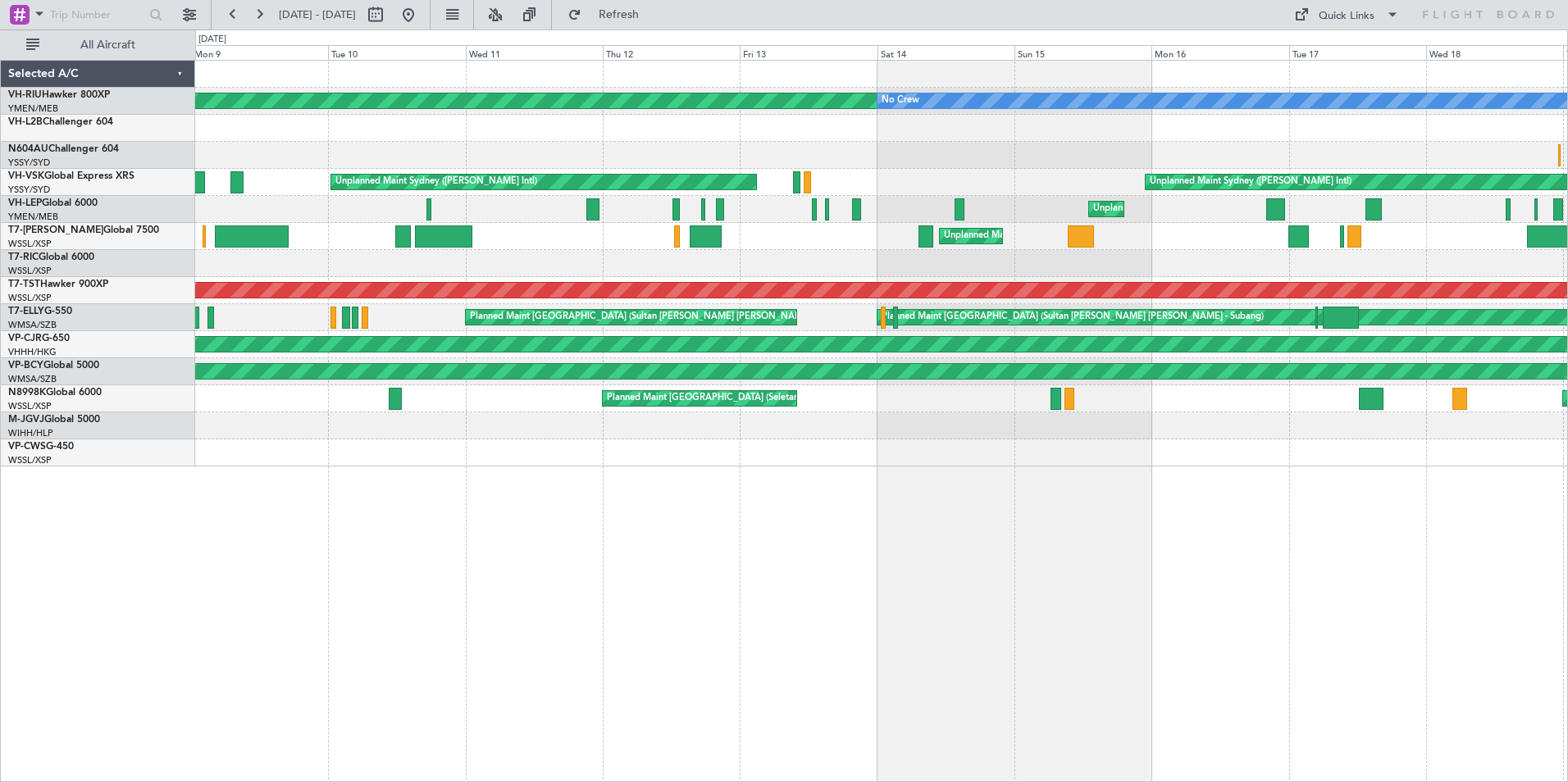
click at [1018, 169] on div "Planned Maint [GEOGRAPHIC_DATA] ([GEOGRAPHIC_DATA]) No Crew Planned Maint Sydne…" at bounding box center [881, 263] width 1372 height 406
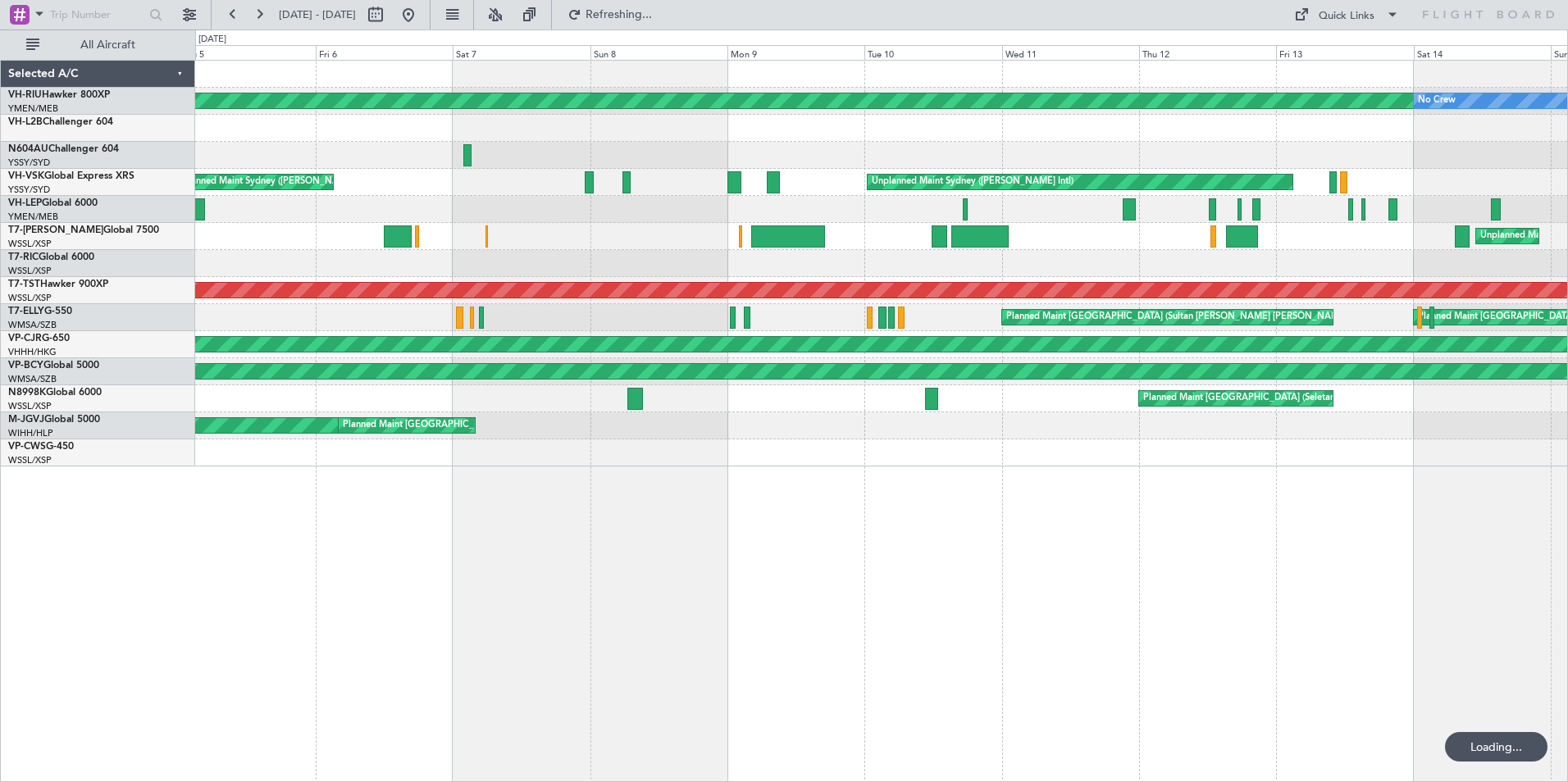
click at [704, 205] on div "Planned Maint [GEOGRAPHIC_DATA] ([GEOGRAPHIC_DATA]) No Crew Planned Maint Sydne…" at bounding box center [881, 263] width 1372 height 406
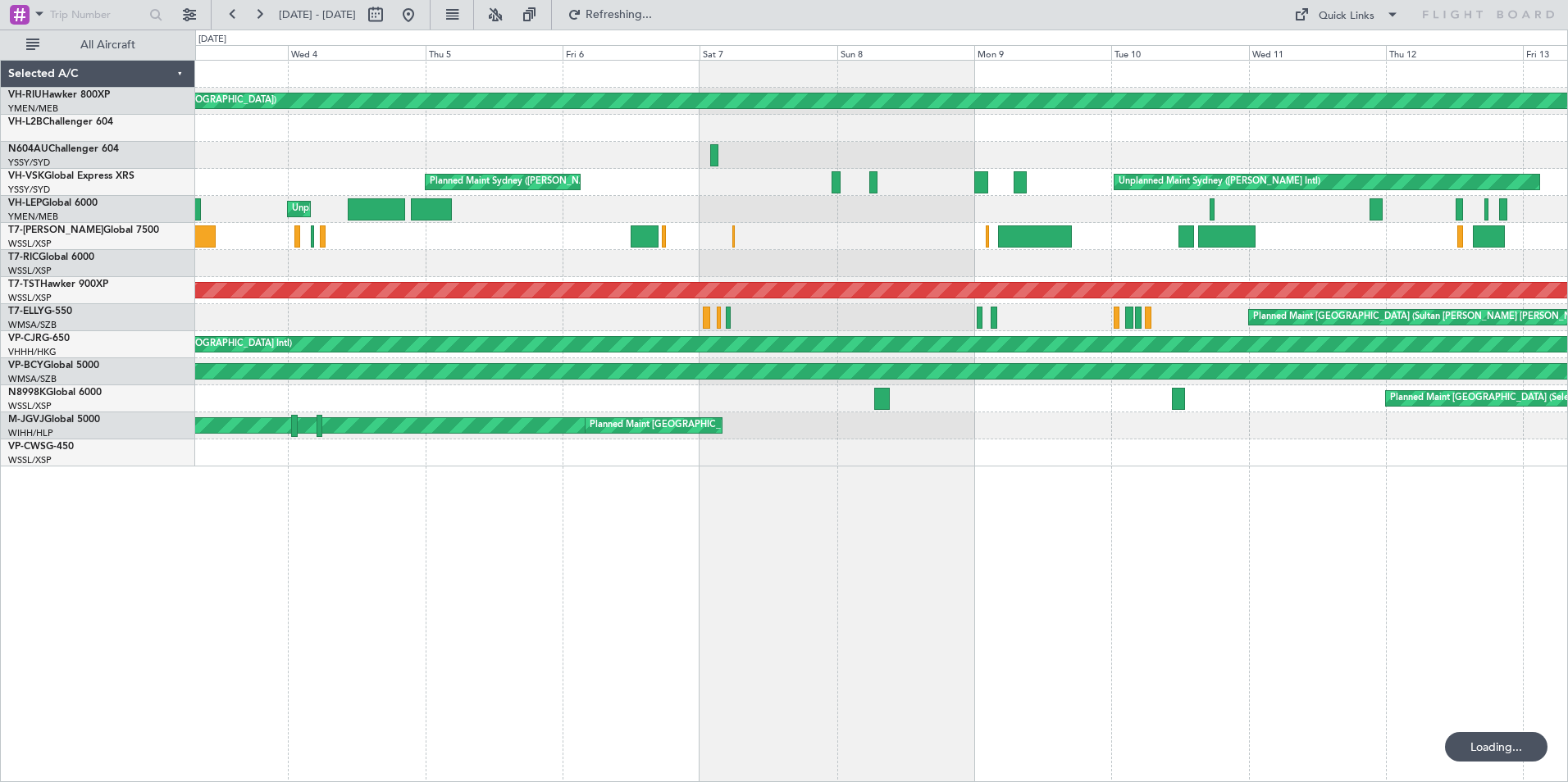
click at [702, 171] on div "Planned Maint [GEOGRAPHIC_DATA] ([GEOGRAPHIC_DATA]) No Crew Unplanned Maint [GE…" at bounding box center [881, 263] width 1372 height 406
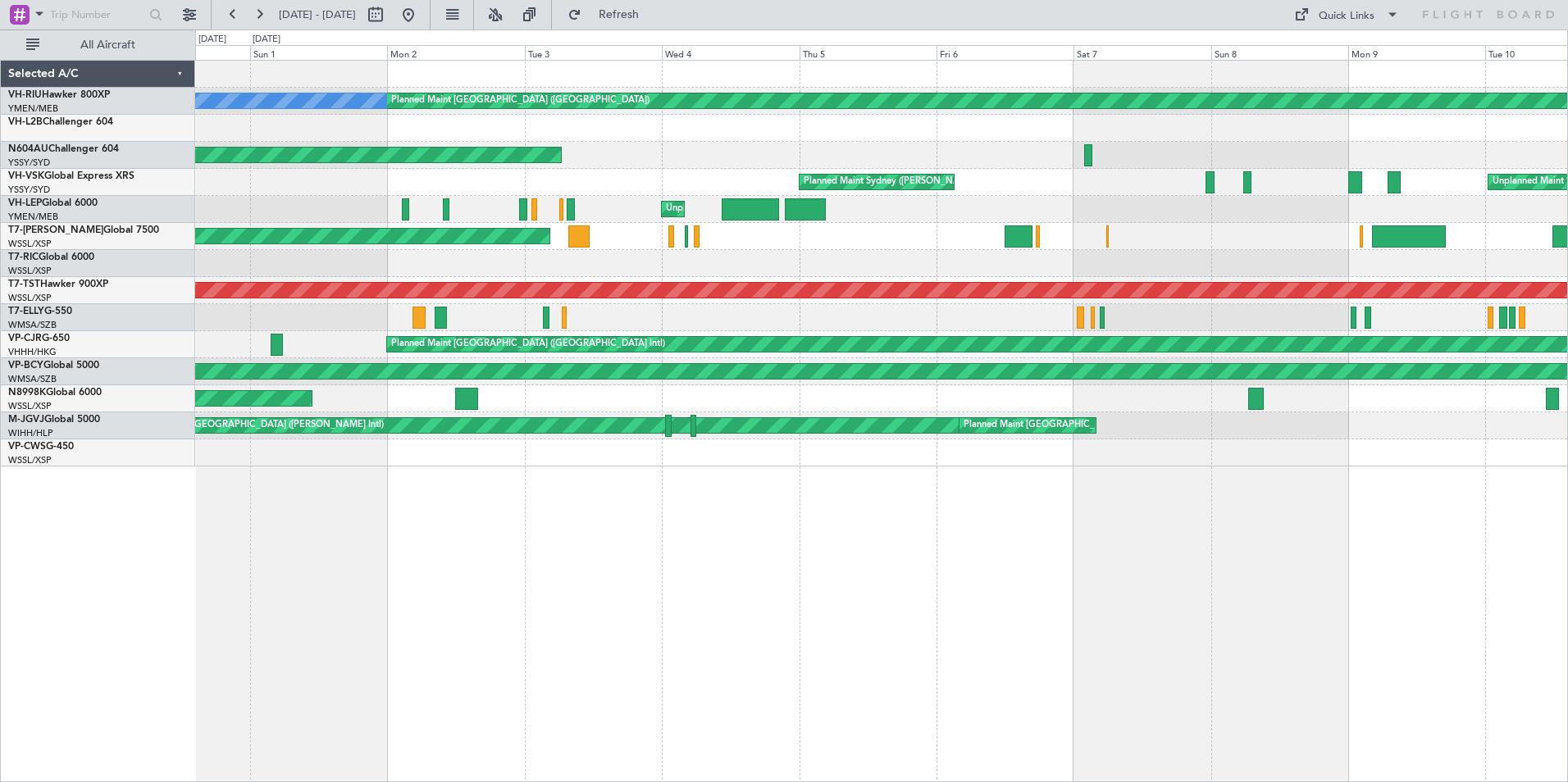
click at [0, 90] on html "[DATE] - [DATE] Refresh Quick Links All Aircraft Planned Maint [GEOGRAPHIC_DATA…" at bounding box center [784, 391] width 1568 height 782
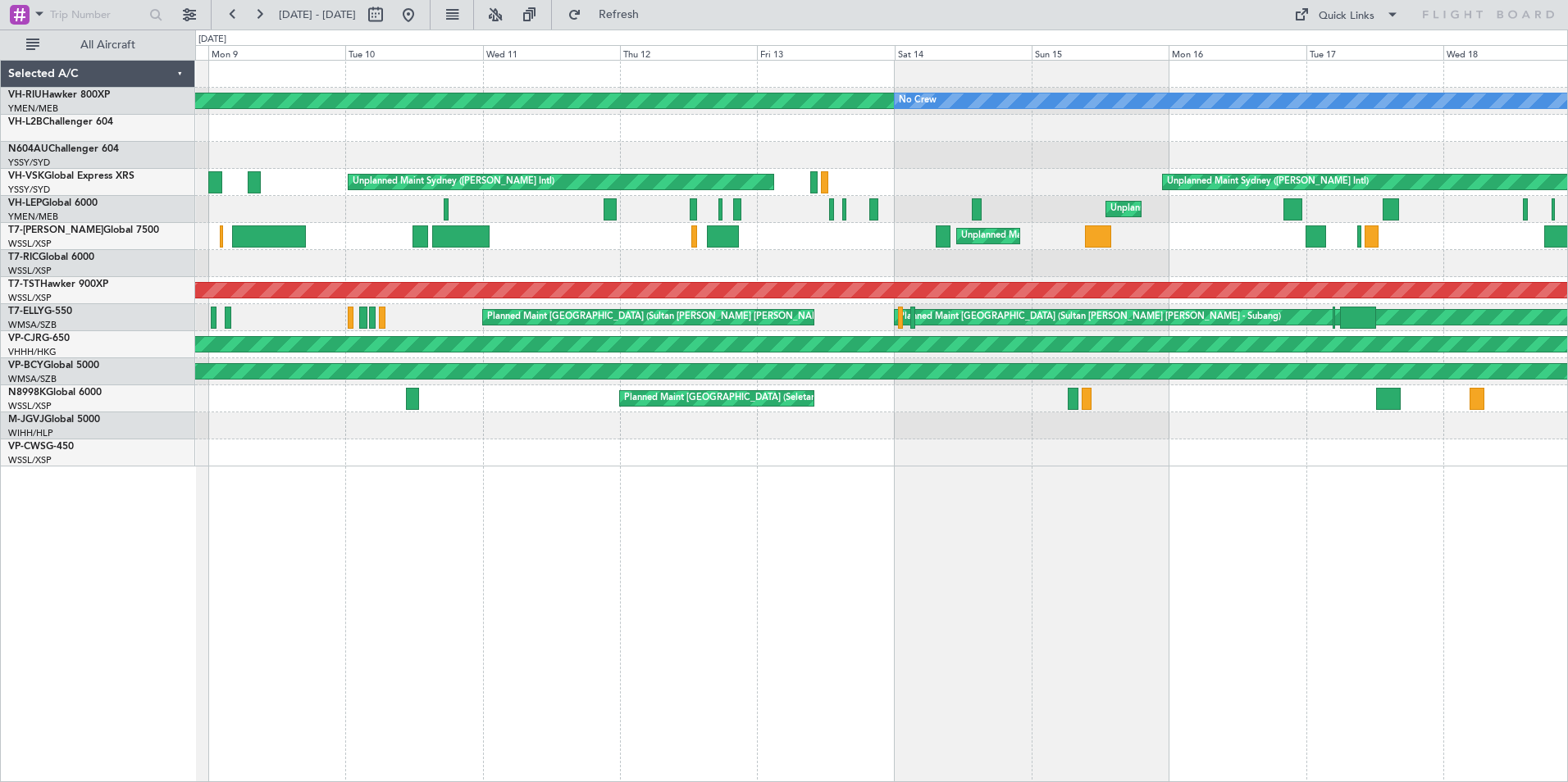
click at [0, 3] on html "[DATE] - [DATE] Refresh Quick Links All Aircraft Planned Maint [GEOGRAPHIC_DATA…" at bounding box center [784, 391] width 1568 height 782
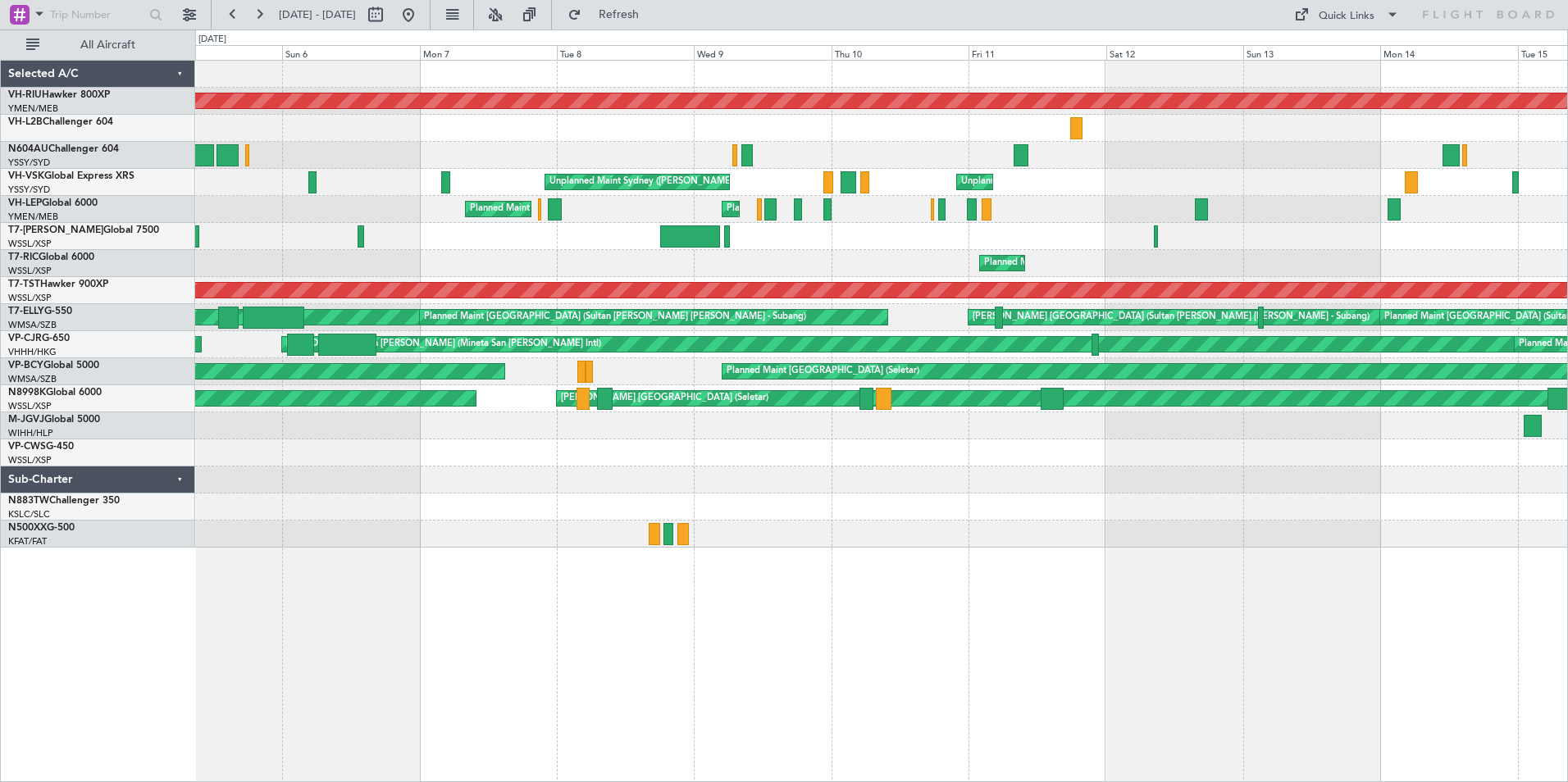
click at [420, 187] on div "Planned Maint [GEOGRAPHIC_DATA] ([GEOGRAPHIC_DATA]) Unplanned Maint Sydney ([PE…" at bounding box center [881, 305] width 1372 height 487
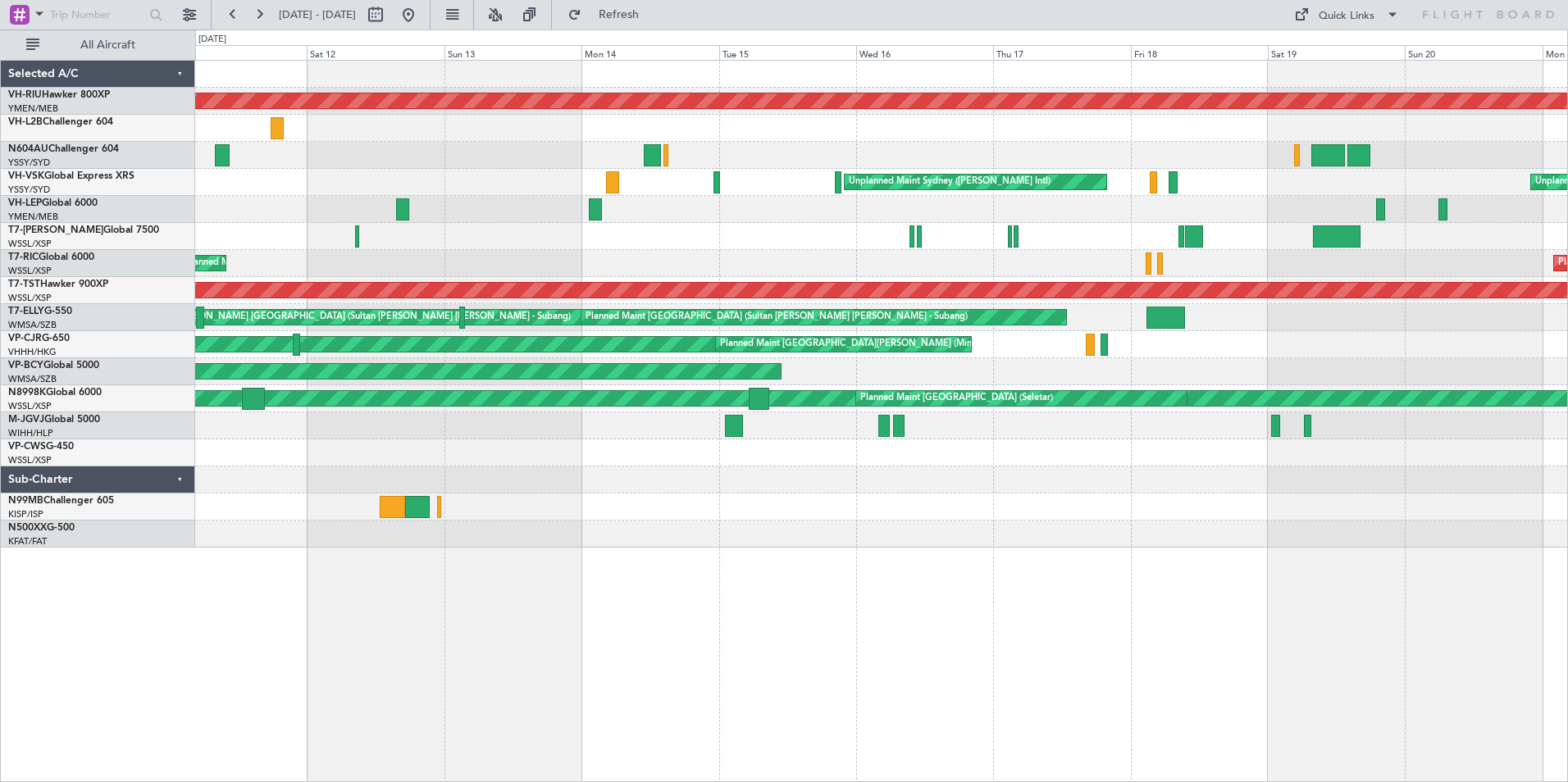
click at [333, 205] on div "Planned Maint [GEOGRAPHIC_DATA] ([GEOGRAPHIC_DATA]) Unplanned Maint Sydney ([PE…" at bounding box center [881, 305] width 1372 height 487
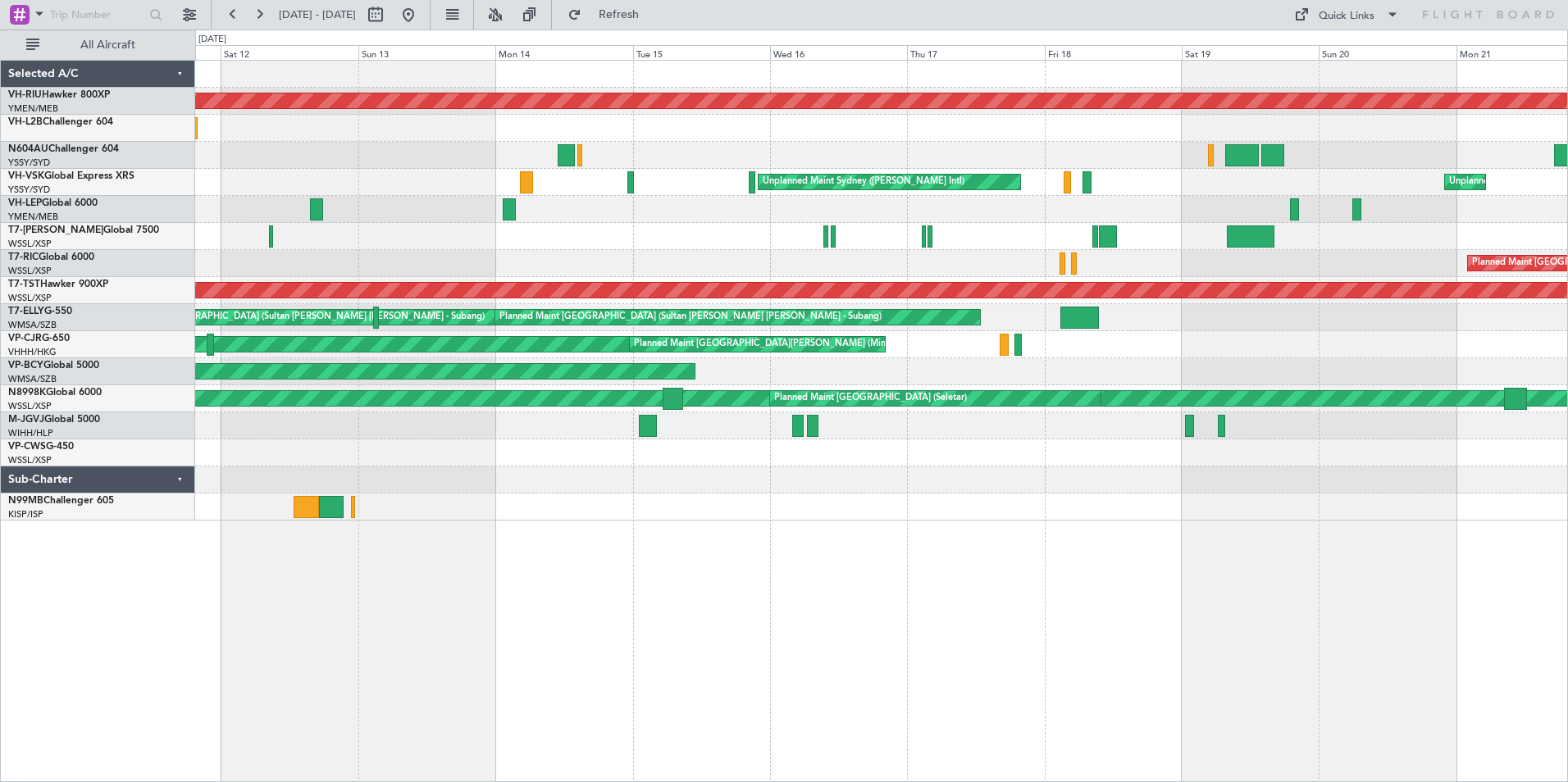
click at [259, 216] on div "Planned Maint [US_STATE][GEOGRAPHIC_DATA] ([PERSON_NAME] World)" at bounding box center [881, 209] width 1372 height 28
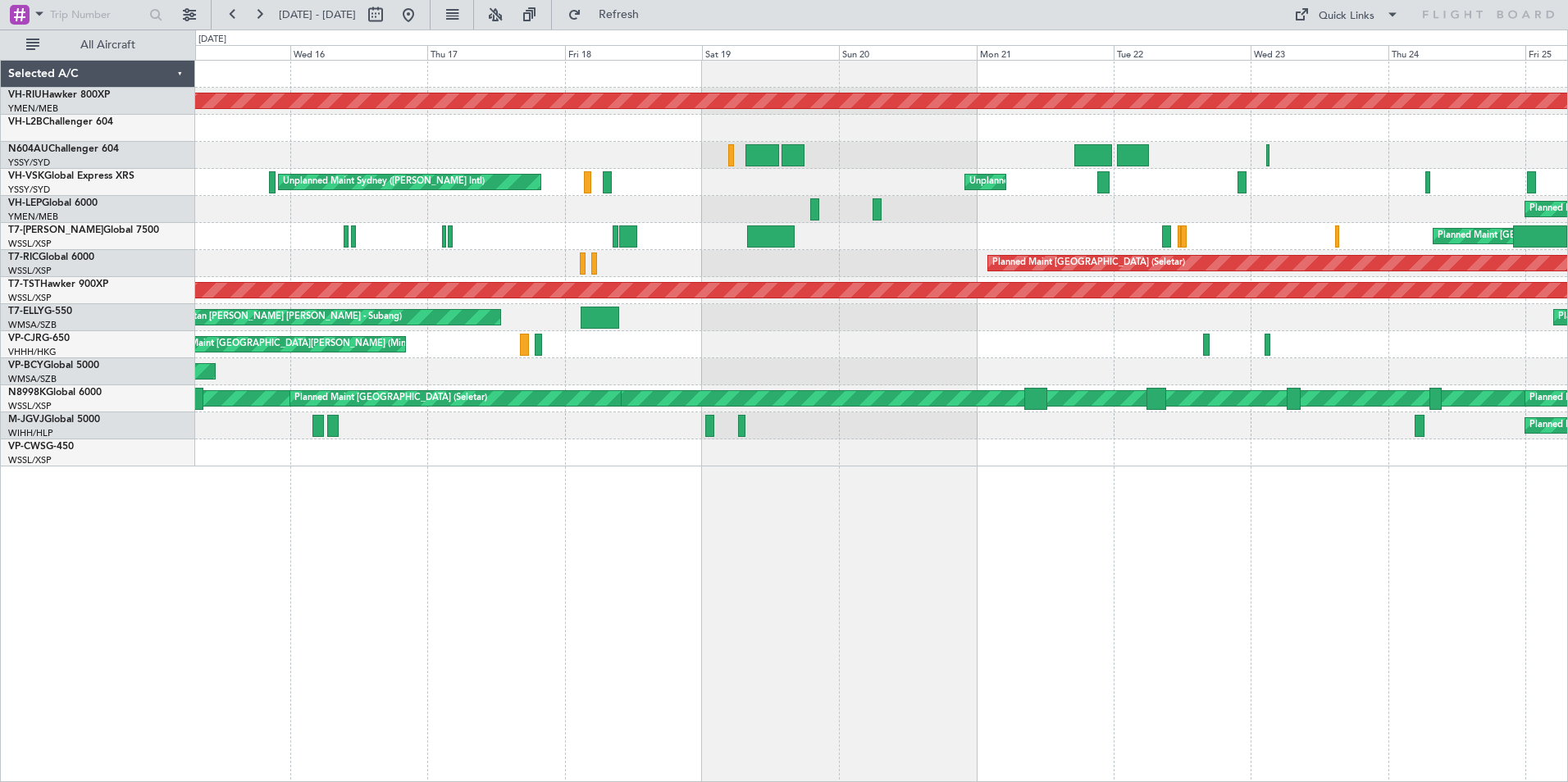
click at [351, 181] on div "Unplanned Maint Sydney ([PERSON_NAME] Intl) Unplanned Maint Sydney ([PERSON_NAM…" at bounding box center [881, 183] width 1372 height 28
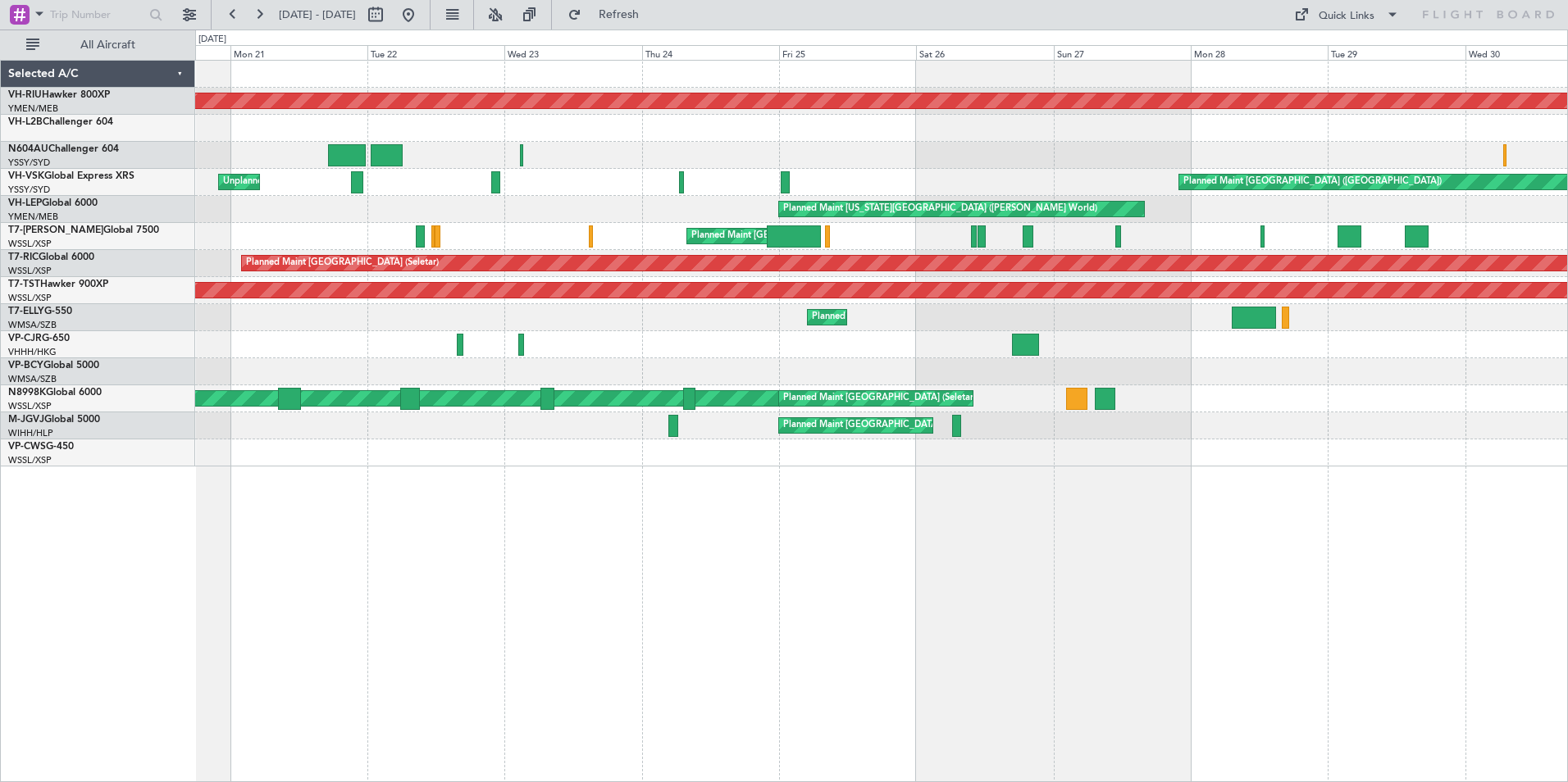
click at [375, 180] on div "Planned Maint [GEOGRAPHIC_DATA] ([GEOGRAPHIC_DATA]) Unplanned Maint Sydney ([PE…" at bounding box center [881, 183] width 1372 height 28
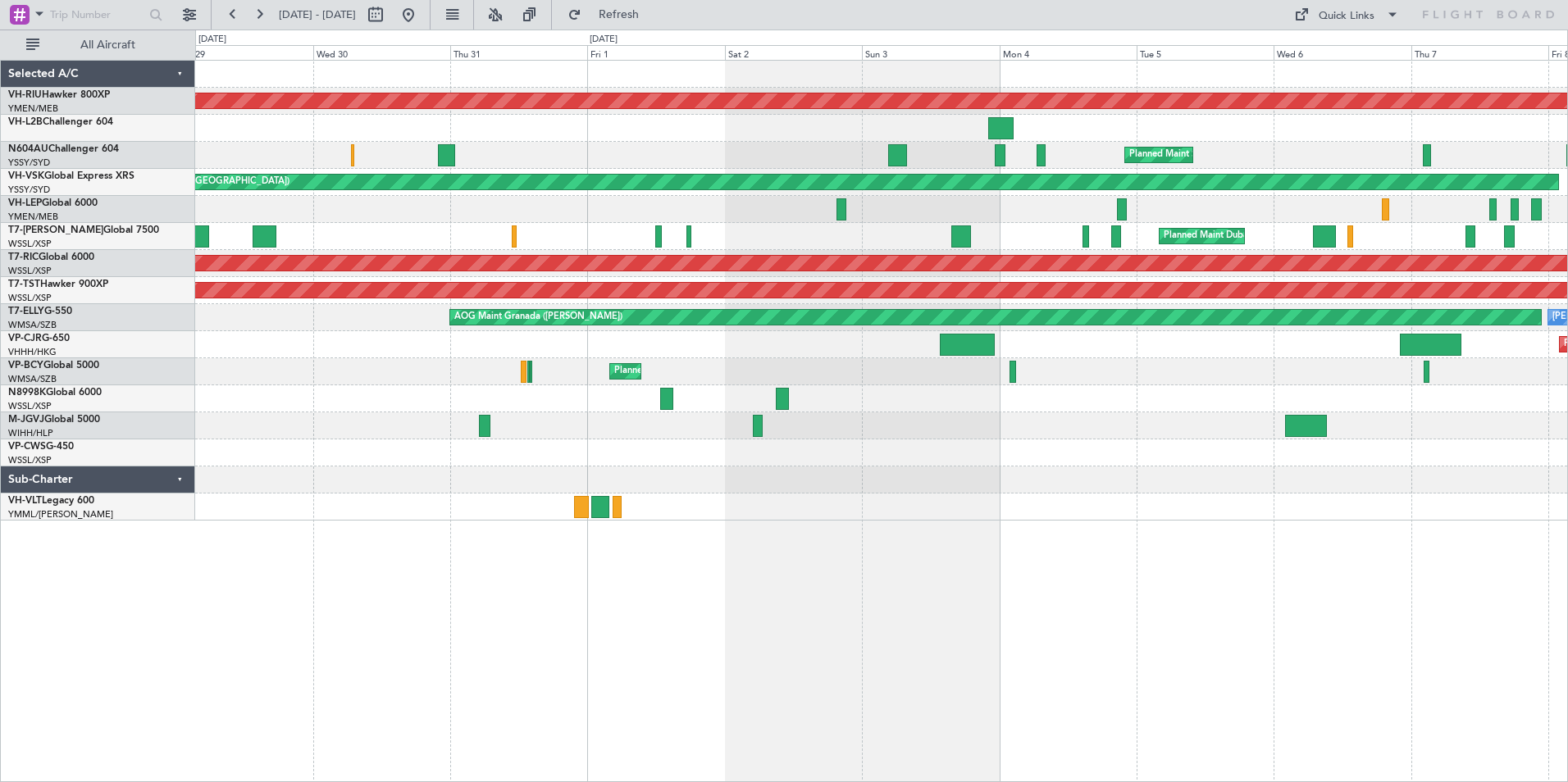
click at [0, 166] on html "[DATE] - [DATE] Refresh Quick Links All Aircraft Planned Maint [GEOGRAPHIC_DATA…" at bounding box center [784, 391] width 1568 height 782
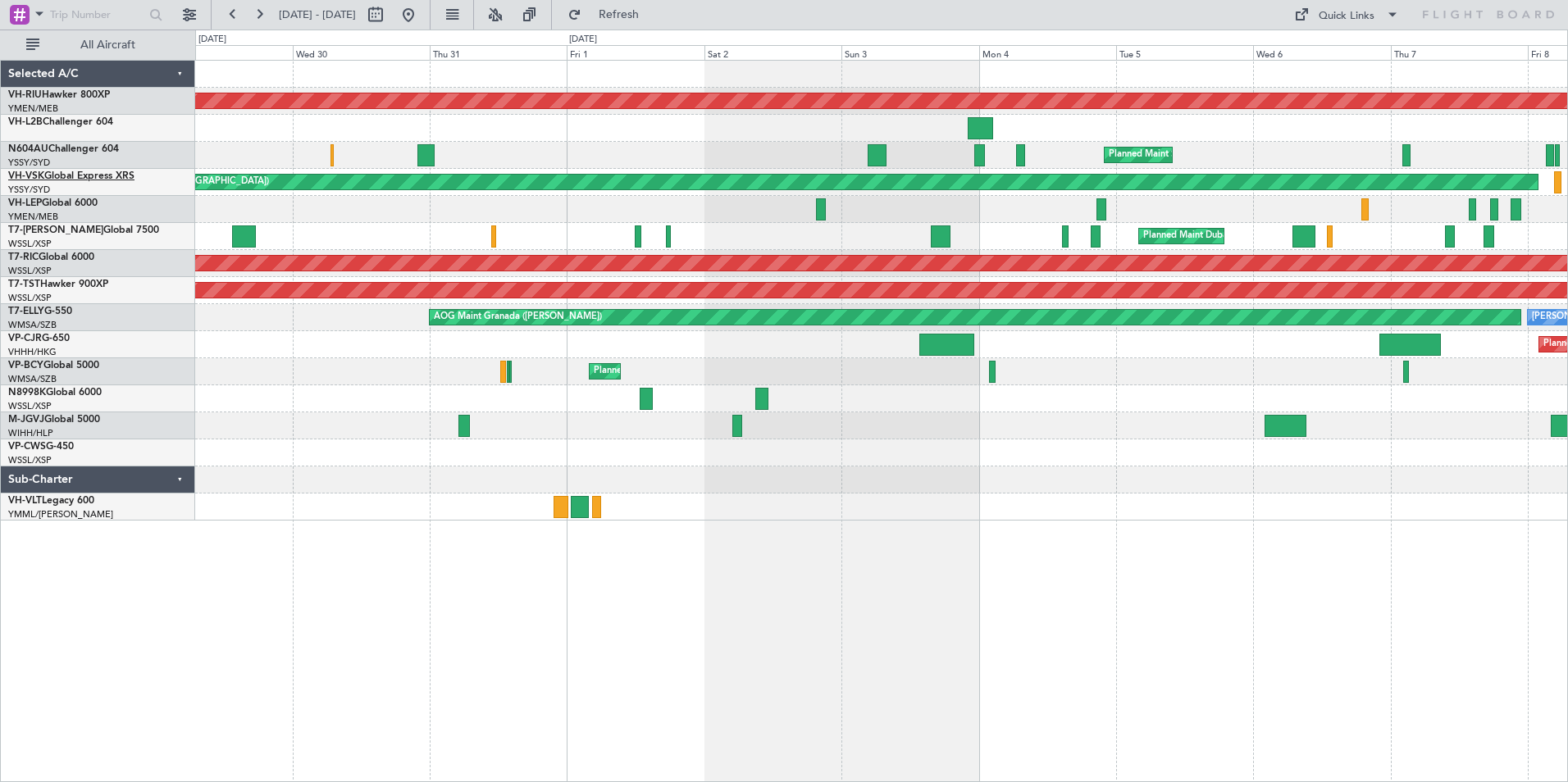
click at [72, 177] on link "VH-VSK Global Express XRS" at bounding box center [71, 176] width 127 height 10
click at [40, 171] on span "VH-VSK" at bounding box center [26, 176] width 36 height 10
